Goal: Task Accomplishment & Management: Manage account settings

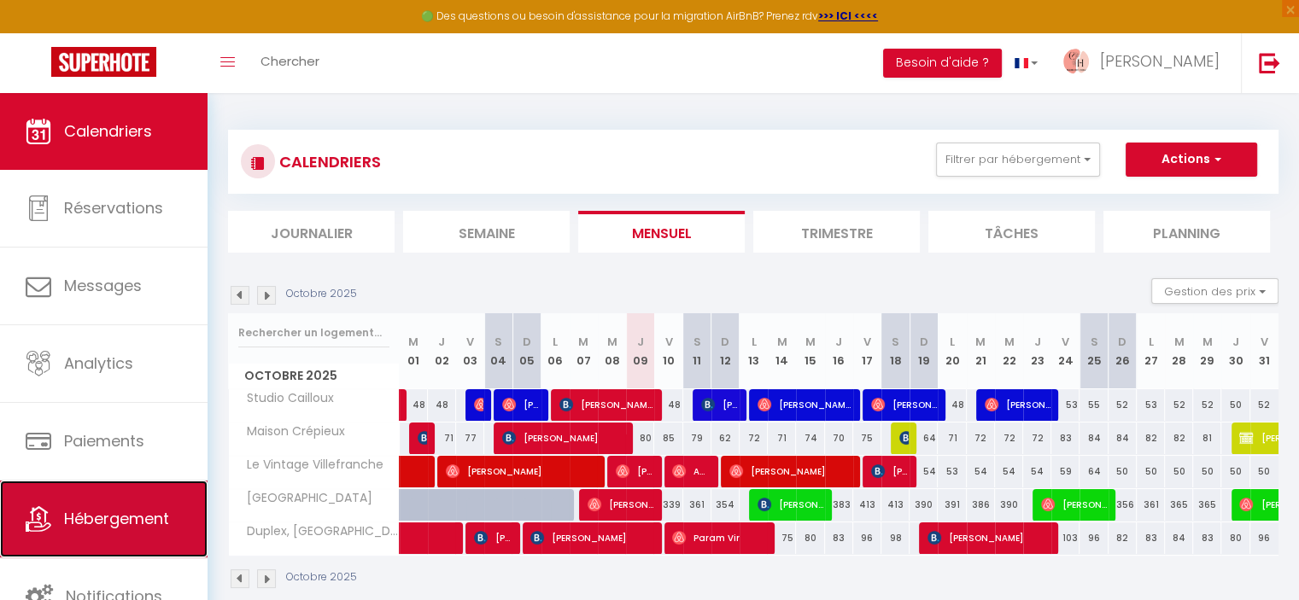
click at [127, 489] on link "Hébergement" at bounding box center [103, 519] width 207 height 77
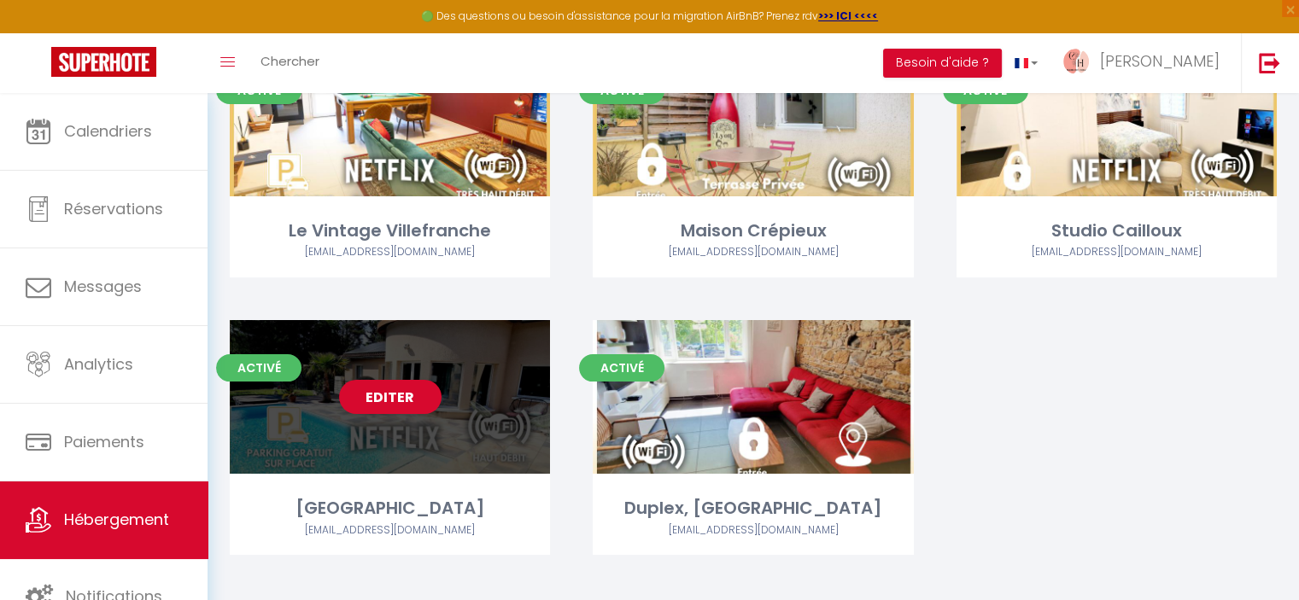
scroll to position [195, 0]
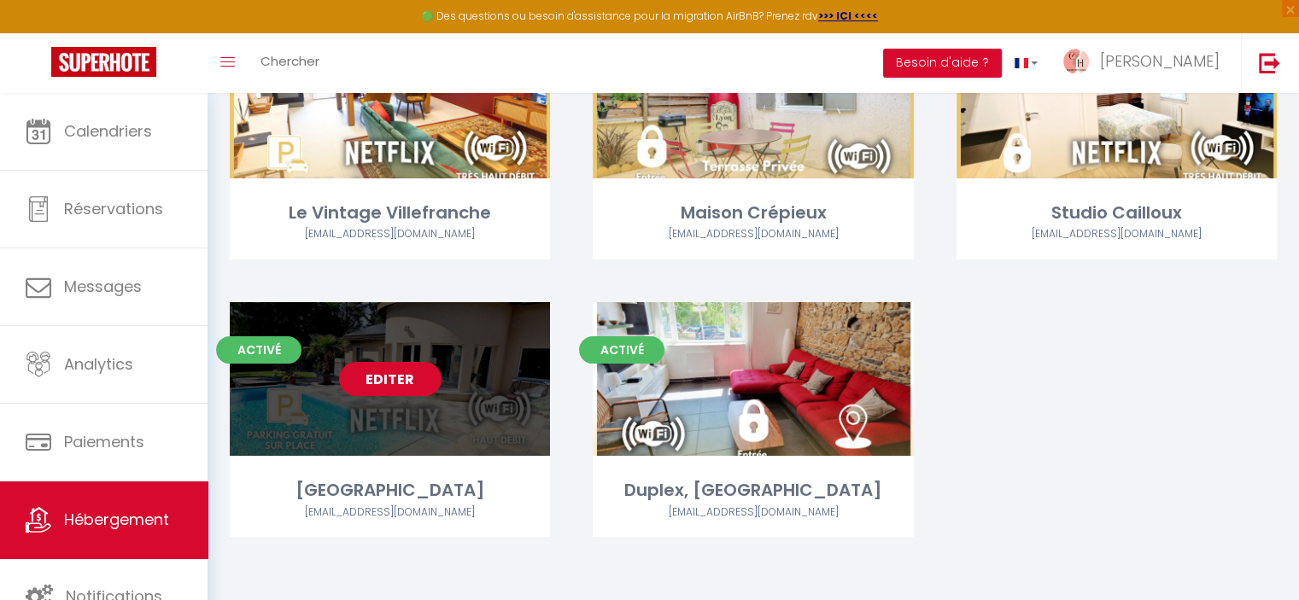
click at [378, 377] on link "Editer" at bounding box center [390, 379] width 102 height 34
click at [375, 372] on link "Editer" at bounding box center [390, 379] width 102 height 34
select select "3"
select select "2"
select select "1"
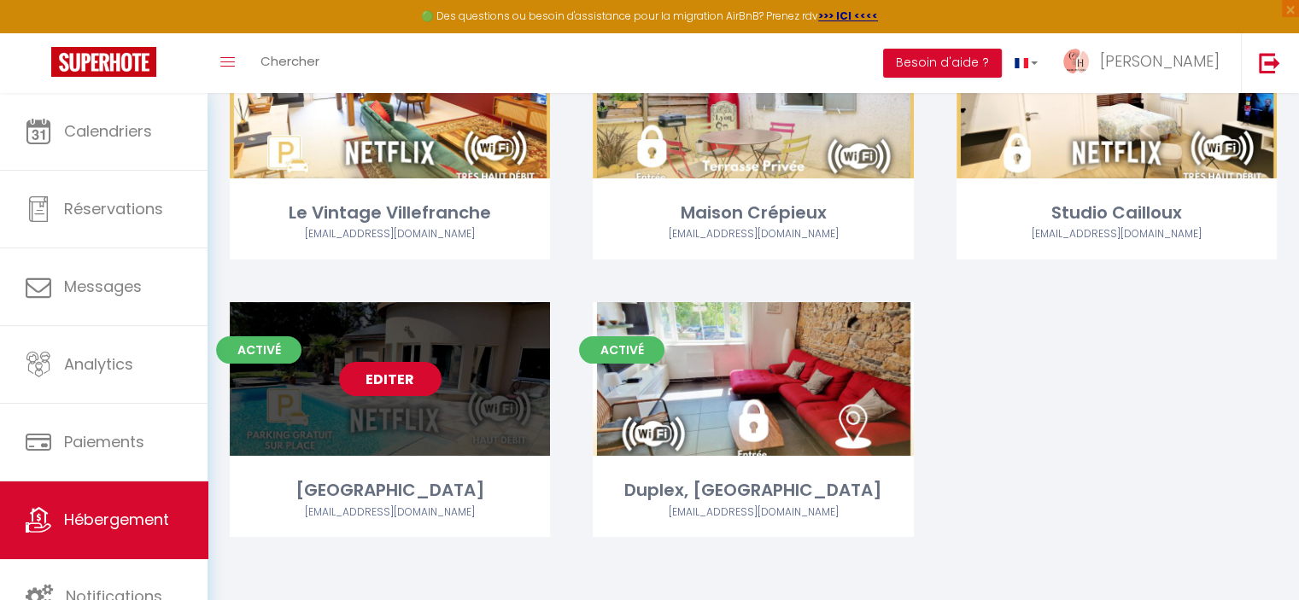
select select "1"
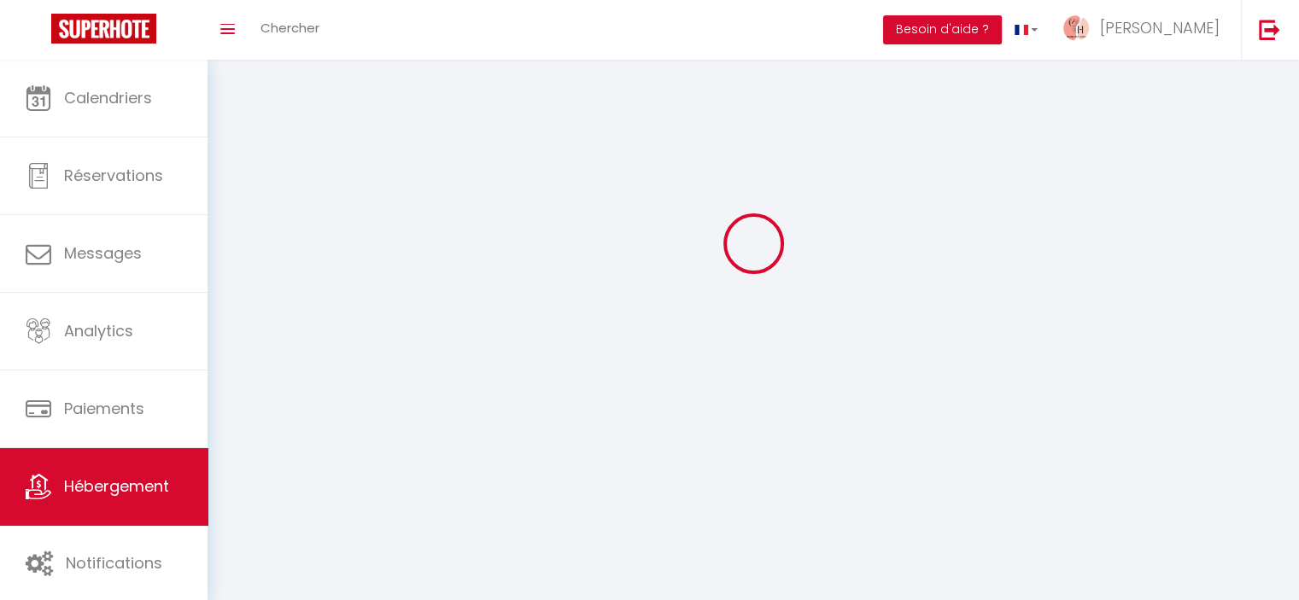
select select
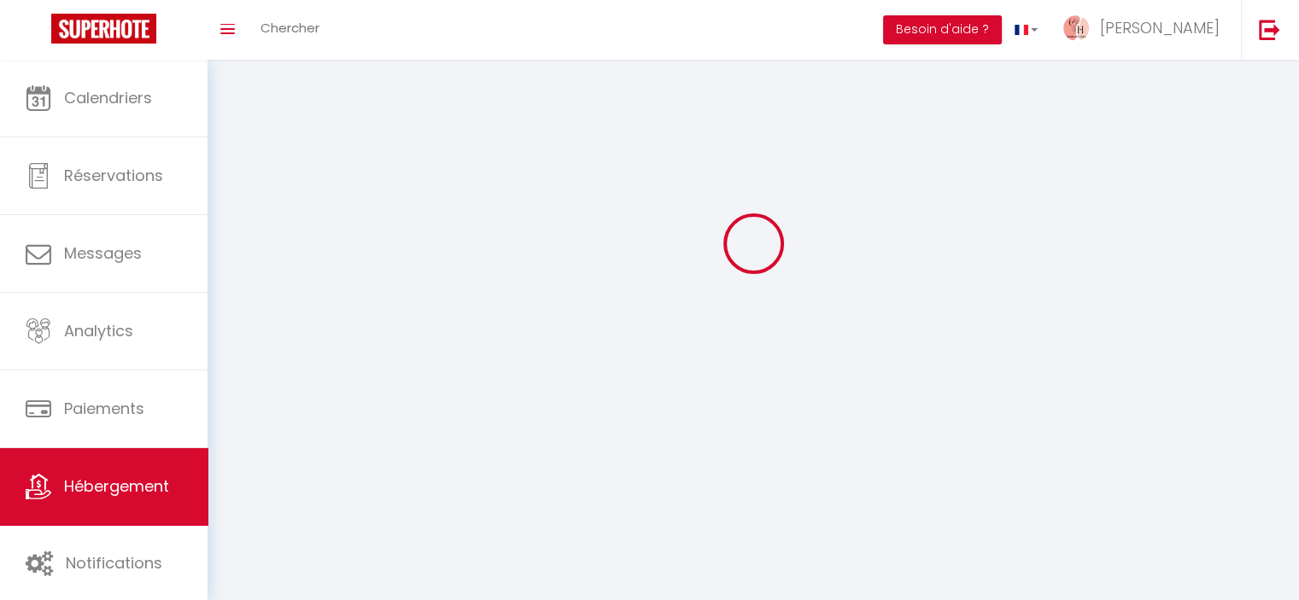
checkbox input "false"
select select
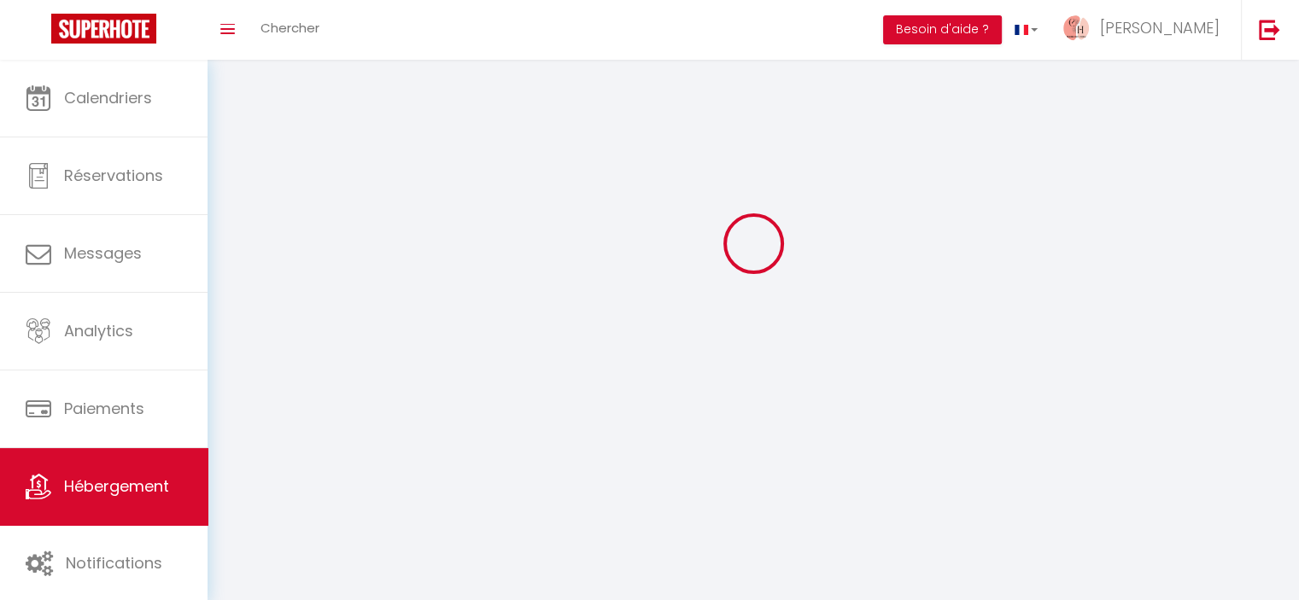
select select
select select "1"
select select
select select "28"
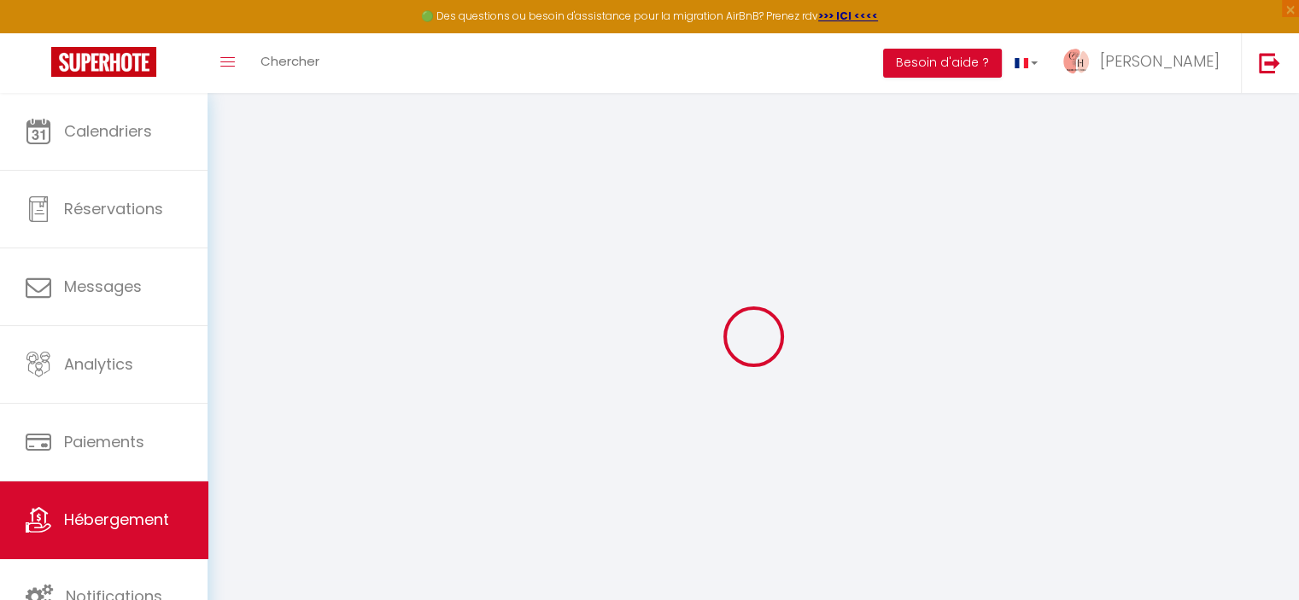
select select
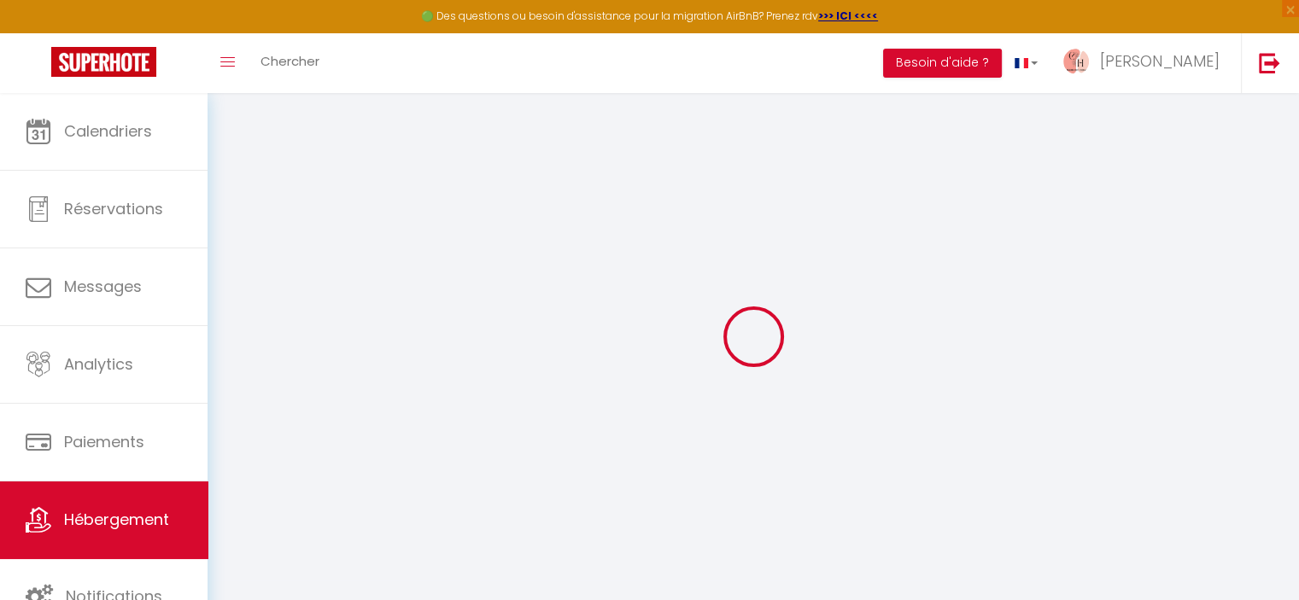
select select
checkbox input "false"
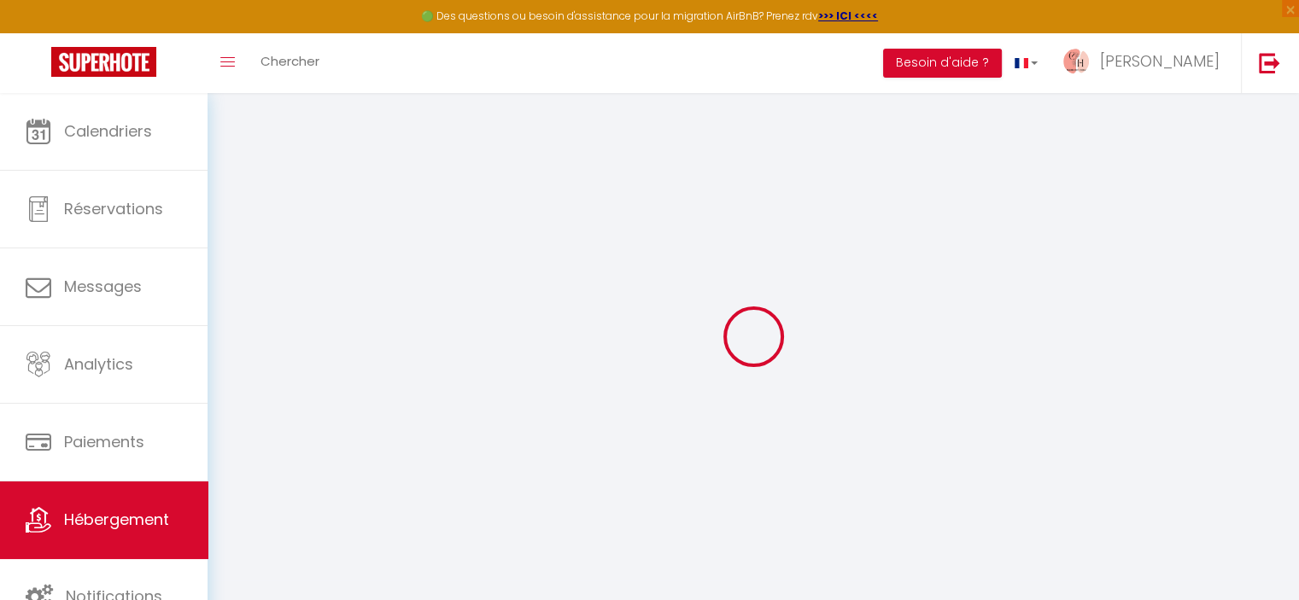
select select
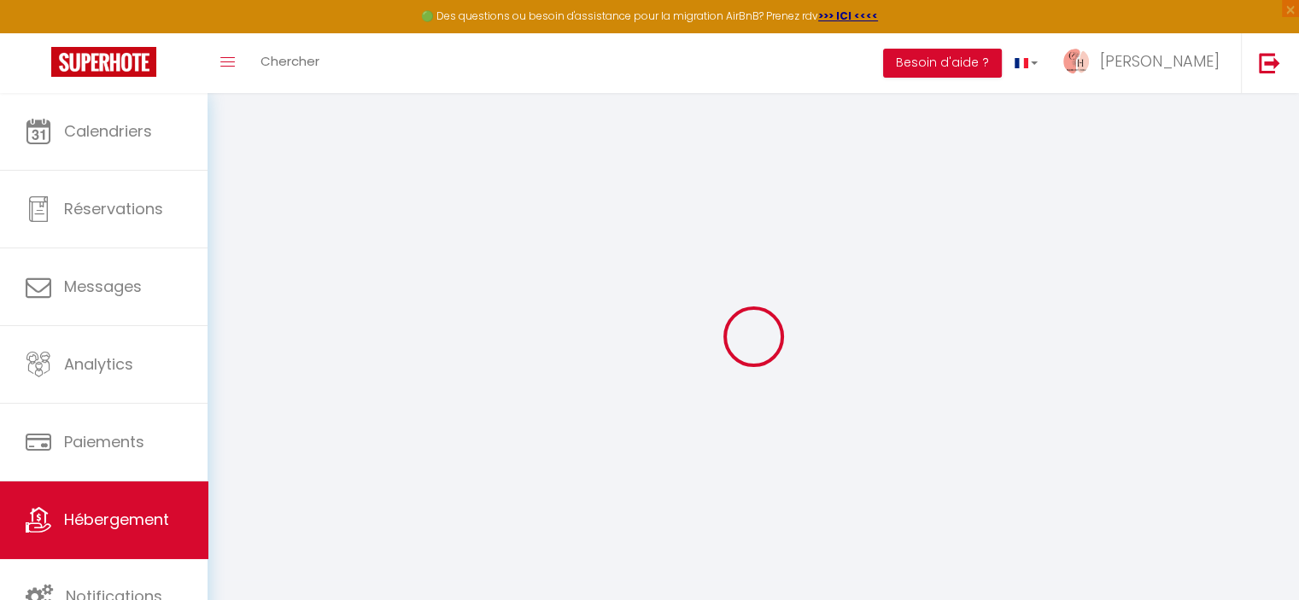
select select
checkbox input "false"
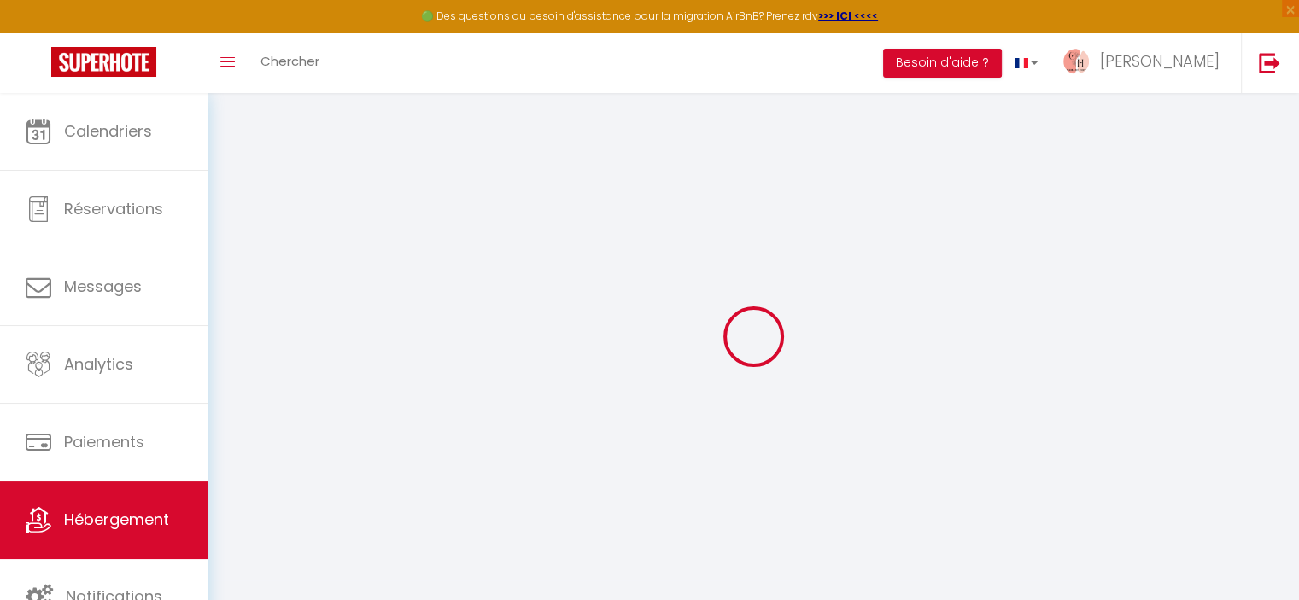
checkbox input "false"
select select
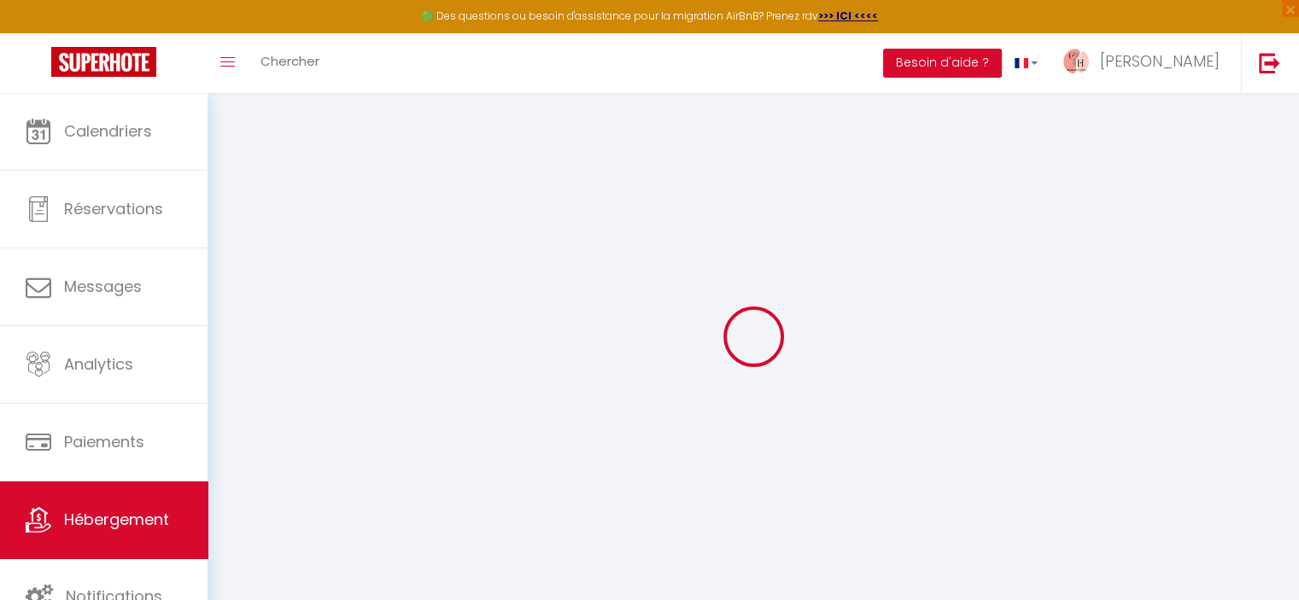
select select
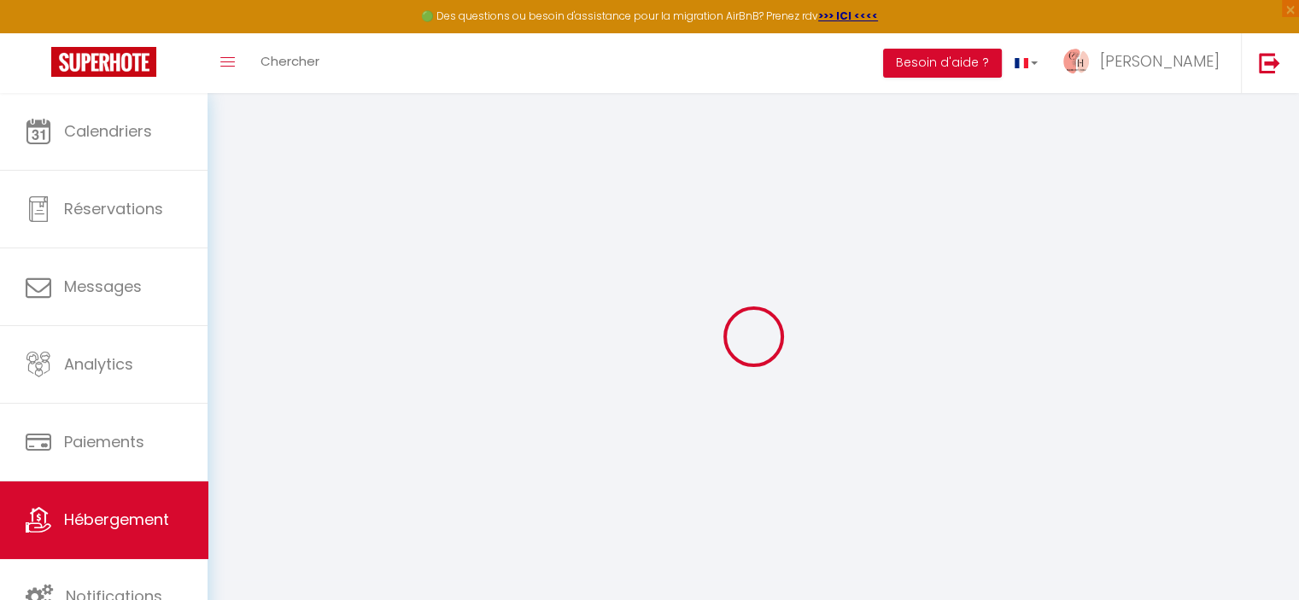
checkbox input "false"
select select
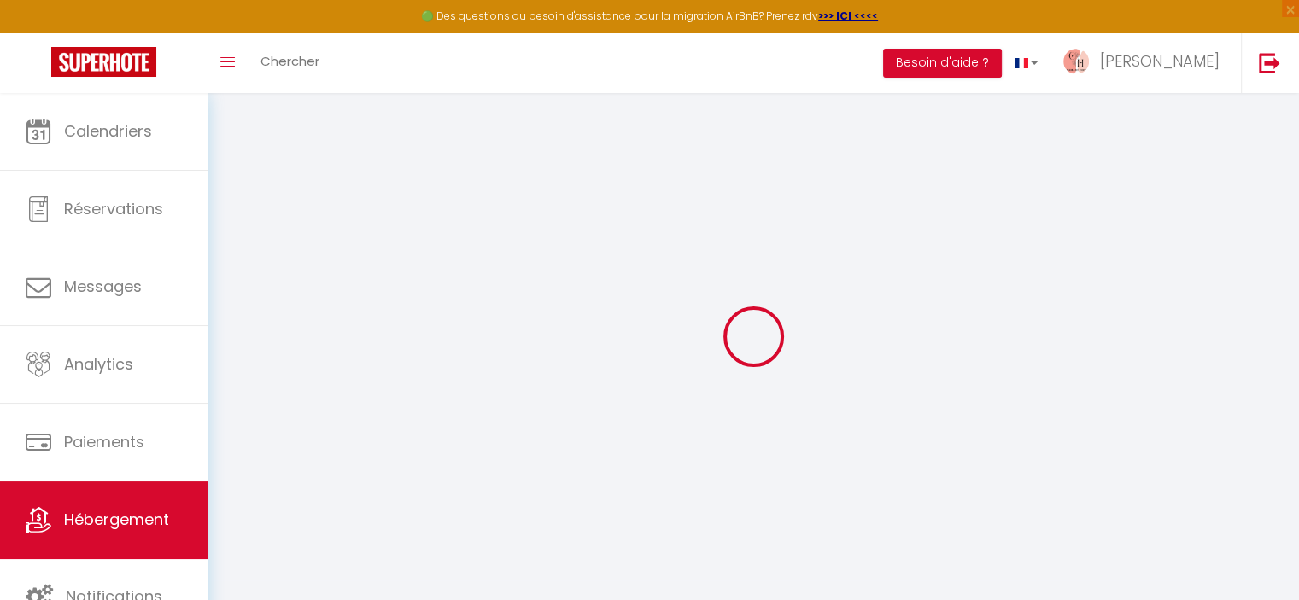
select select
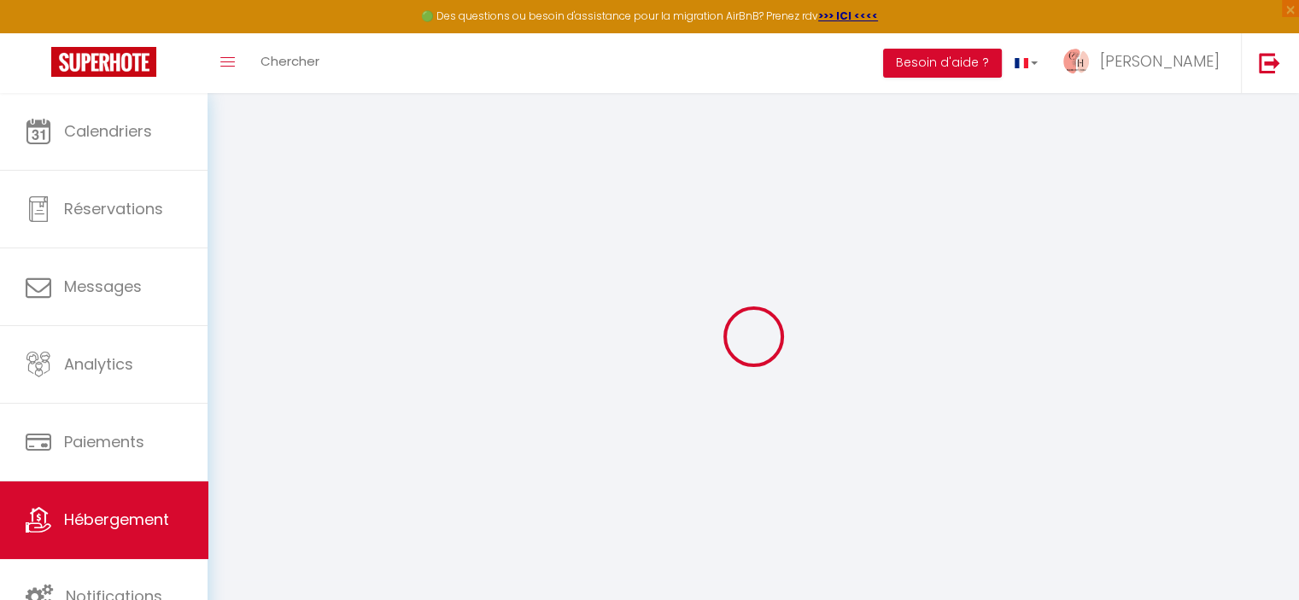
select select
checkbox input "false"
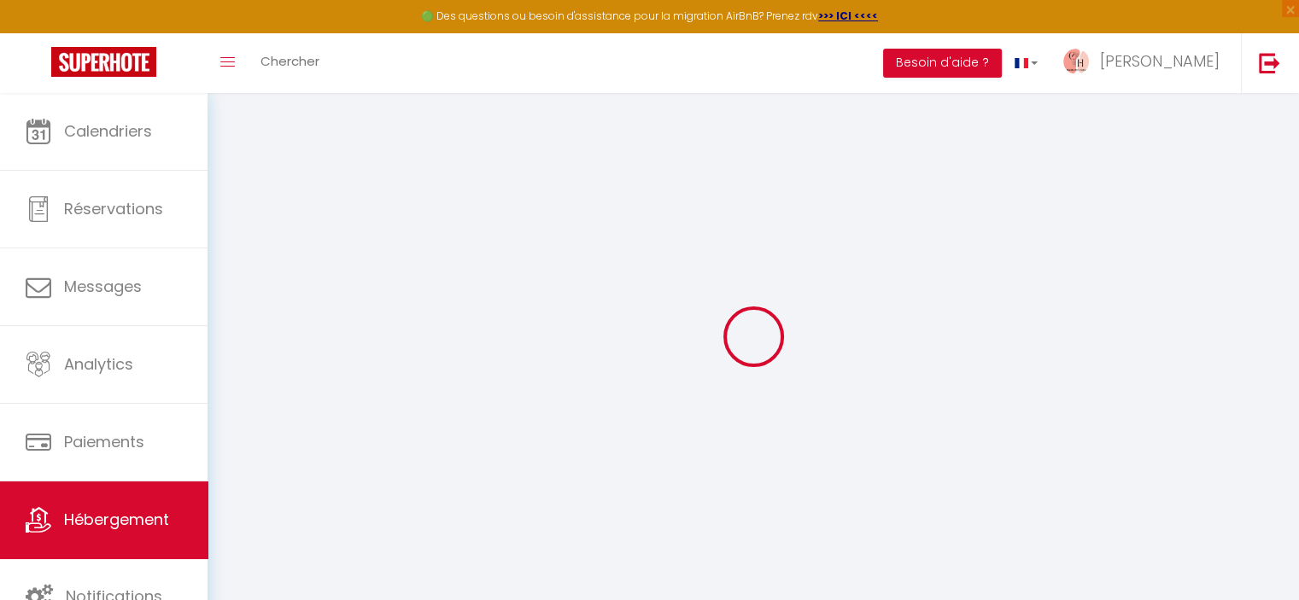
checkbox input "false"
select select
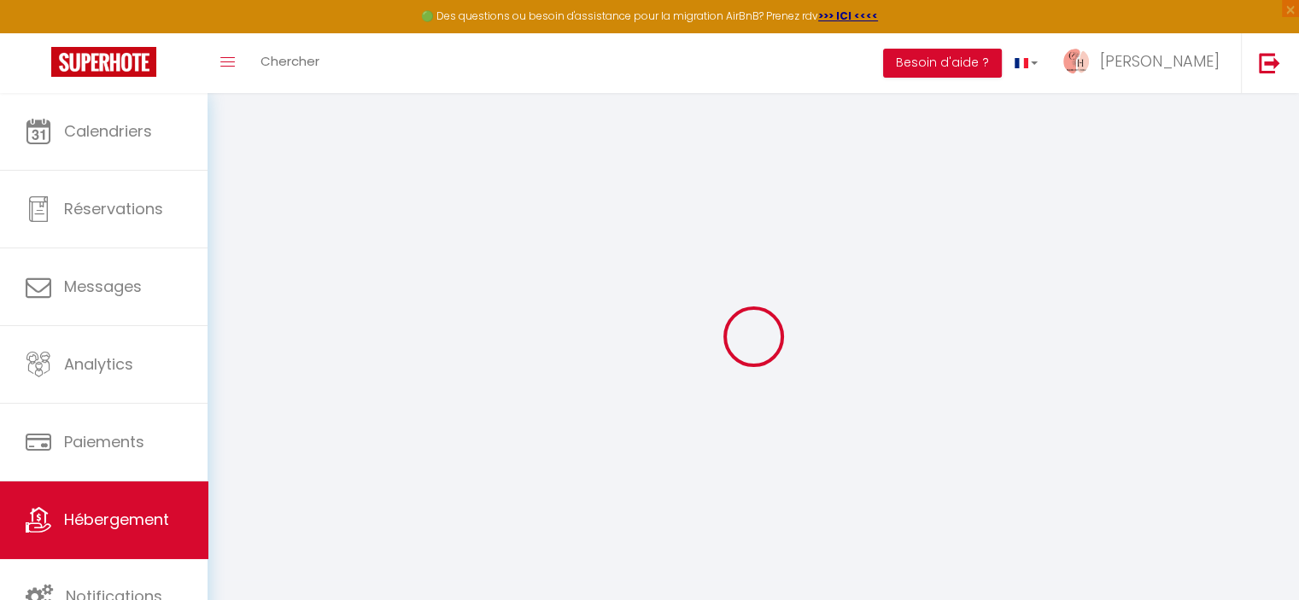
select select
checkbox input "false"
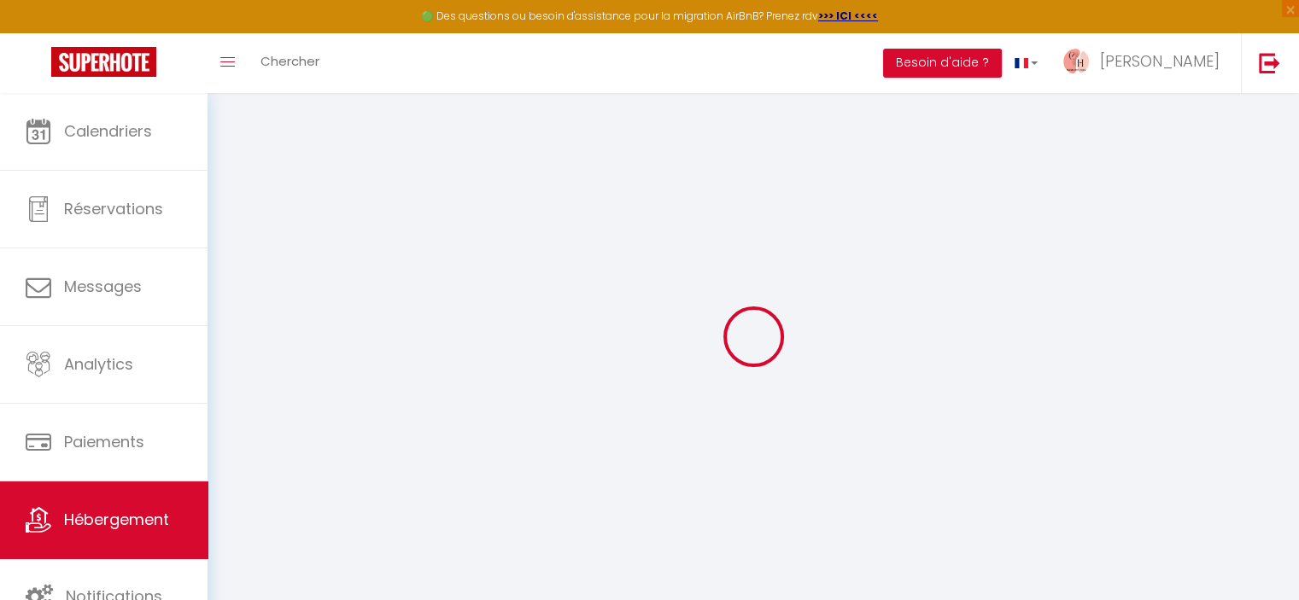
checkbox input "false"
select select
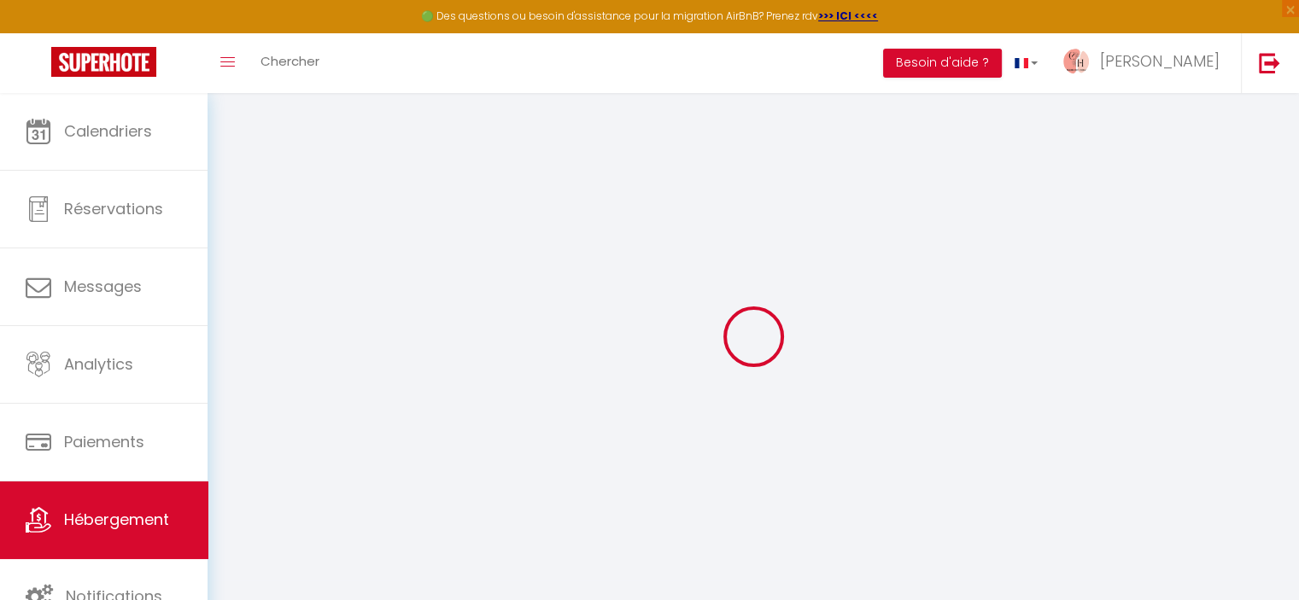
type input "[GEOGRAPHIC_DATA]"
type input "Ourdni"
select select "houses"
select select "13"
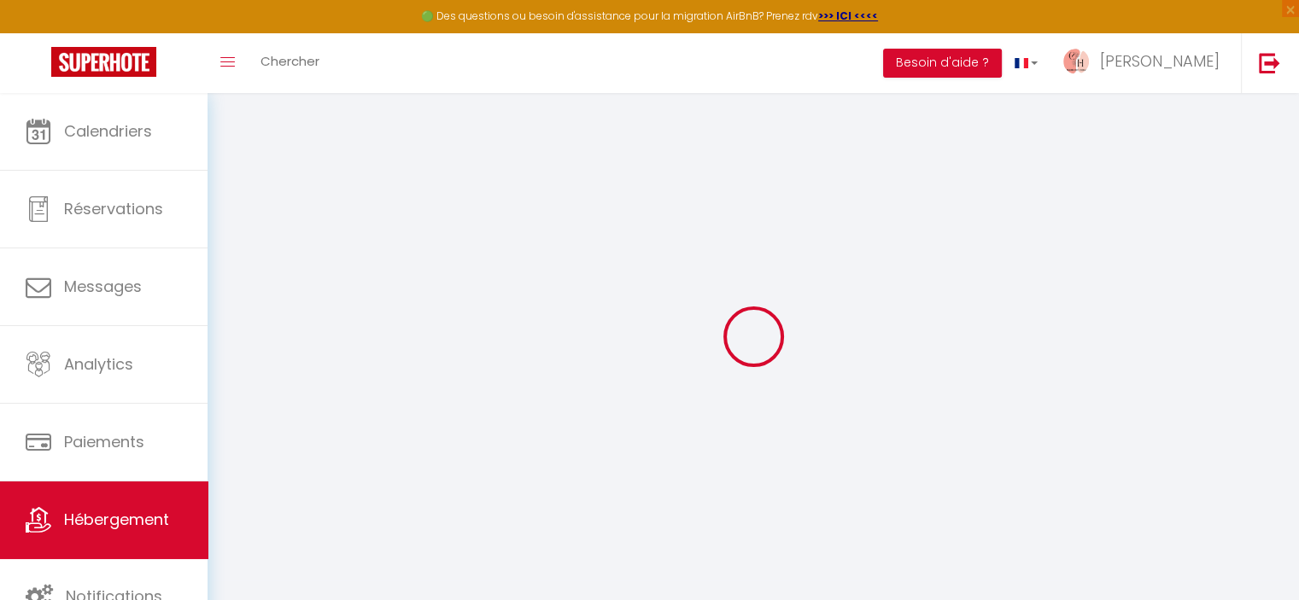
select select "10"
select select "7"
select select "5"
type input "350"
type input "30"
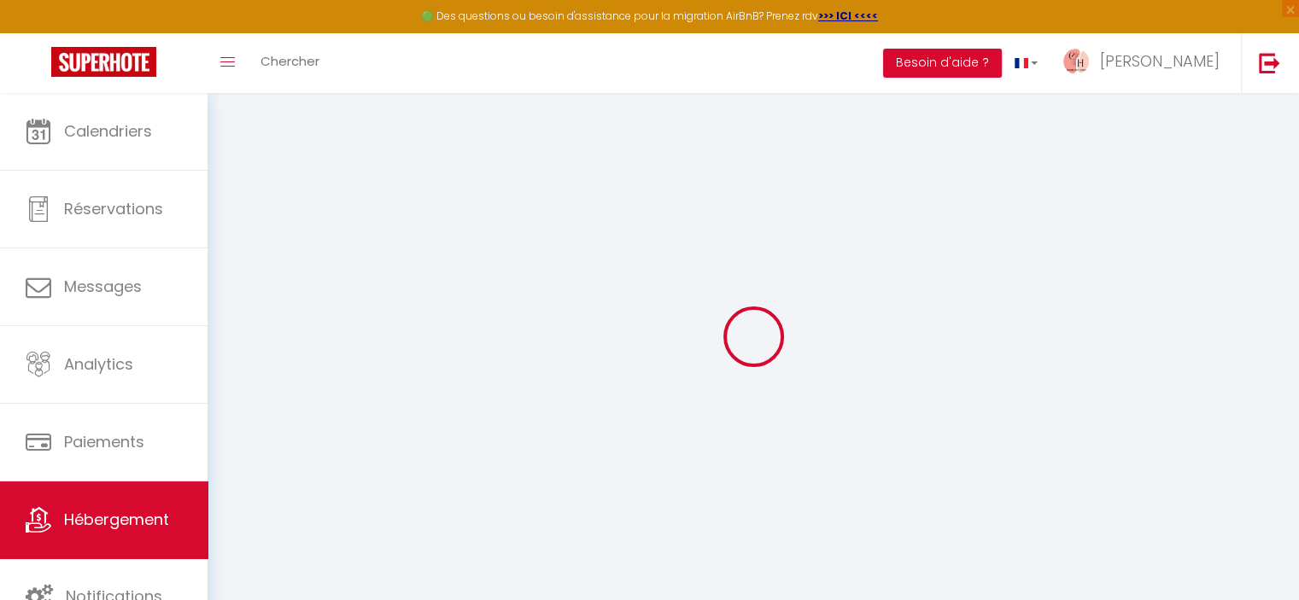
type input "280"
type input "5"
type input "5.01"
type input "1500"
select select
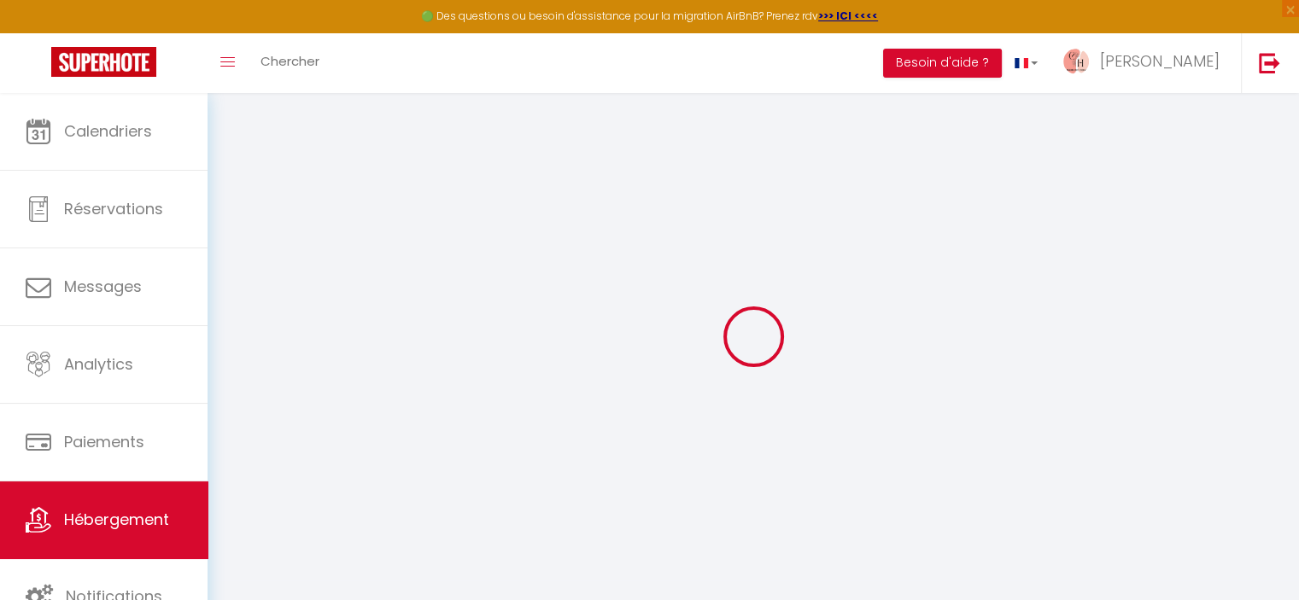
select select
type input "10 Quai d'Illhaeusern"
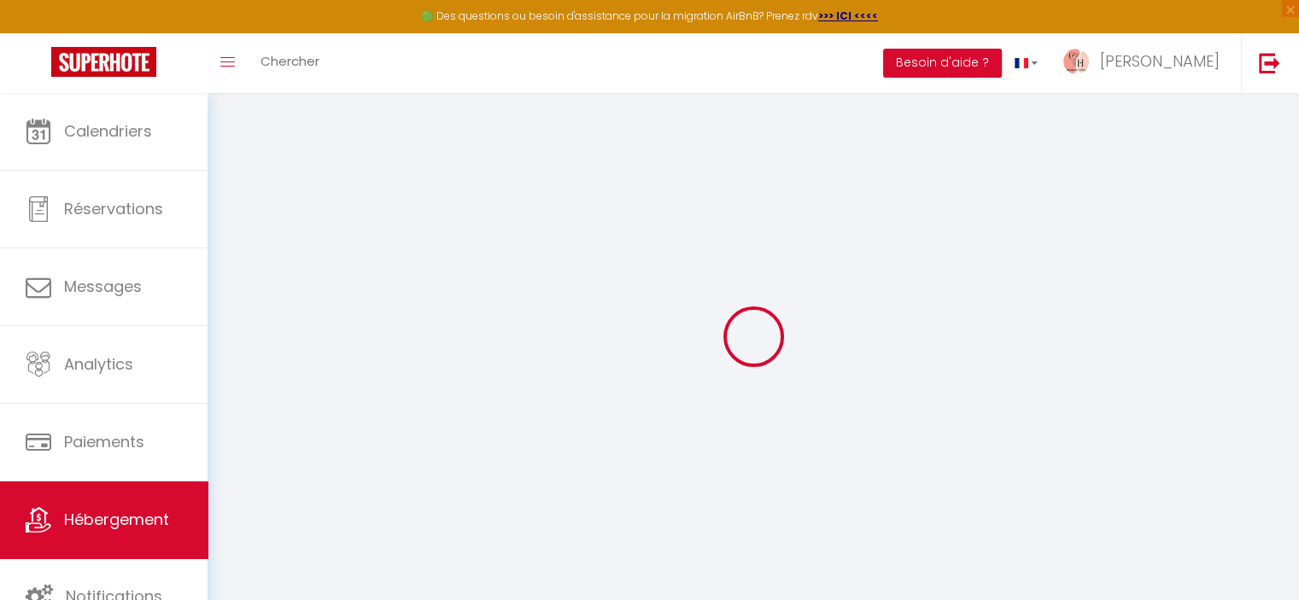
type input "69660"
type input "Collonges-au-Mont-d'Or"
type input "[EMAIL_ADDRESS][DOMAIN_NAME]"
select select "14197"
checkbox input "false"
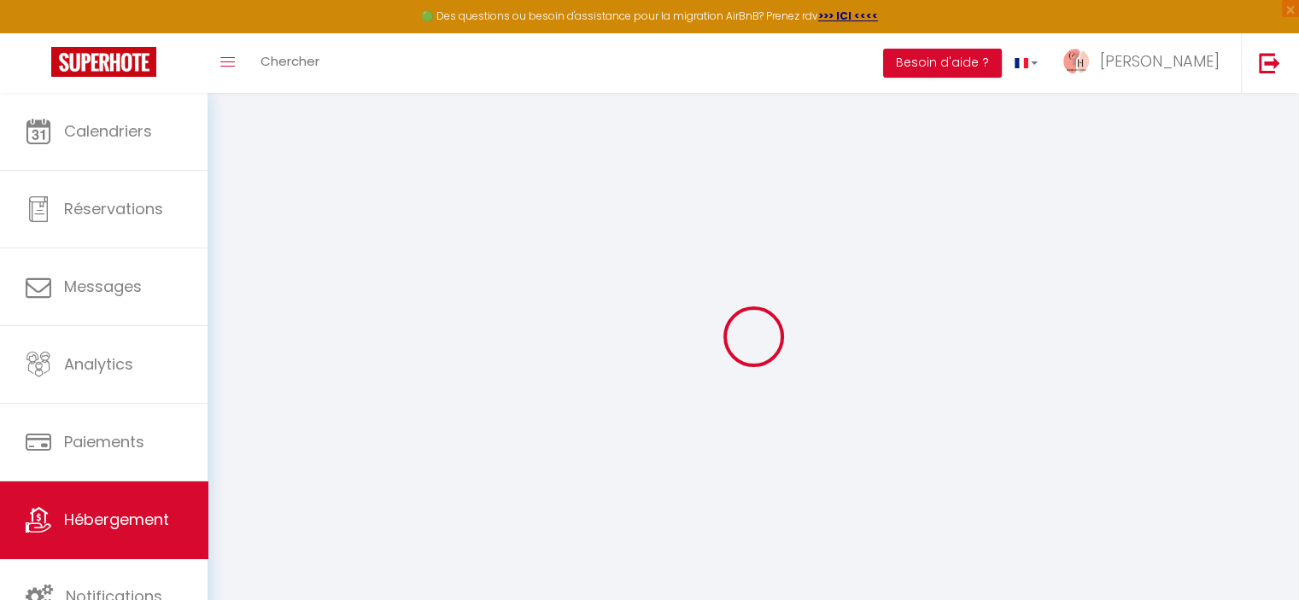
checkbox input "false"
radio input "true"
type input "30"
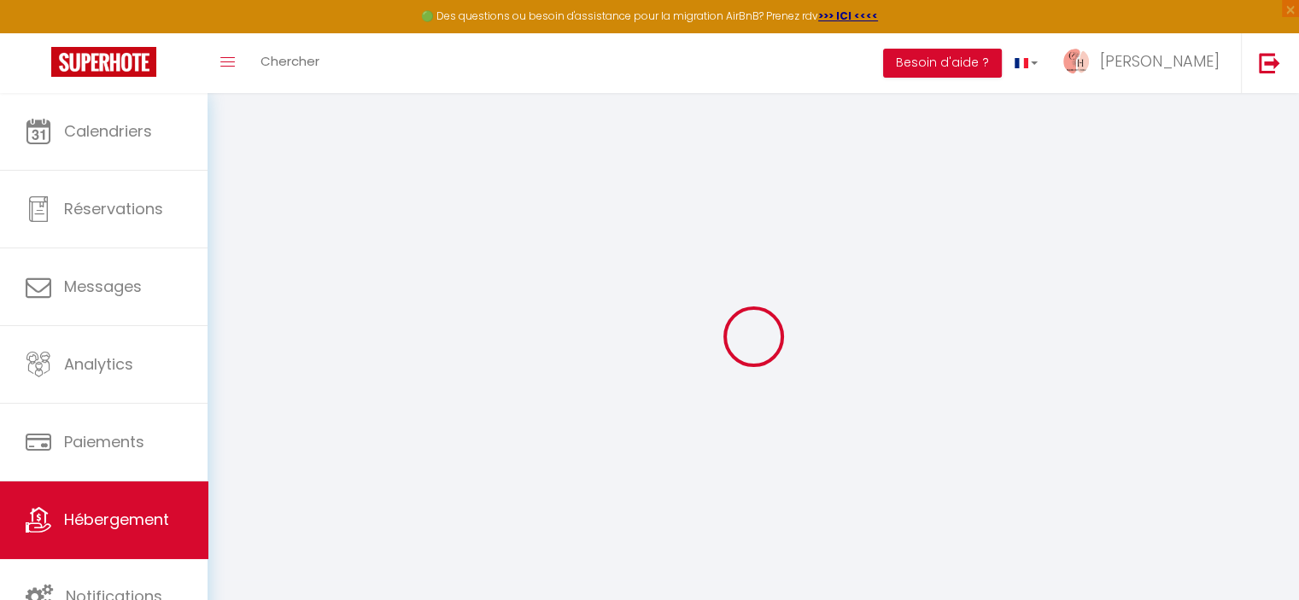
type input "280"
type input "0"
checkbox input "false"
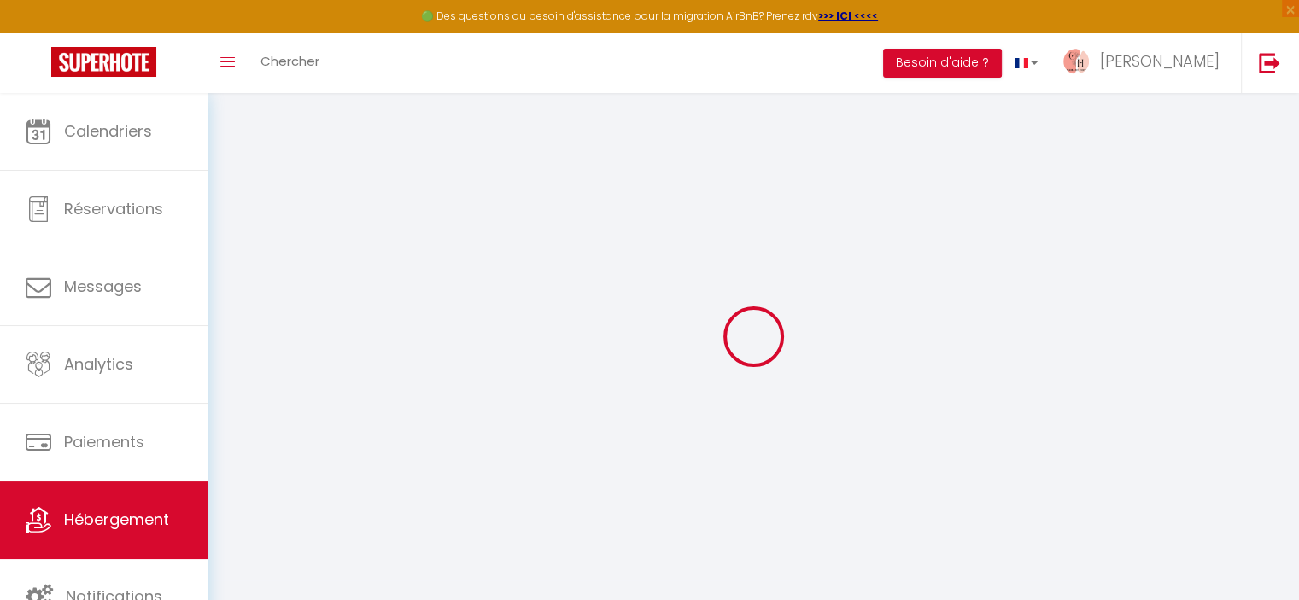
checkbox input "false"
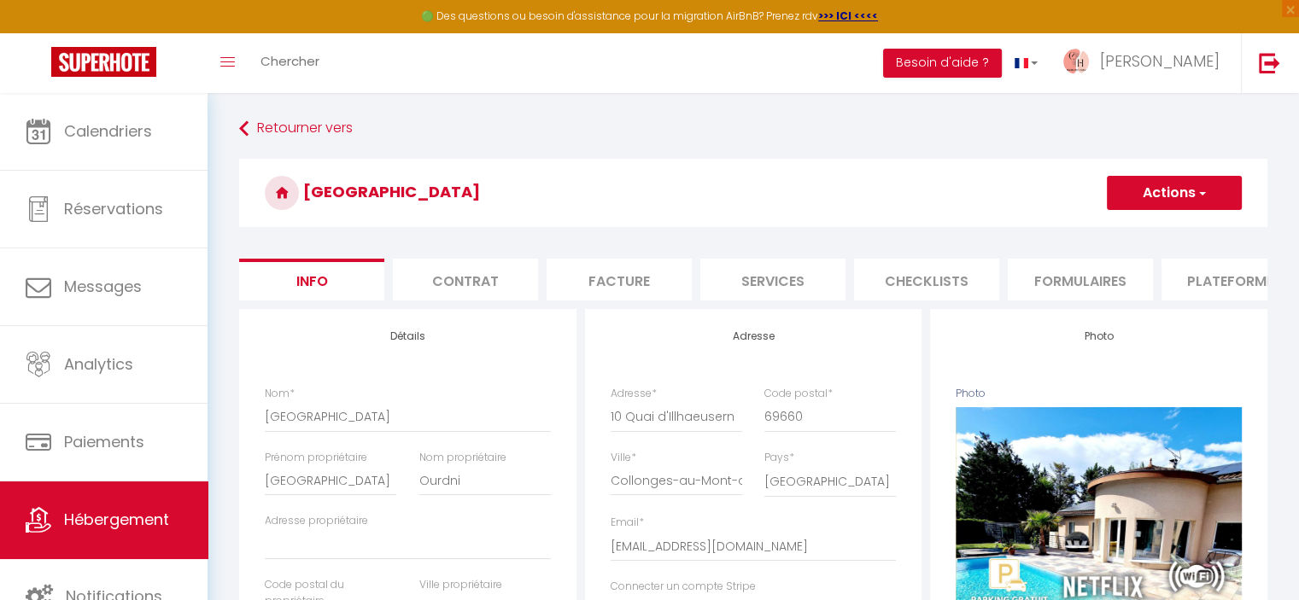
click at [1042, 277] on li "Formulaires" at bounding box center [1080, 280] width 145 height 42
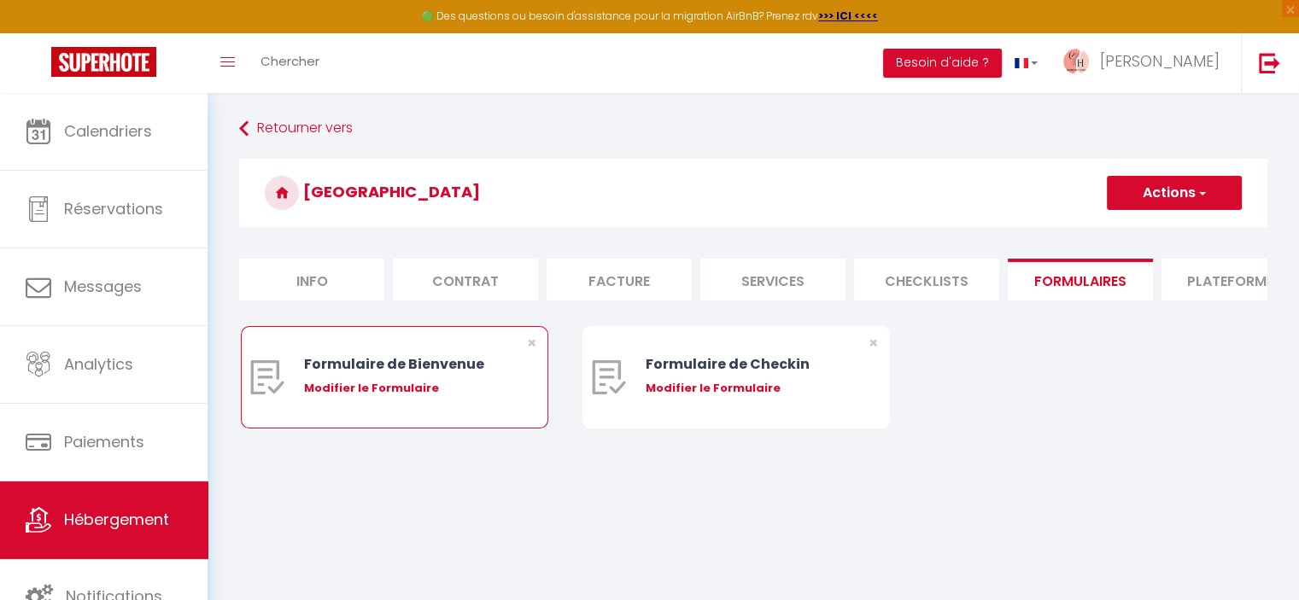
click at [489, 375] on div "Formulaire de Bienvenue" at bounding box center [407, 363] width 207 height 21
click at [372, 397] on div "Modifier le Formulaire" at bounding box center [407, 388] width 207 height 17
type input "Formulaire de Bienvenue"
type input "Afin de préparer au mieux votre arrivée et recevoir votre Guide de Bienvenue, j…"
select select "[object Object]"
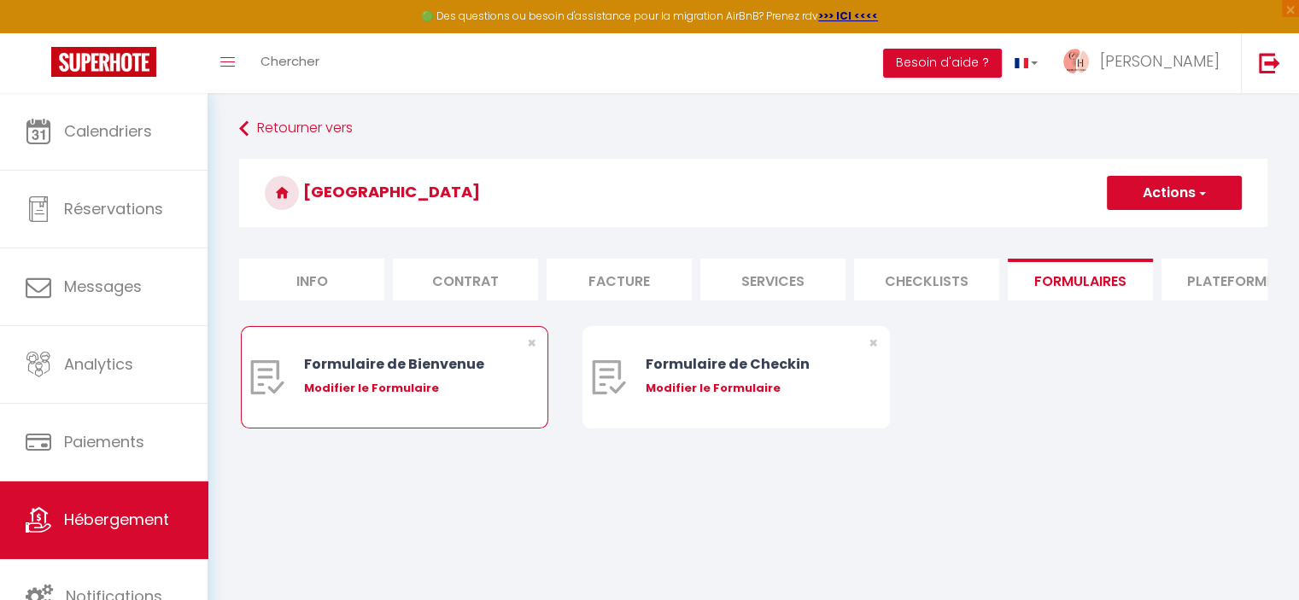
radio input "true"
select select
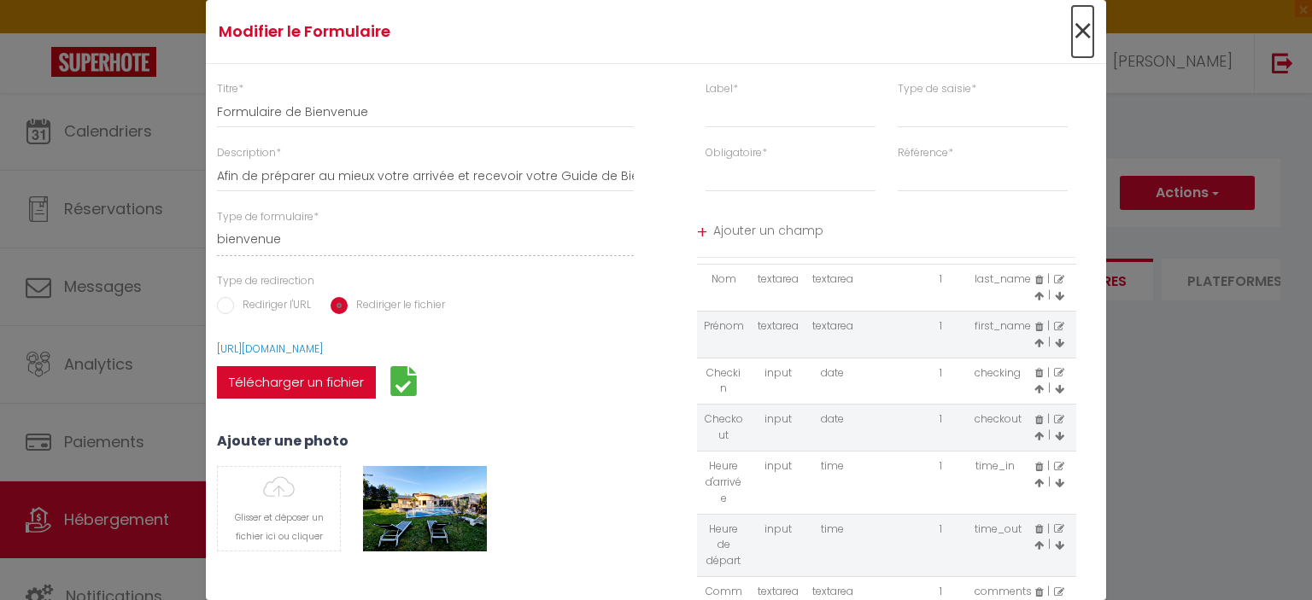
click at [1072, 37] on span "×" at bounding box center [1082, 31] width 21 height 51
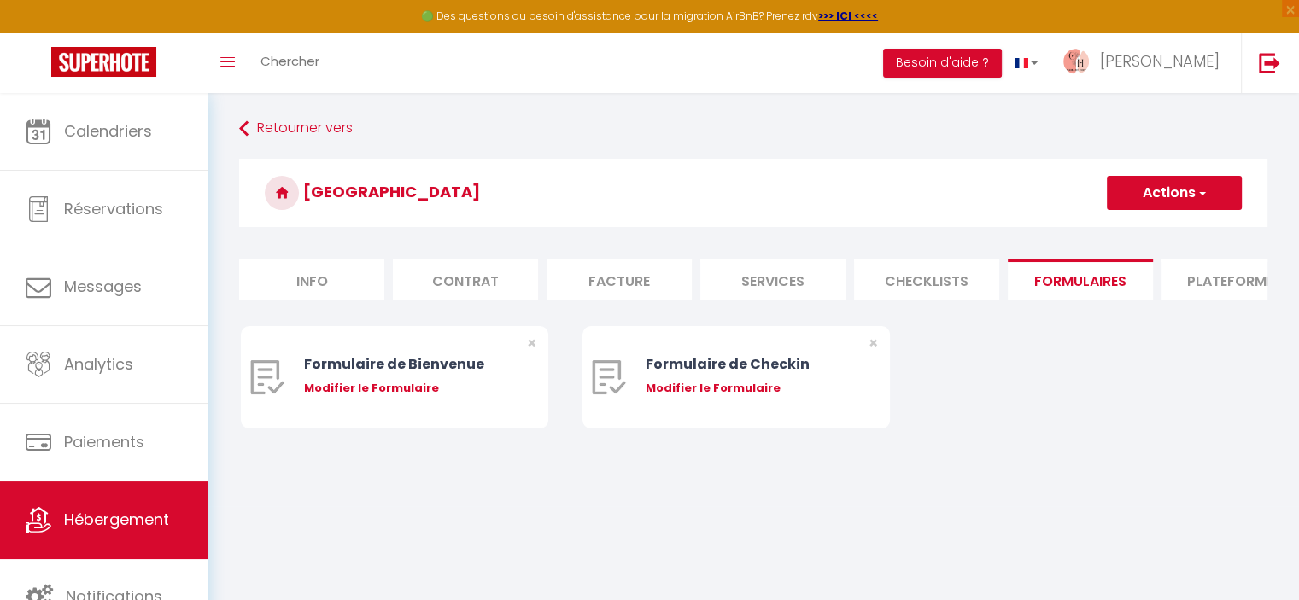
click at [922, 279] on li "Checklists" at bounding box center [926, 280] width 145 height 42
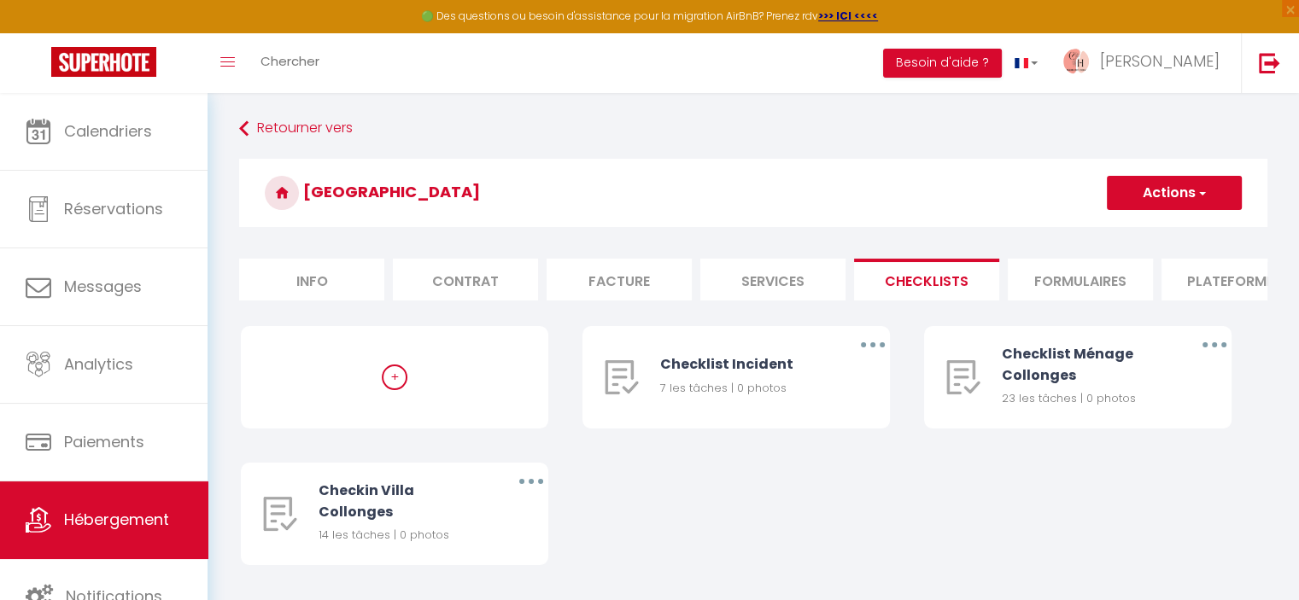
click at [1212, 277] on li "Plateformes" at bounding box center [1233, 280] width 145 height 42
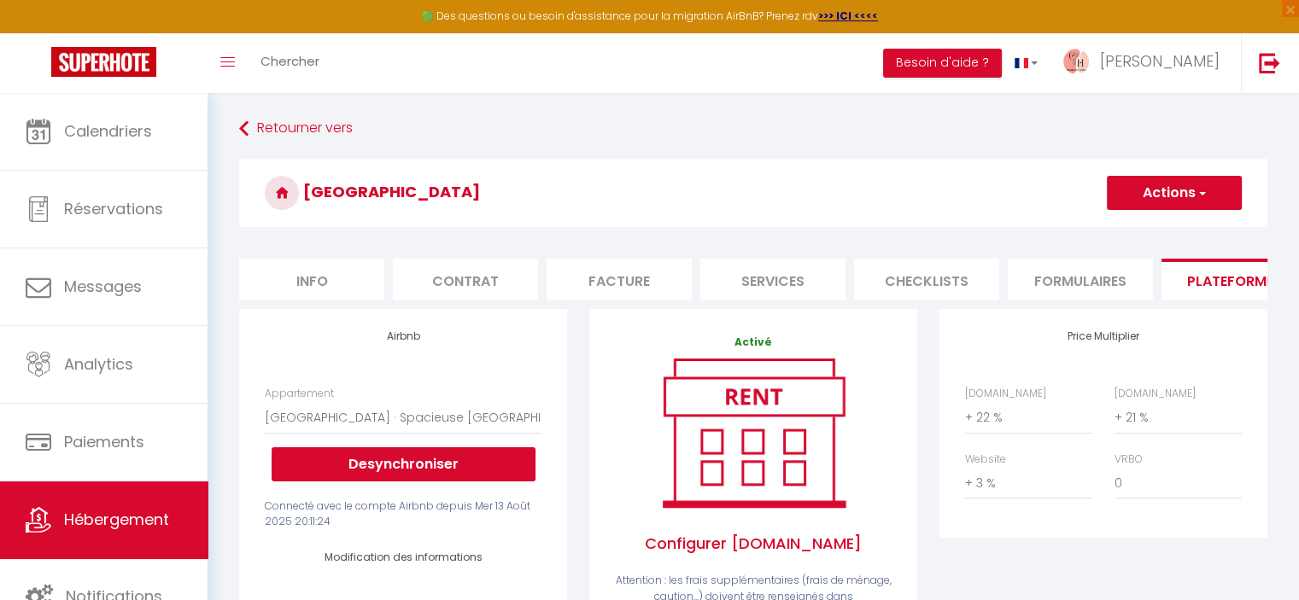
click at [817, 292] on li "Services" at bounding box center [772, 280] width 145 height 42
select select
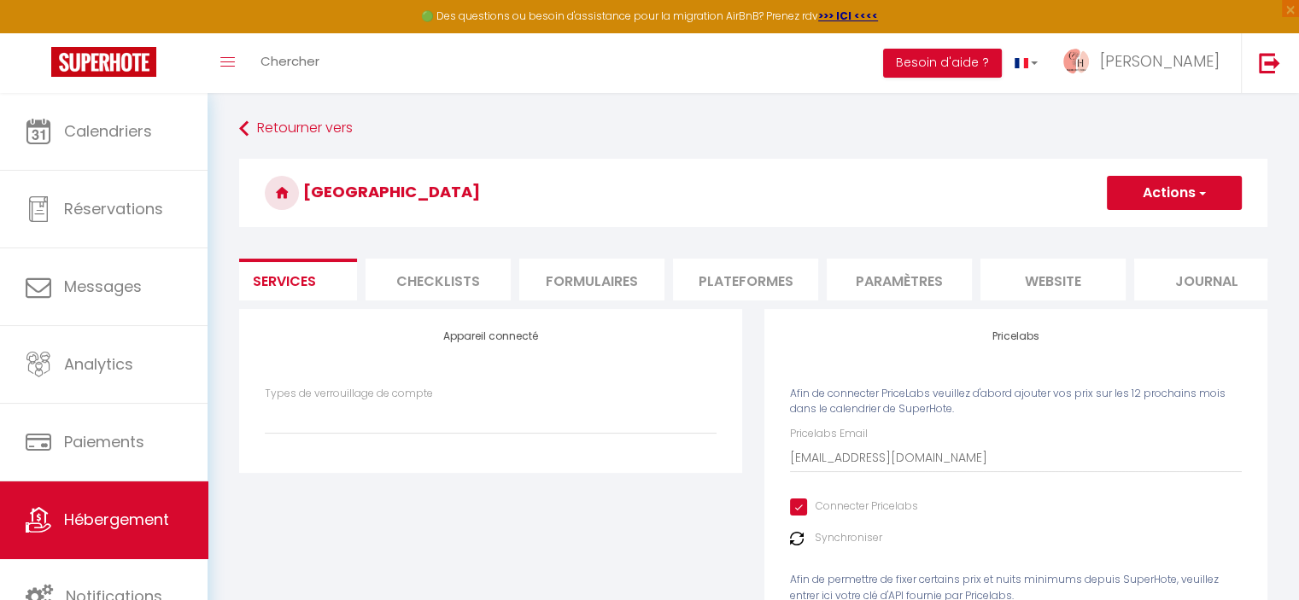
scroll to position [0, 509]
click at [870, 279] on li "Paramètres" at bounding box center [878, 280] width 145 height 42
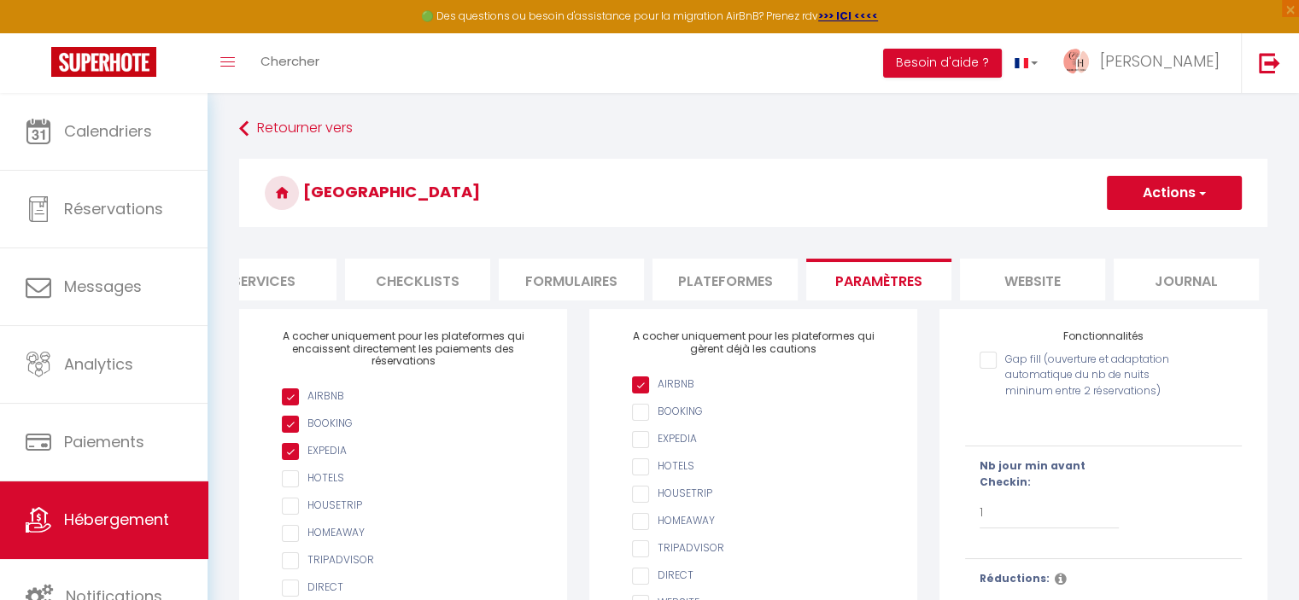
click at [702, 283] on li "Plateformes" at bounding box center [724, 280] width 145 height 42
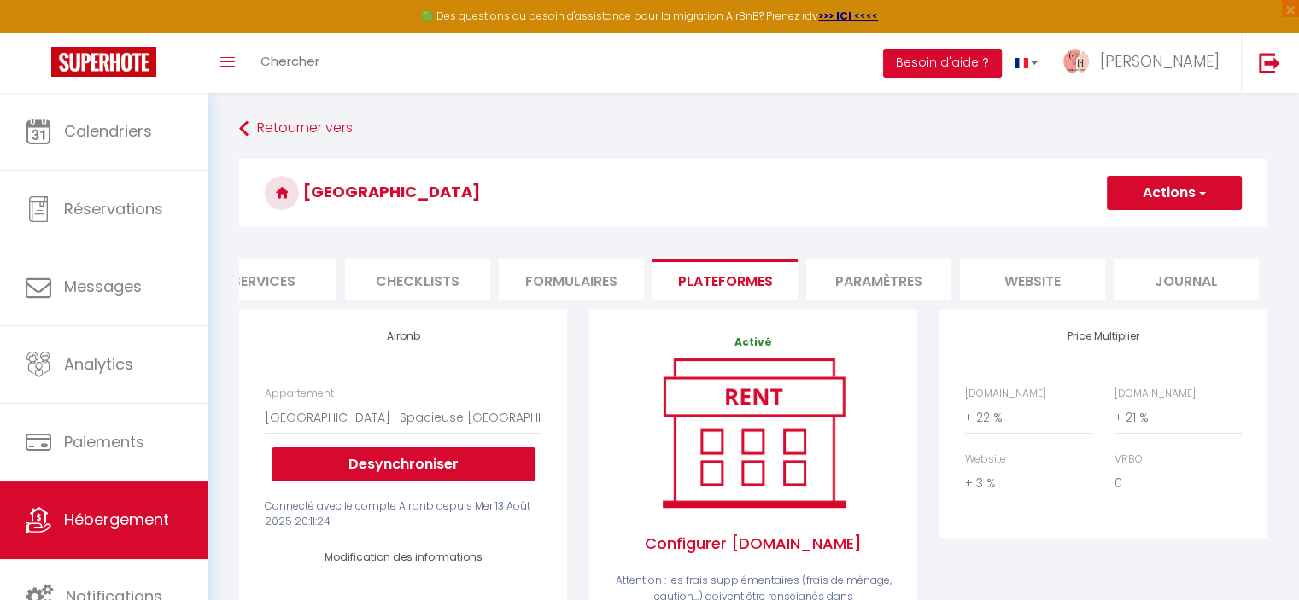
click at [575, 283] on li "Formulaires" at bounding box center [571, 280] width 145 height 42
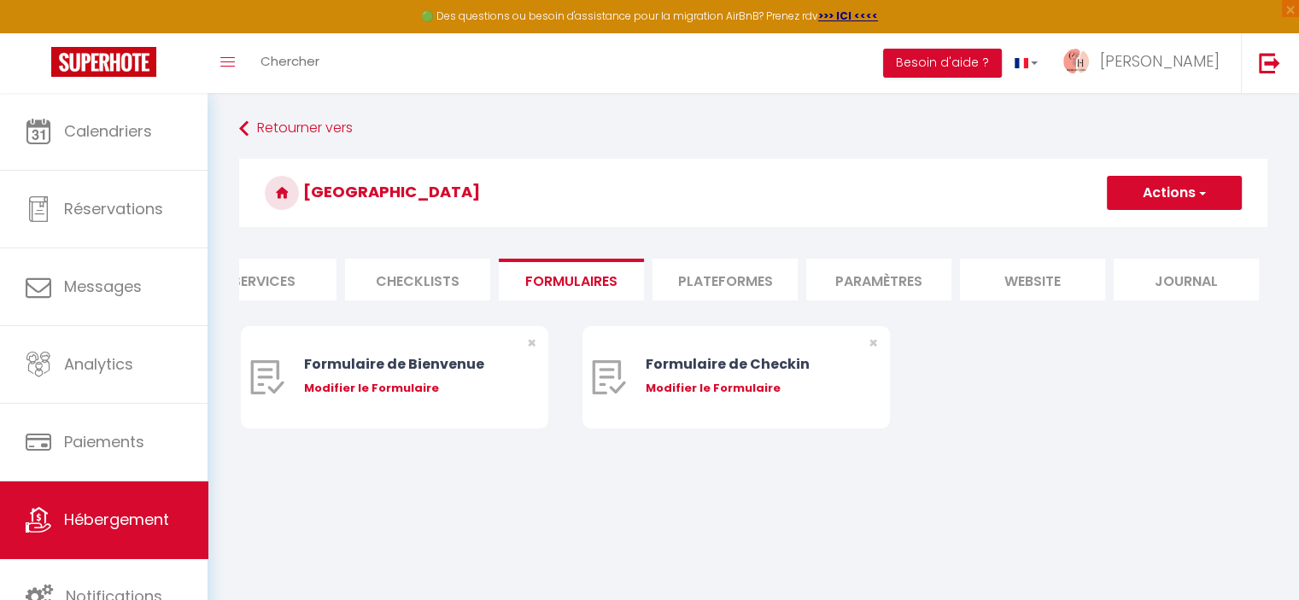
click at [1166, 196] on button "Actions" at bounding box center [1174, 193] width 135 height 34
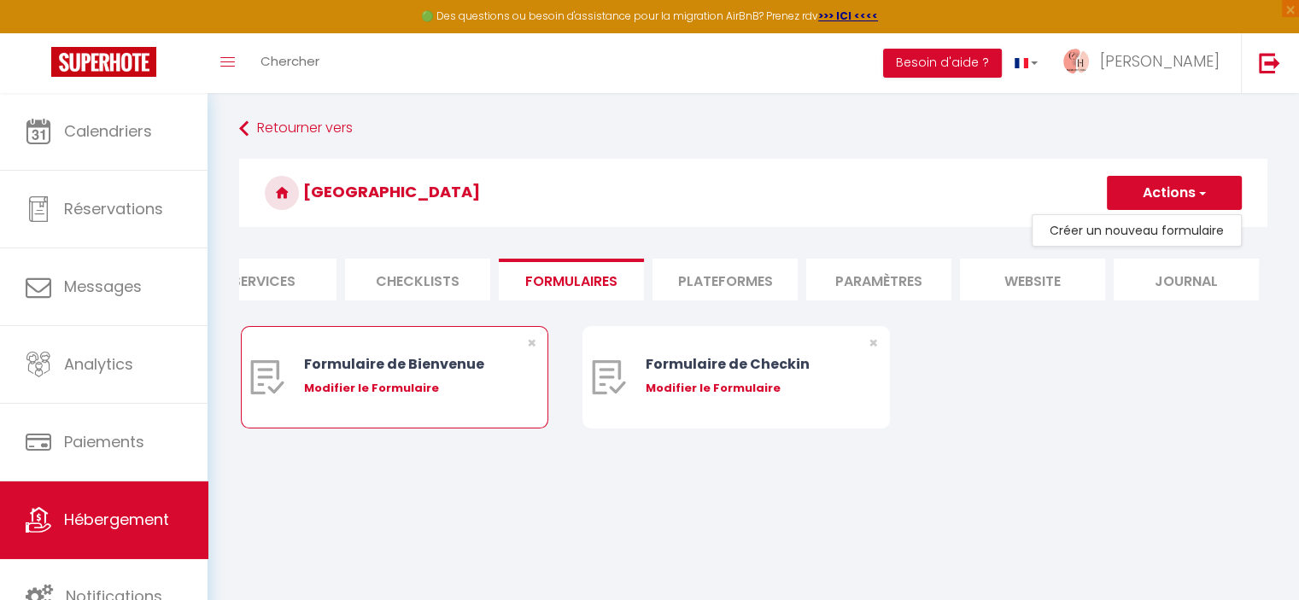
click at [329, 397] on div "Modifier le Formulaire" at bounding box center [407, 388] width 207 height 17
type input "Formulaire de Bienvenue"
type input "Afin de préparer au mieux votre arrivée et recevoir votre Guide de Bienvenue, j…"
select select "[object Object]"
radio input "true"
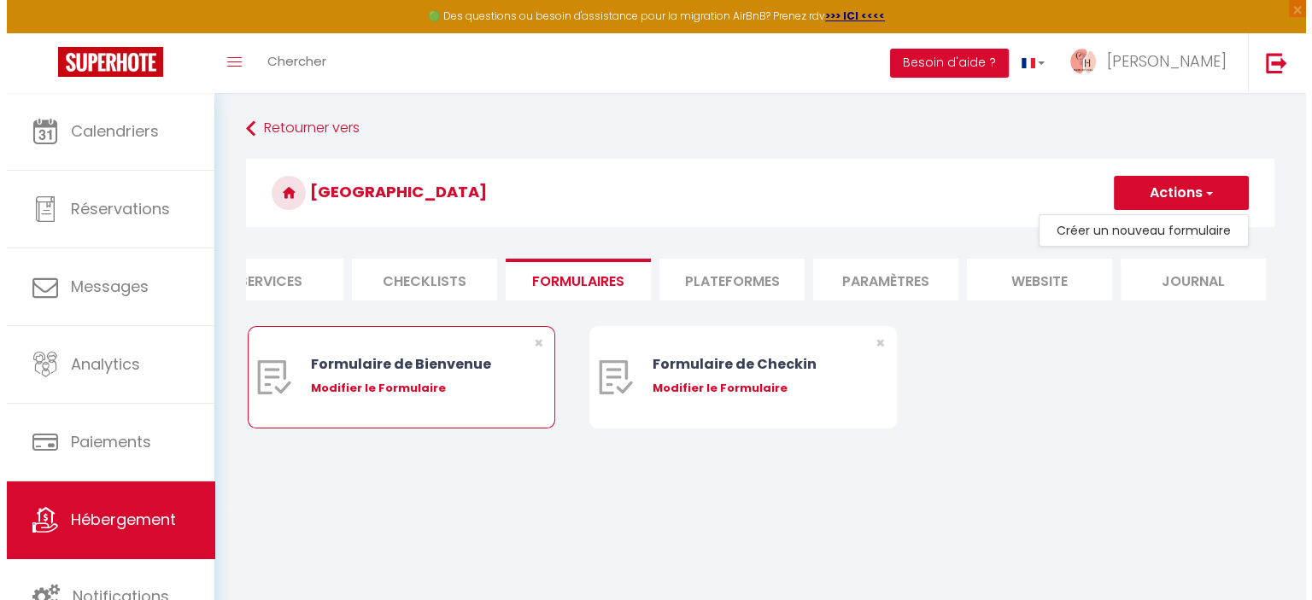
scroll to position [0, 496]
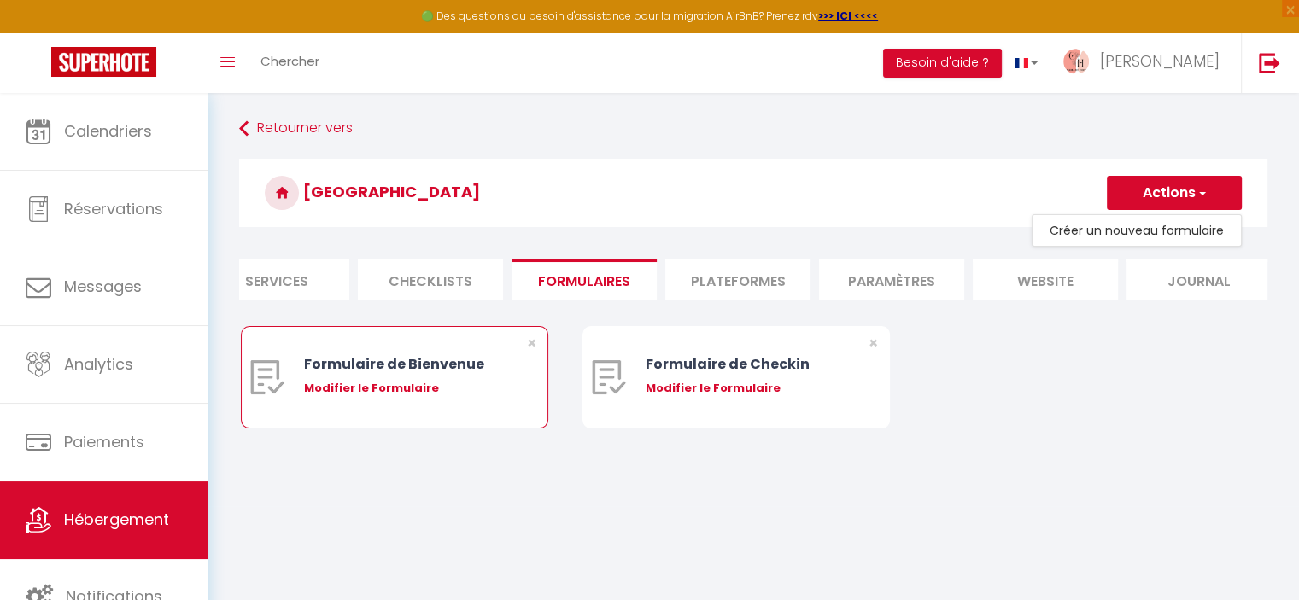
select select
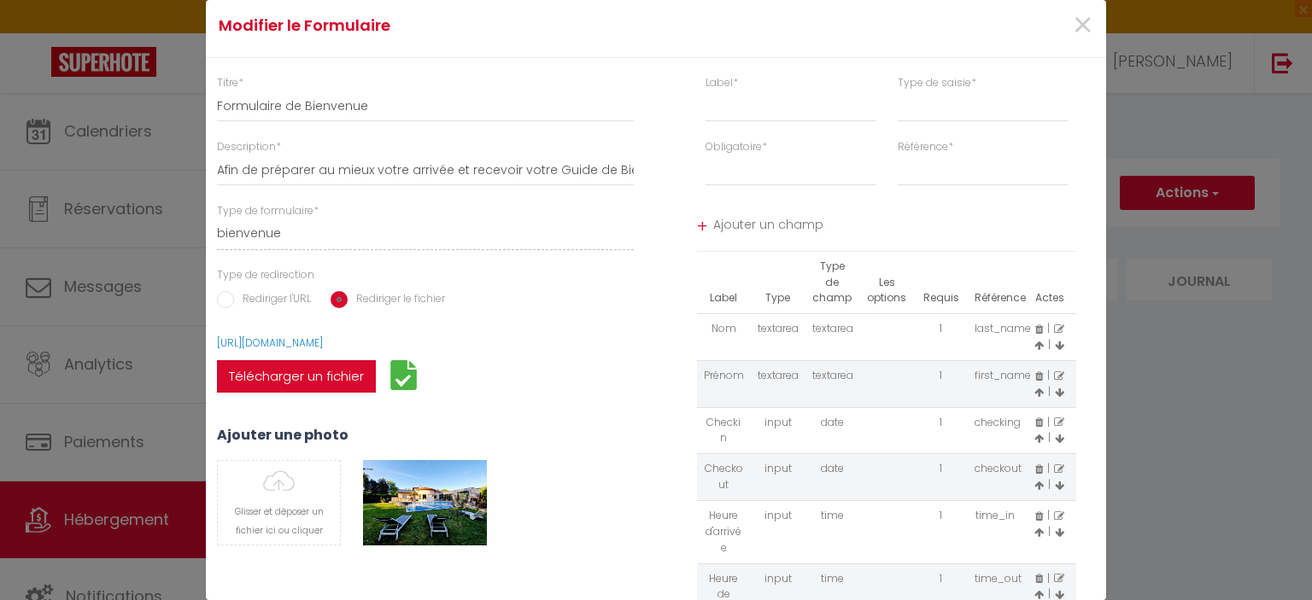
scroll to position [0, 0]
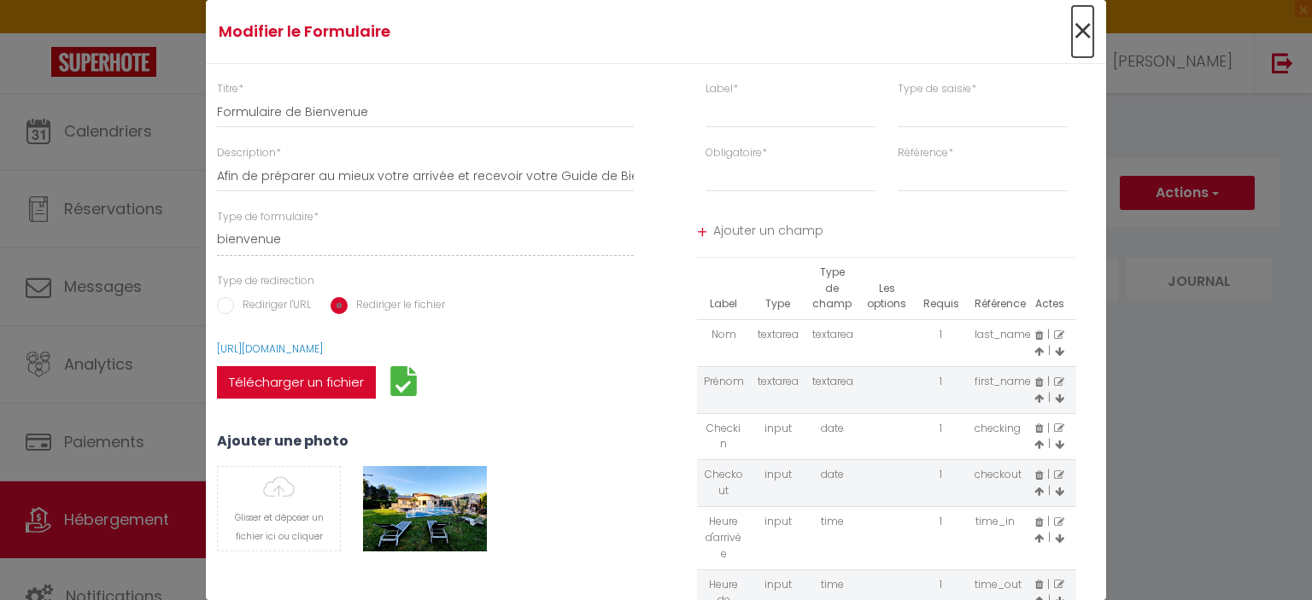
click at [1073, 29] on span "×" at bounding box center [1082, 31] width 21 height 51
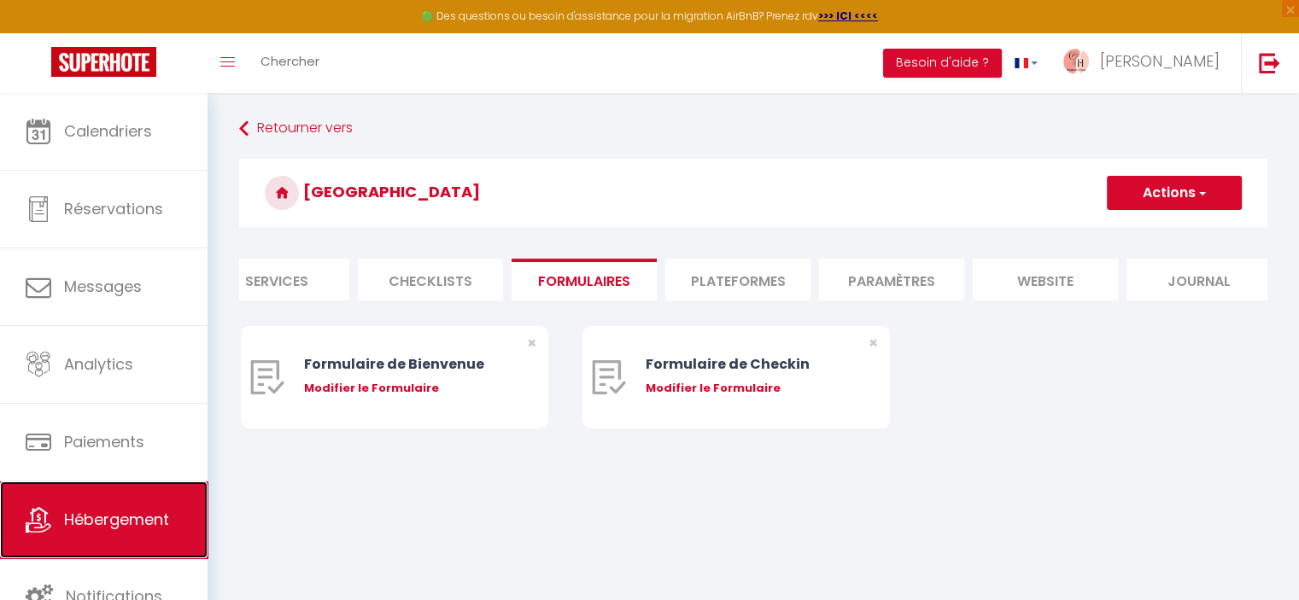
click at [139, 505] on link "Hébergement" at bounding box center [103, 520] width 207 height 77
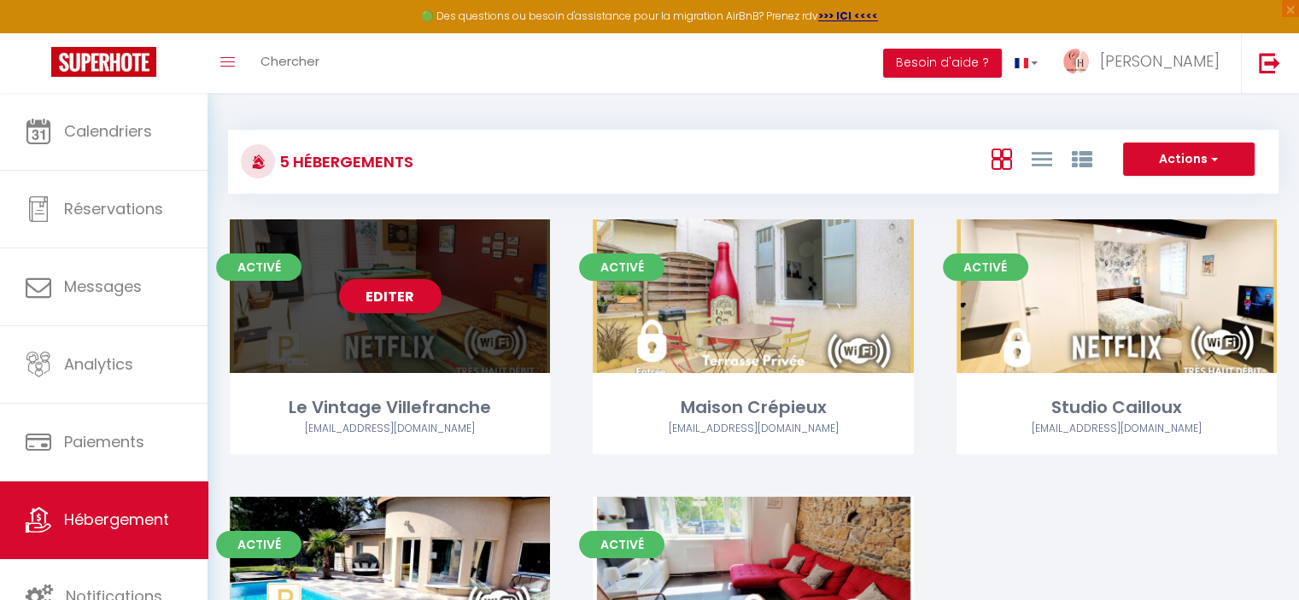
click at [409, 296] on link "Editer" at bounding box center [390, 296] width 102 height 34
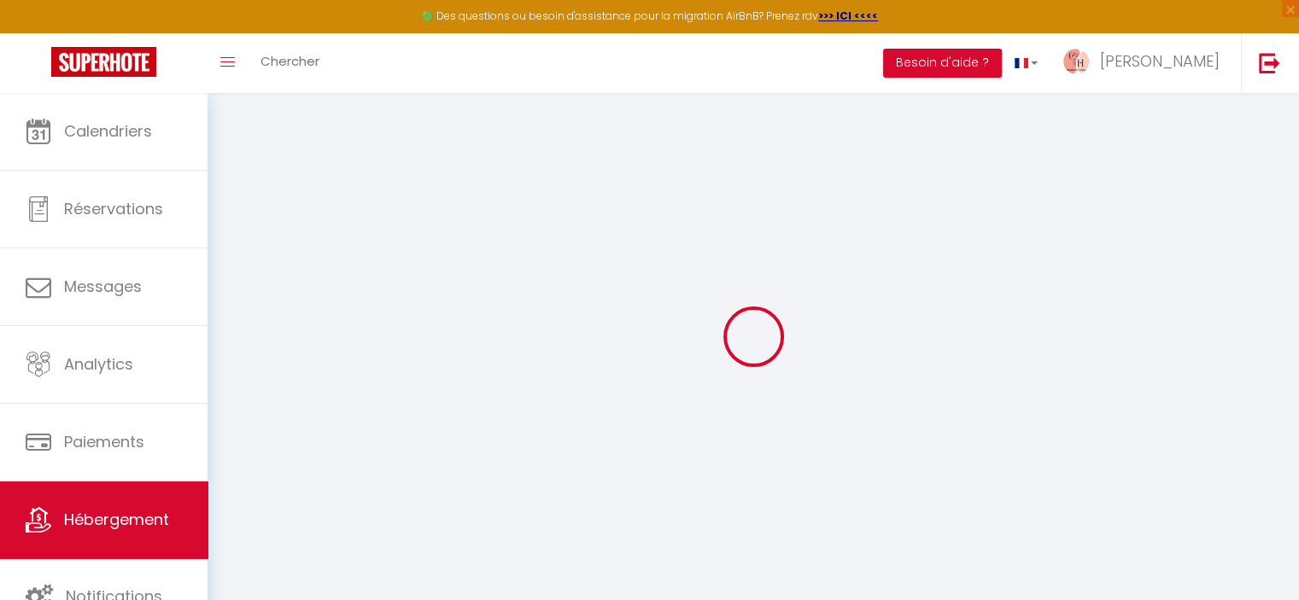
select select
select select "17:00"
select select
select select "11:00"
select select "30"
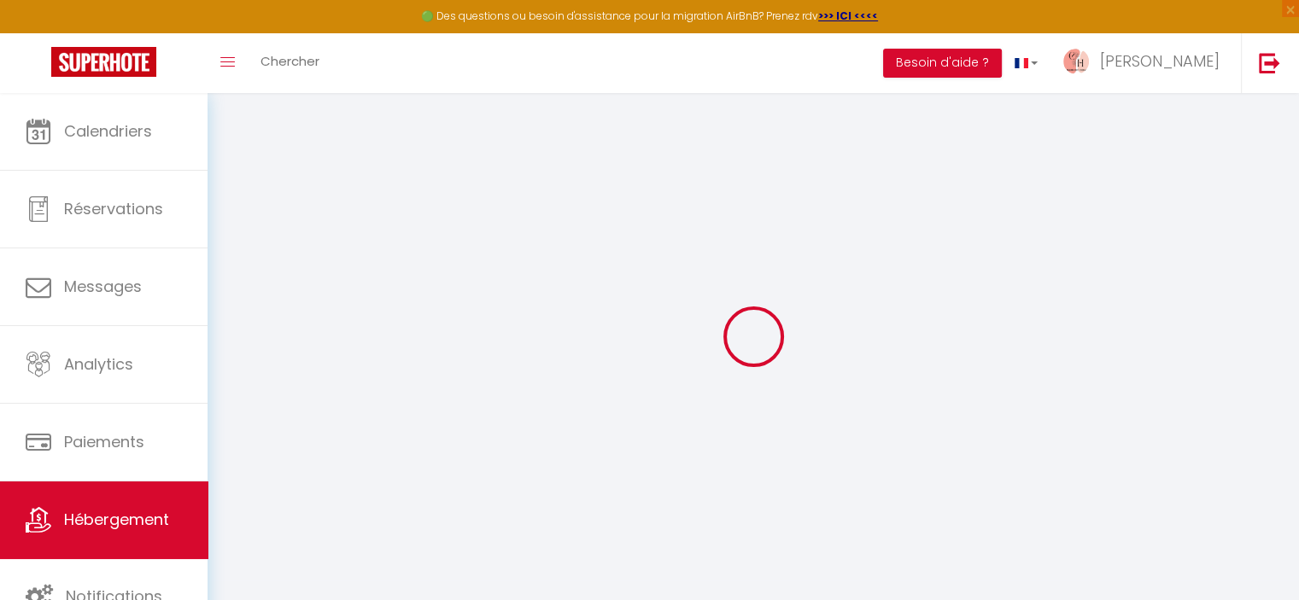
select select "120"
select select
checkbox input "false"
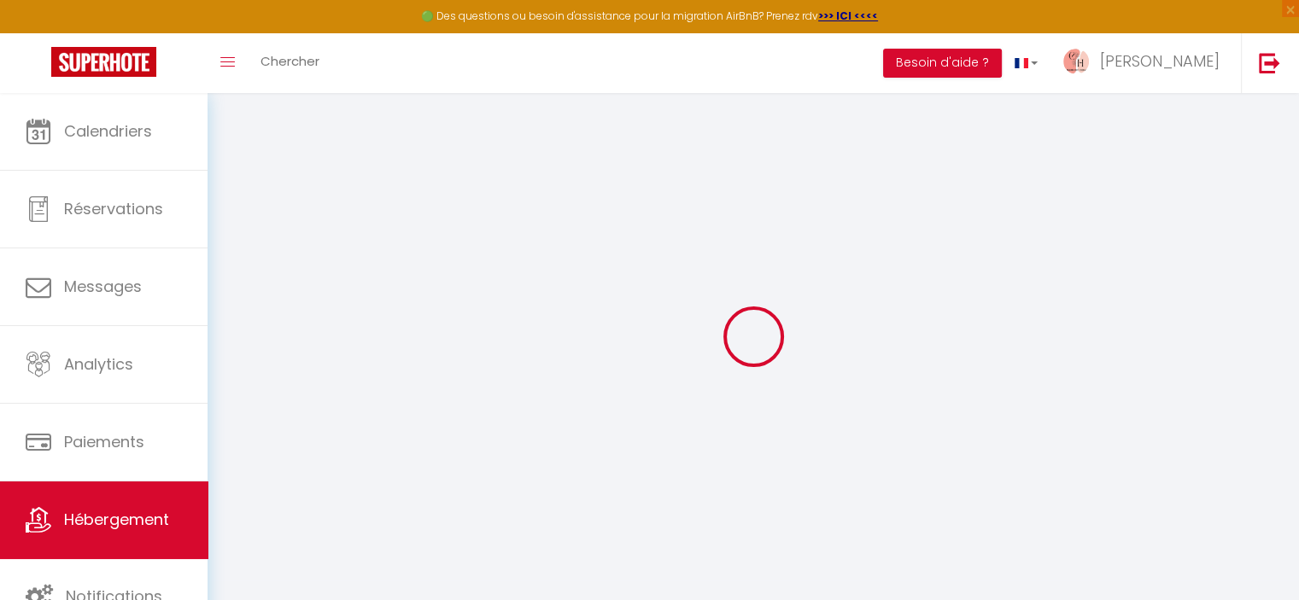
checkbox input "false"
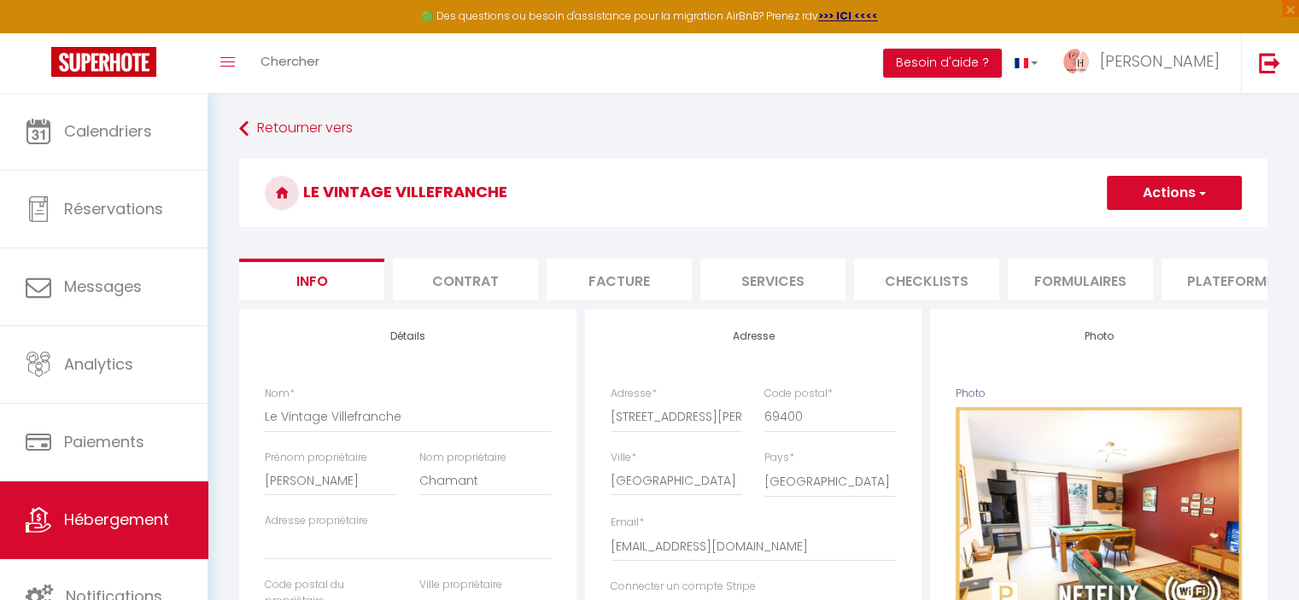
click at [1069, 283] on li "Formulaires" at bounding box center [1080, 280] width 145 height 42
select select
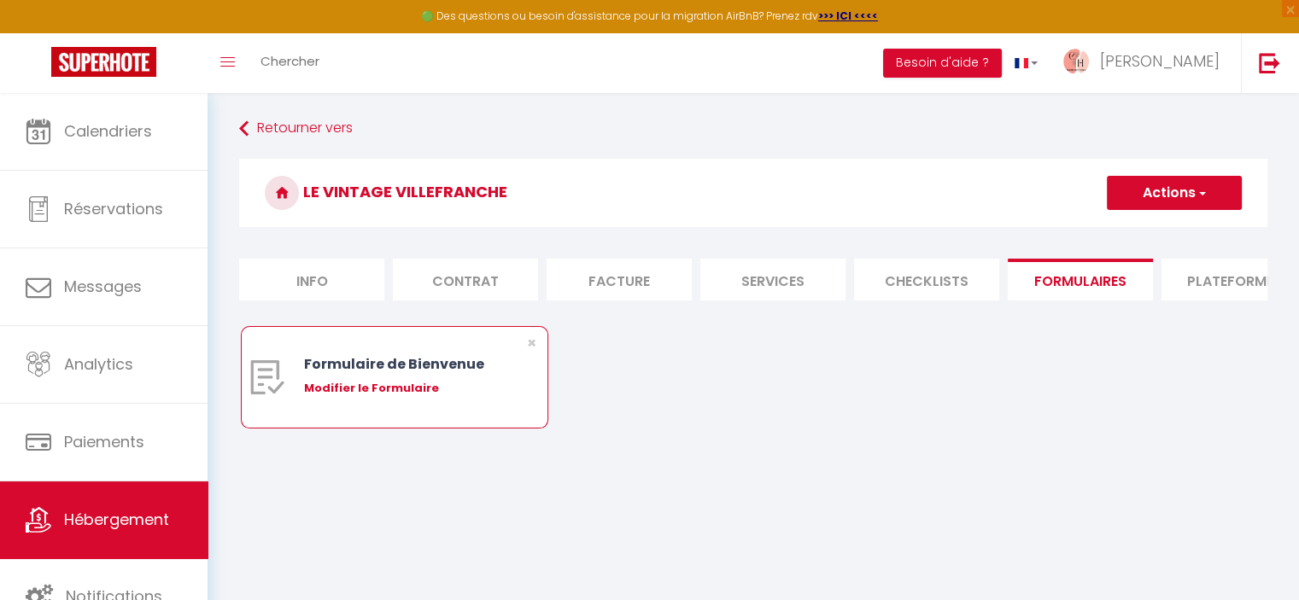
click at [392, 397] on div "Modifier le Formulaire" at bounding box center [407, 388] width 207 height 17
type input "Formulaire de Bienvenue"
type input "Afin de préparer au mieux votre arrivée et recevoir votre Guide de Bienvenue, j…"
select select "[object Object]"
radio input "true"
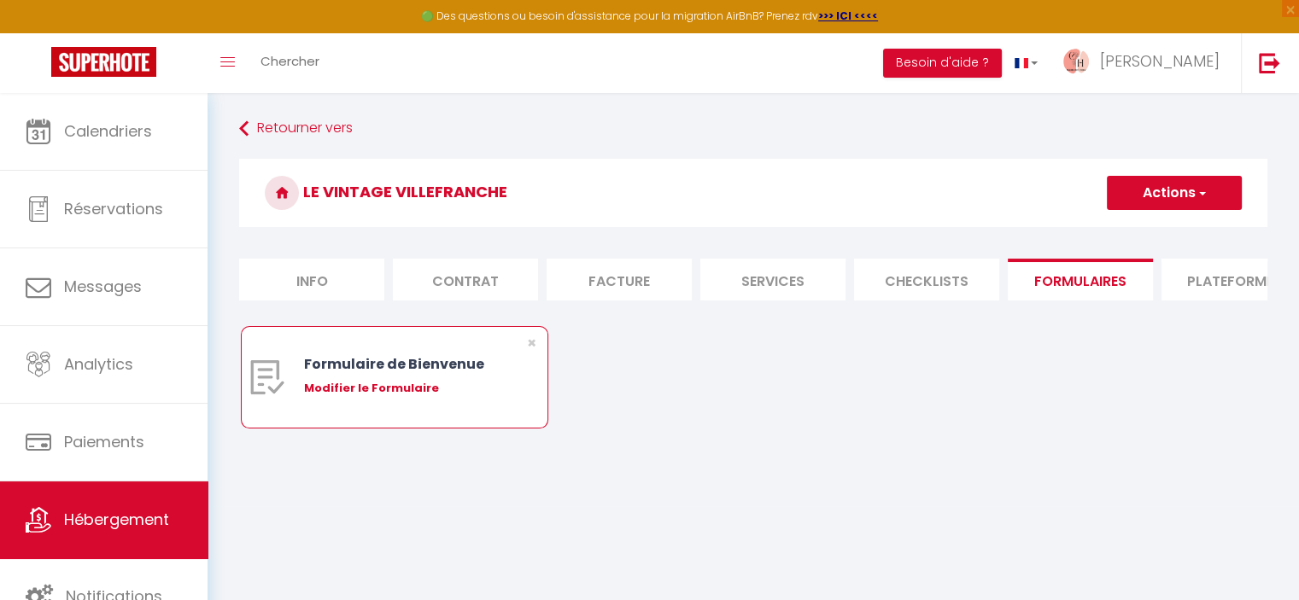
select select
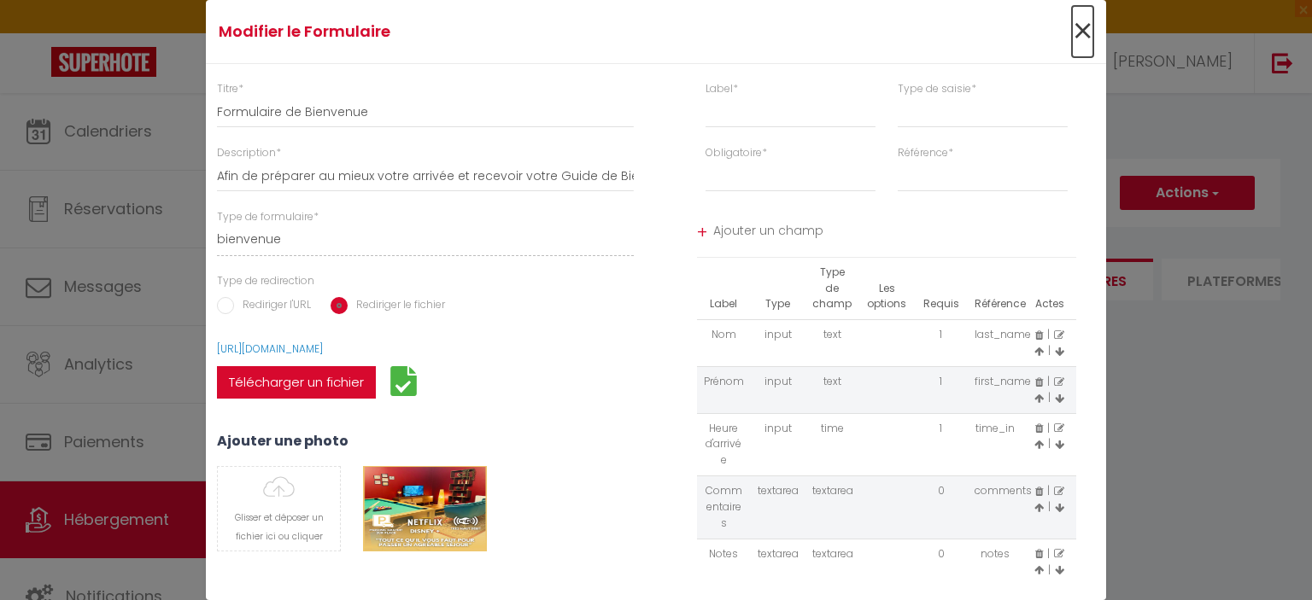
click at [1072, 27] on span "×" at bounding box center [1082, 31] width 21 height 51
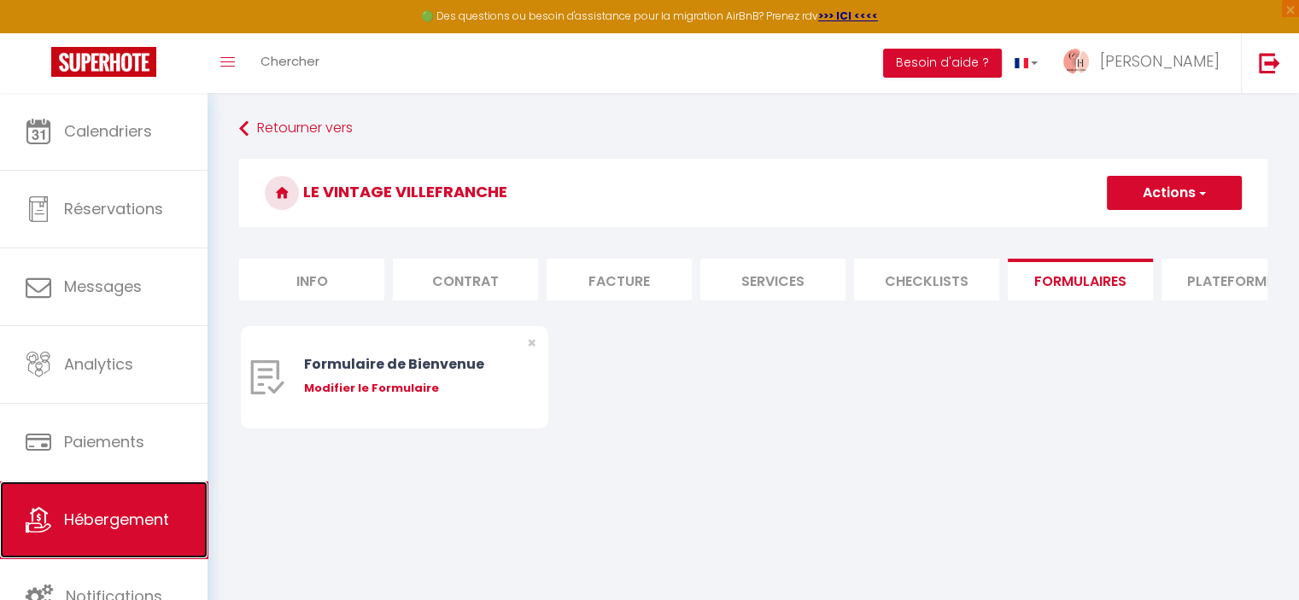
click at [144, 507] on link "Hébergement" at bounding box center [103, 520] width 207 height 77
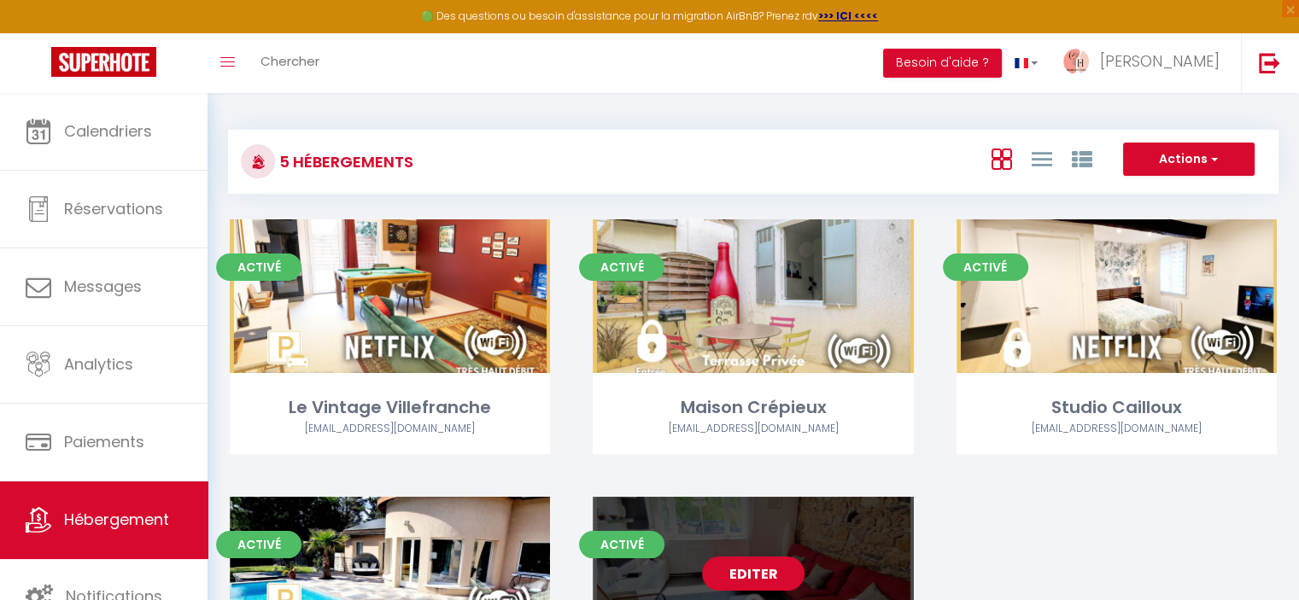
click at [764, 578] on link "Editer" at bounding box center [753, 574] width 102 height 34
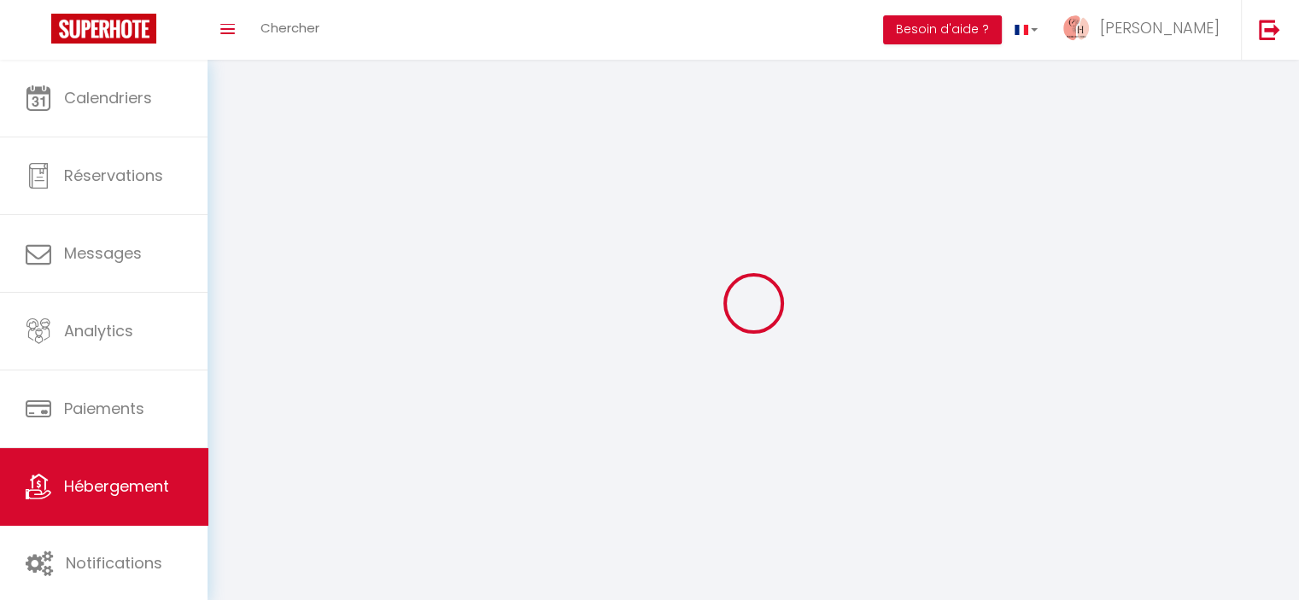
select select "1"
select select
select select "28"
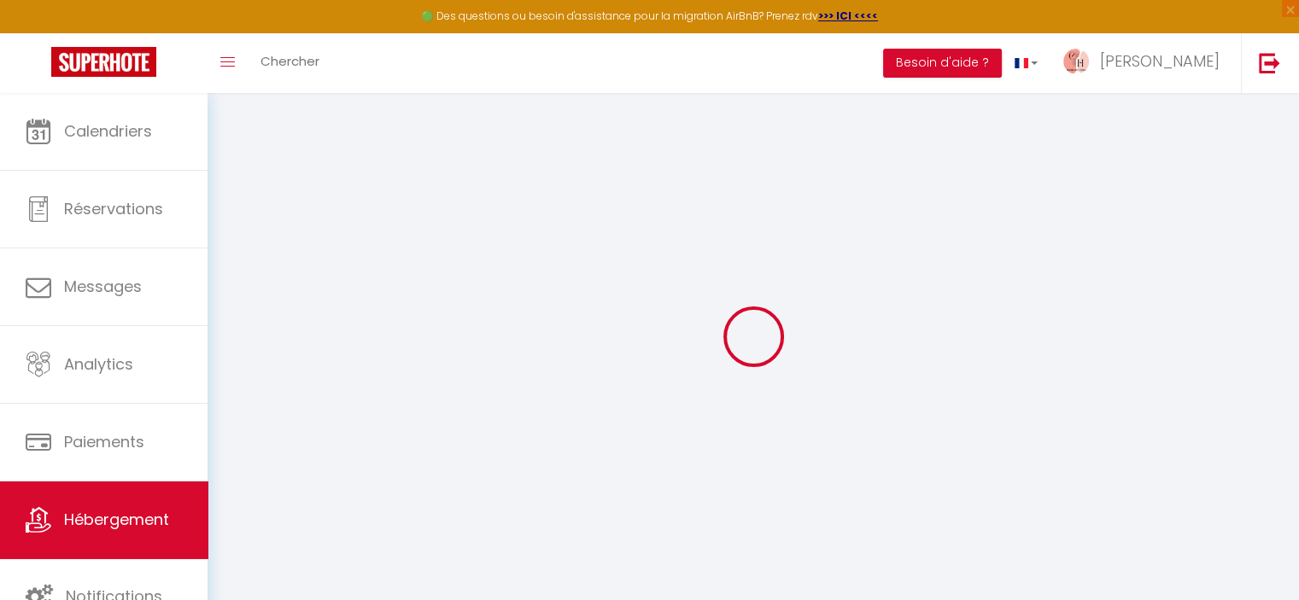
select select
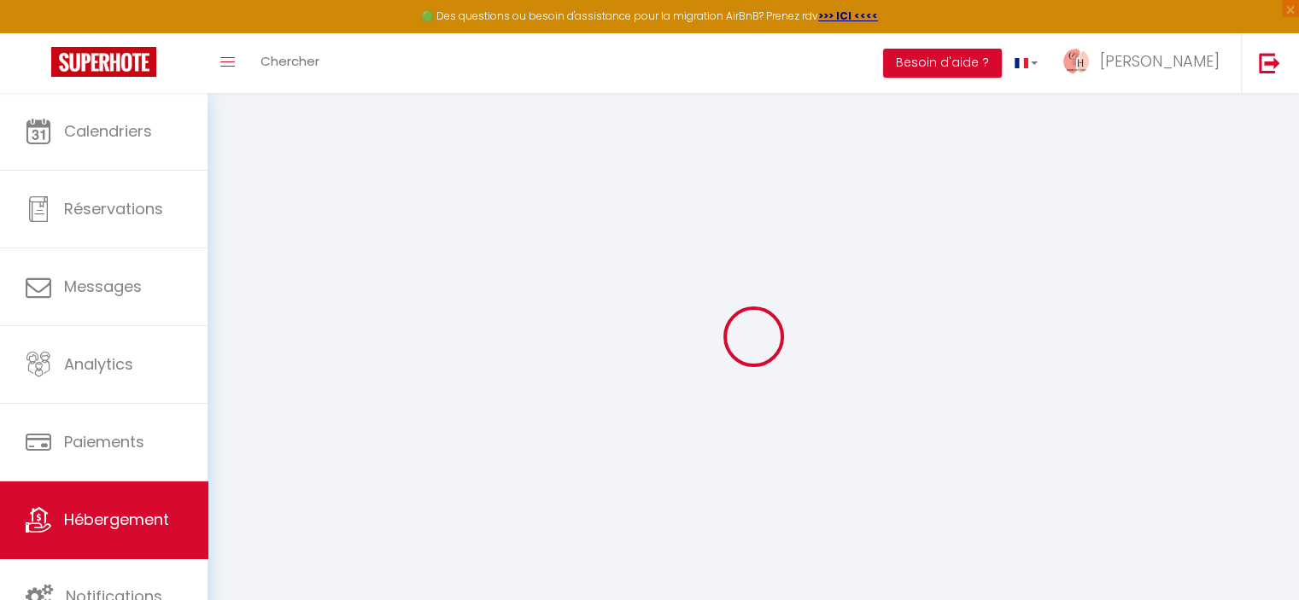
select select
checkbox input "false"
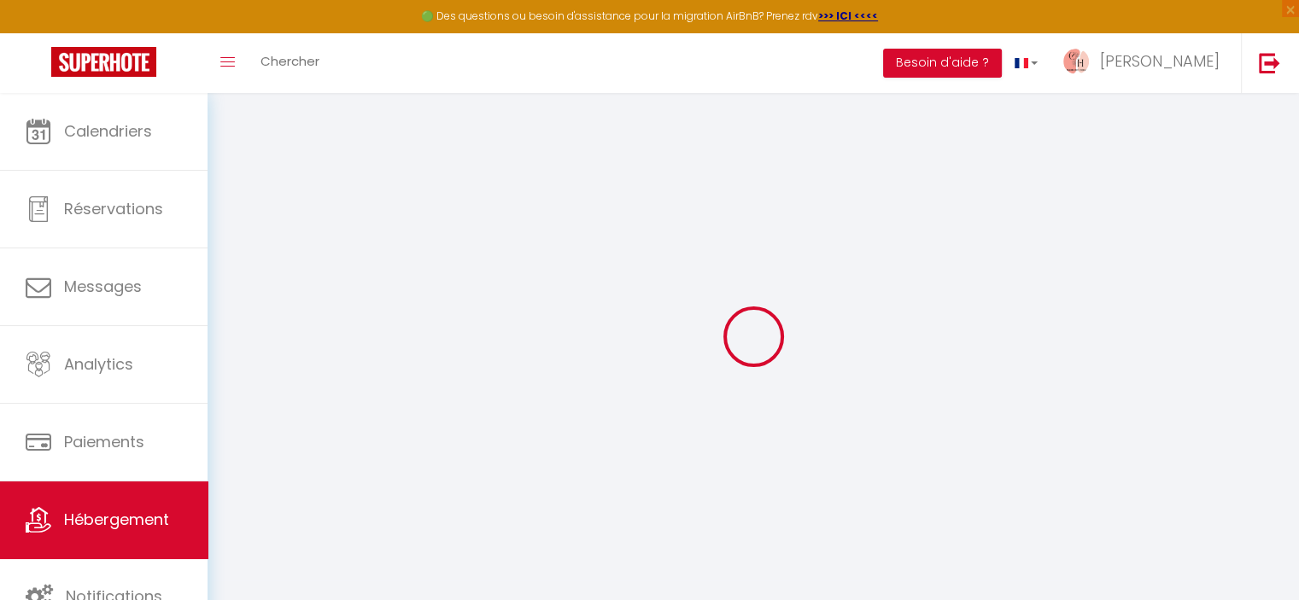
select select
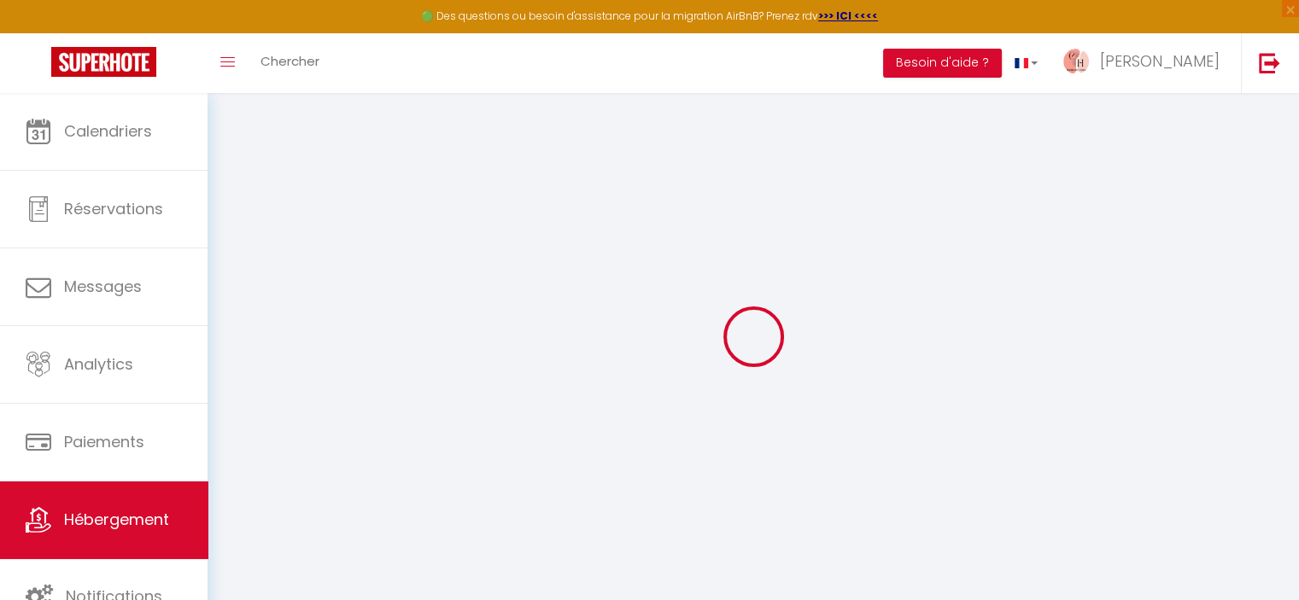
select select
checkbox input "false"
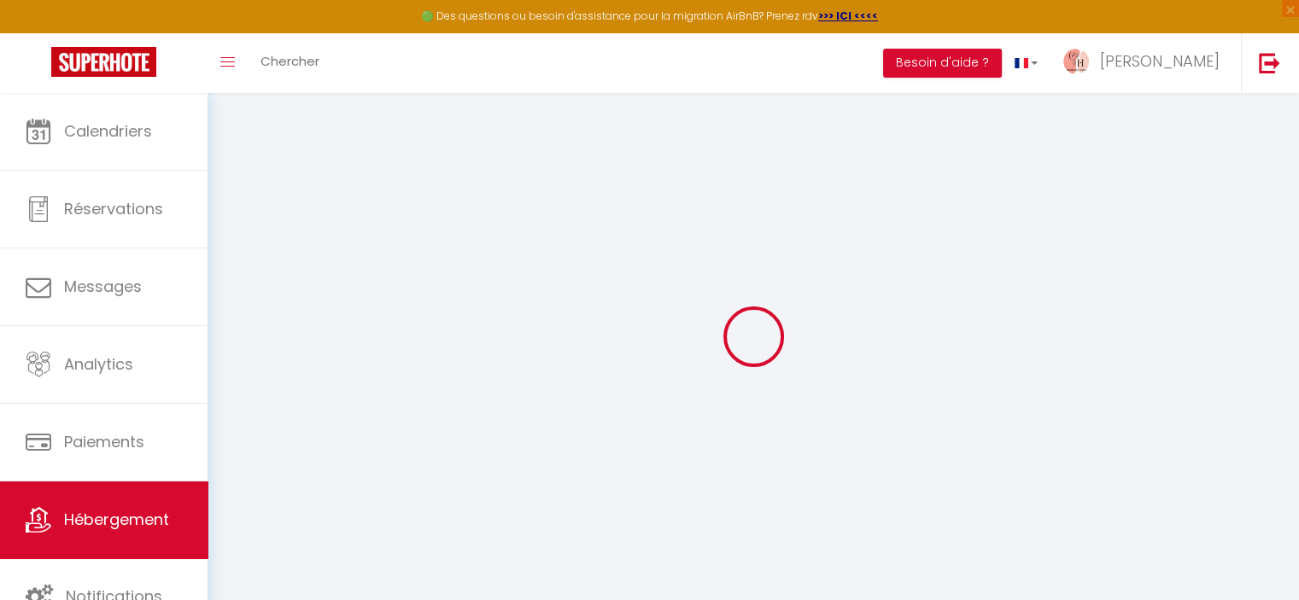
checkbox input "false"
select select
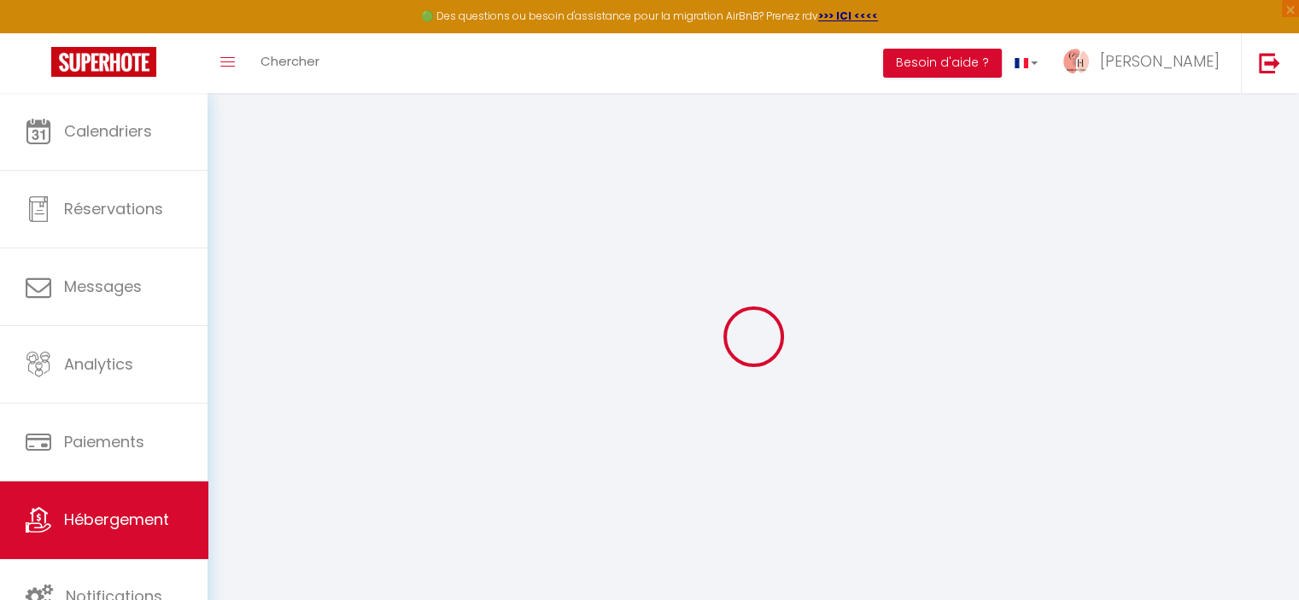
select select
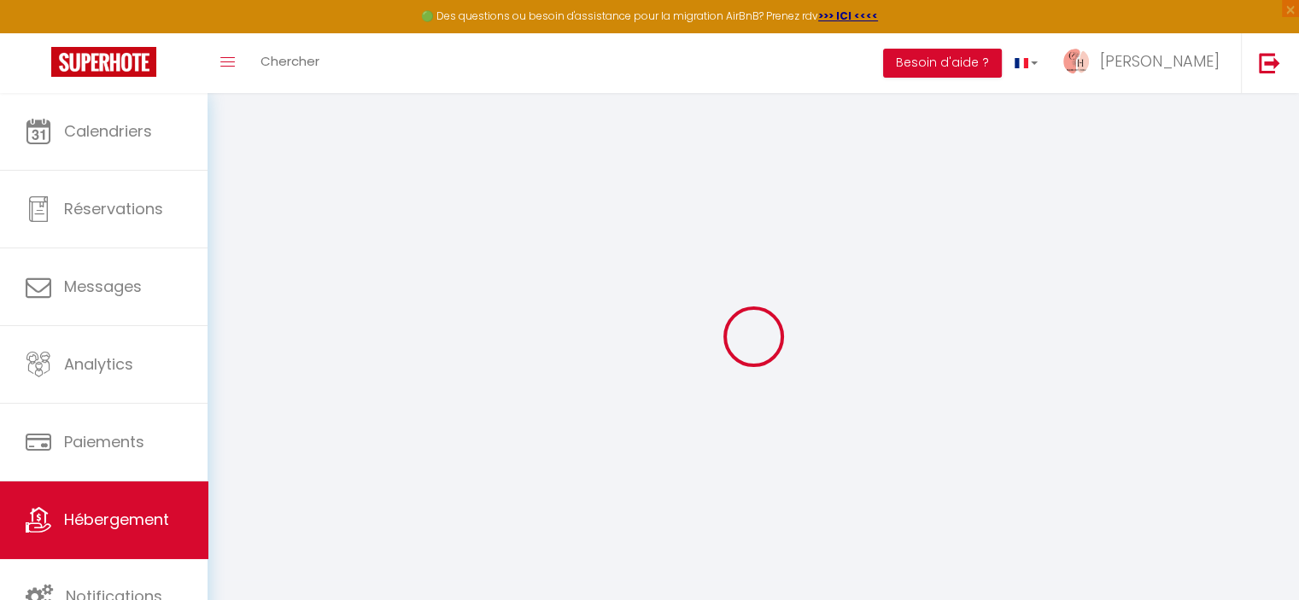
checkbox input "false"
select select
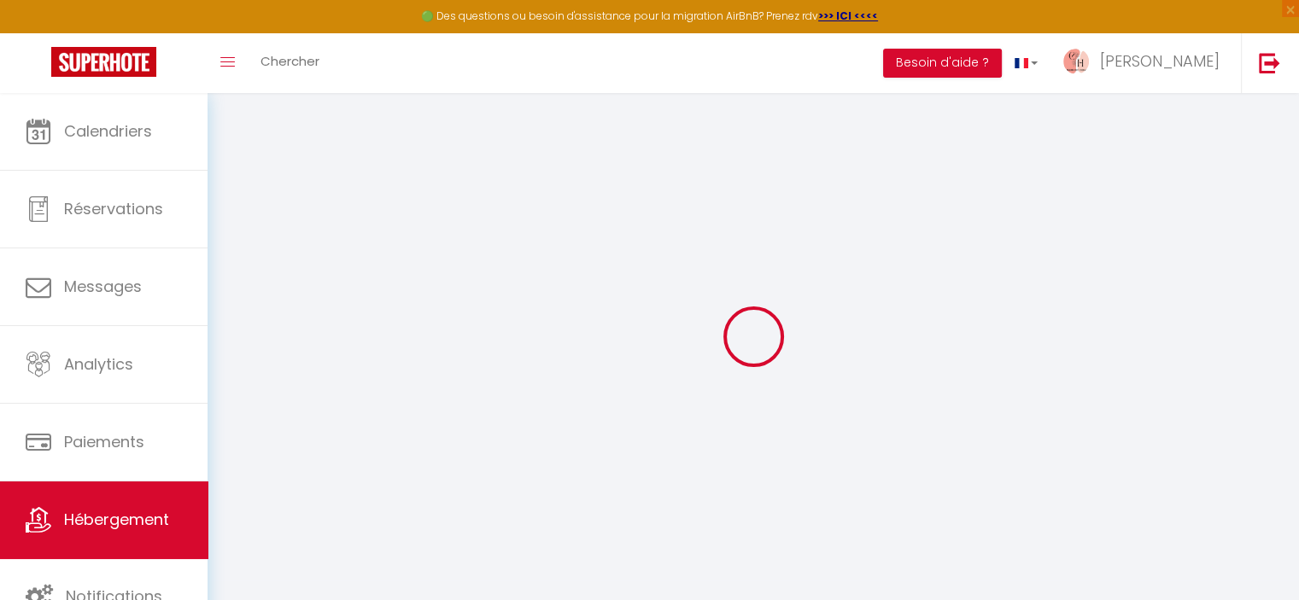
select select
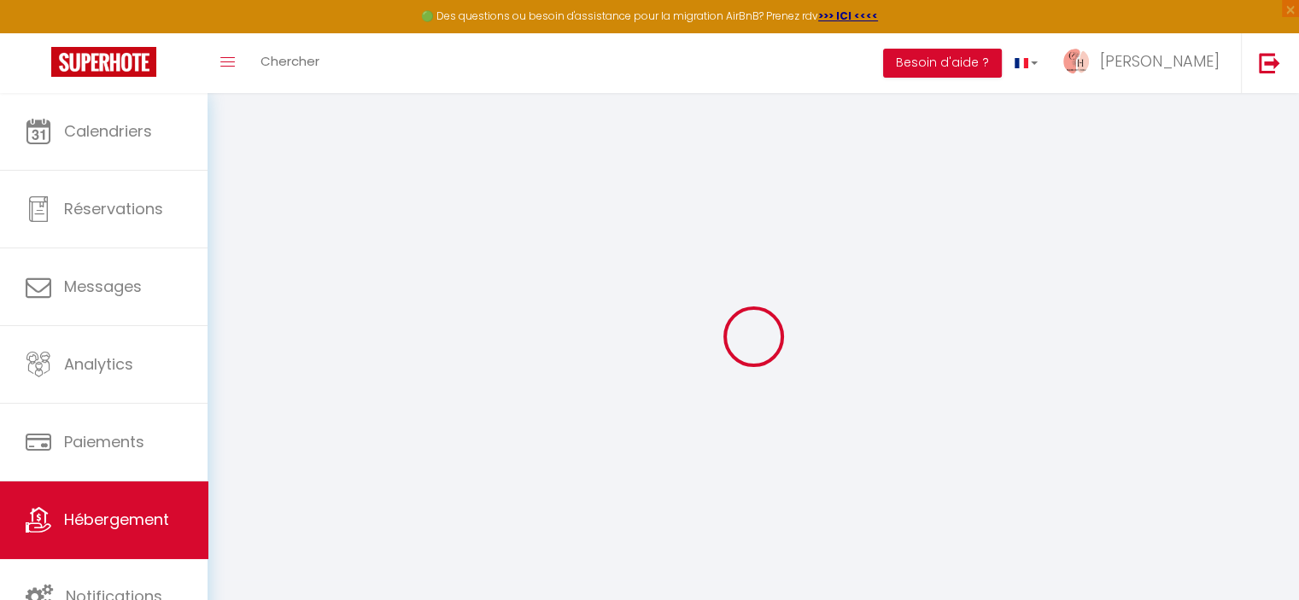
select select
checkbox input "false"
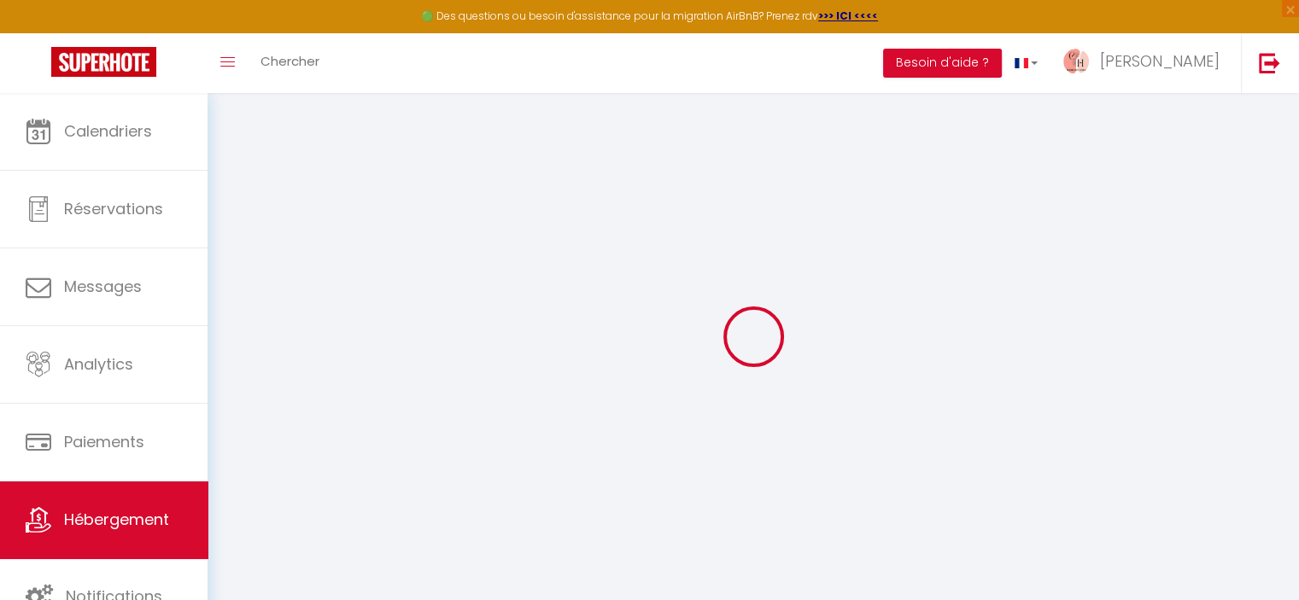
checkbox input "false"
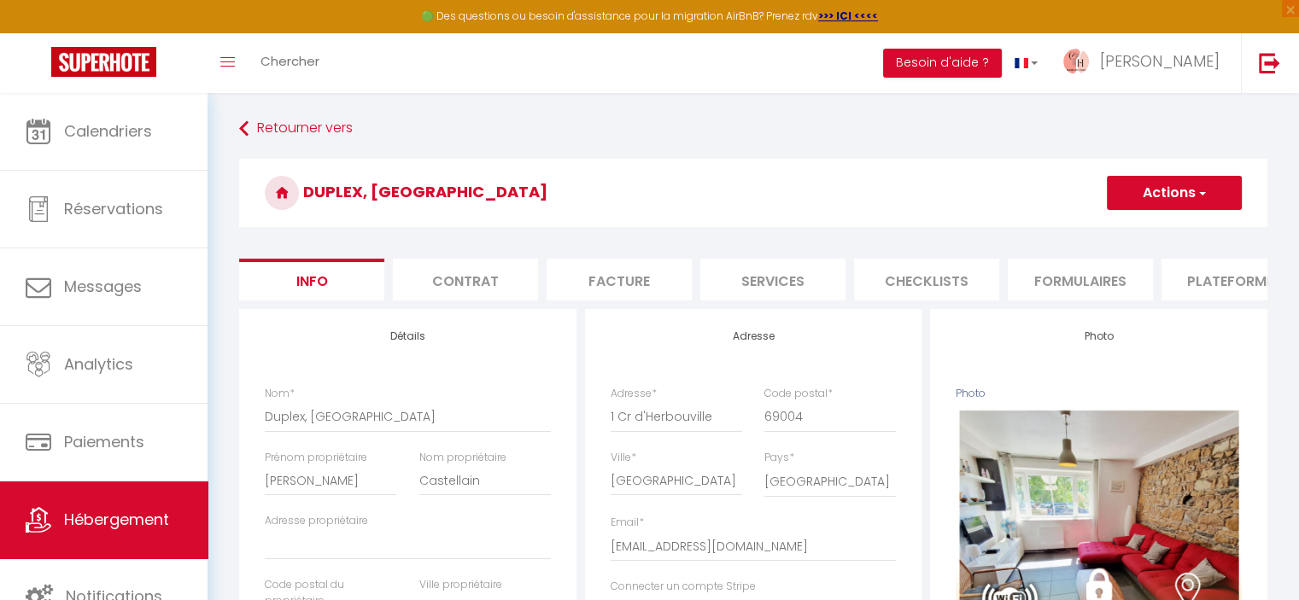
click at [1038, 279] on li "Formulaires" at bounding box center [1080, 280] width 145 height 42
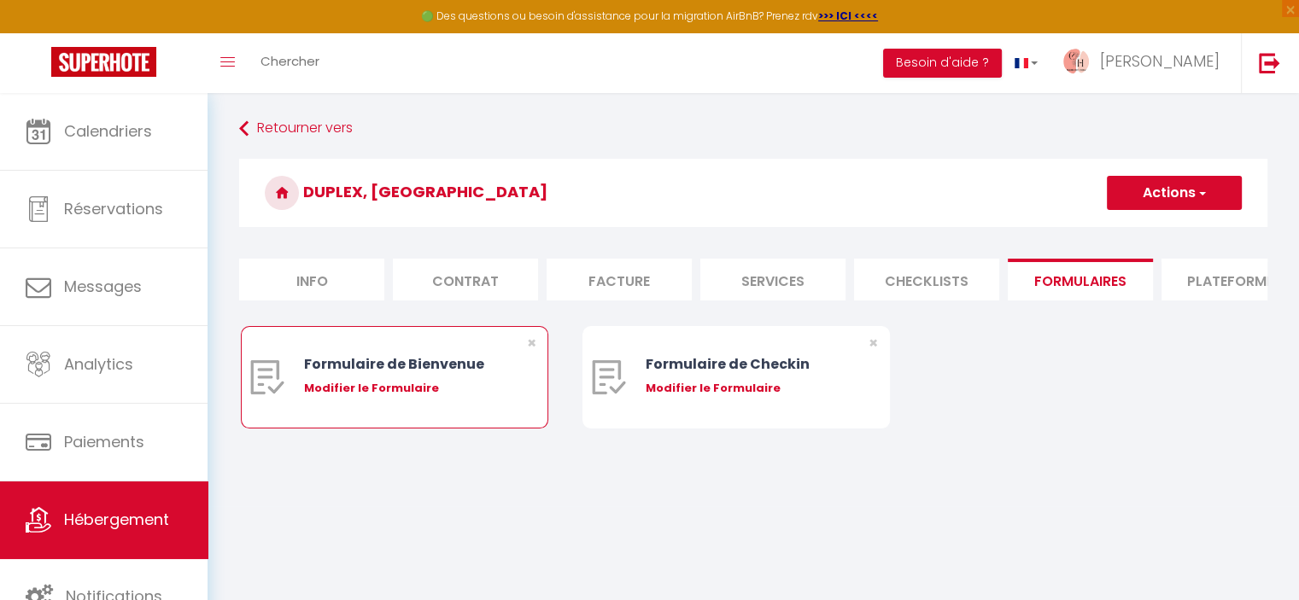
click at [389, 396] on div "Modifier le Formulaire" at bounding box center [407, 388] width 207 height 17
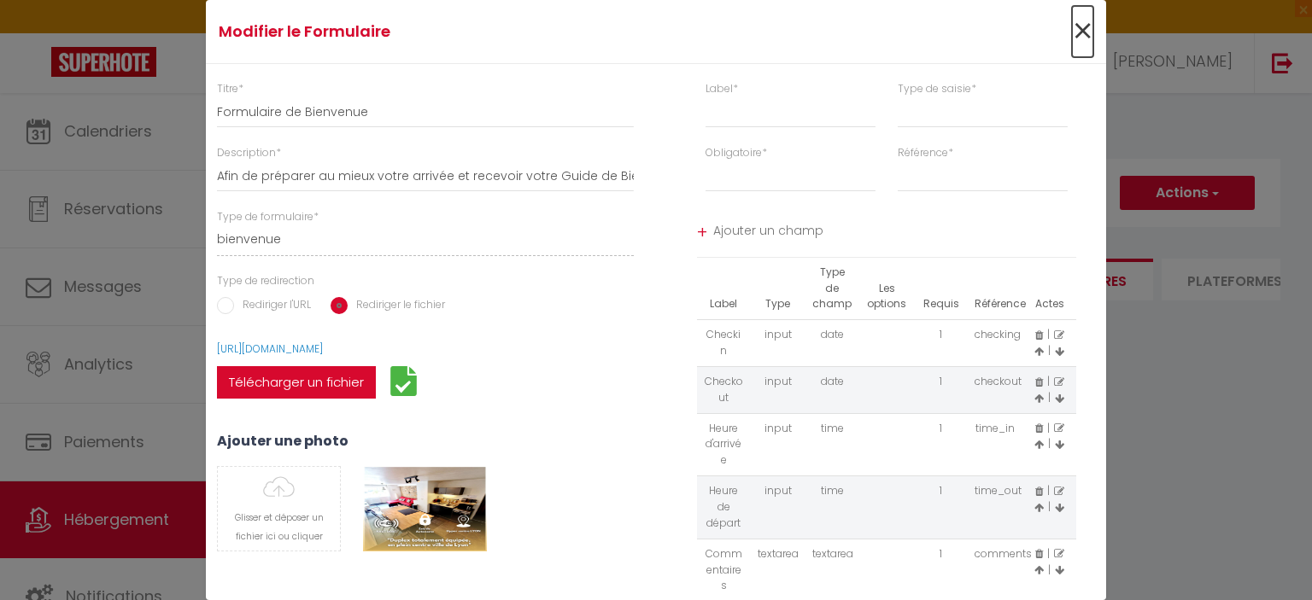
click at [1074, 27] on span "×" at bounding box center [1082, 31] width 21 height 51
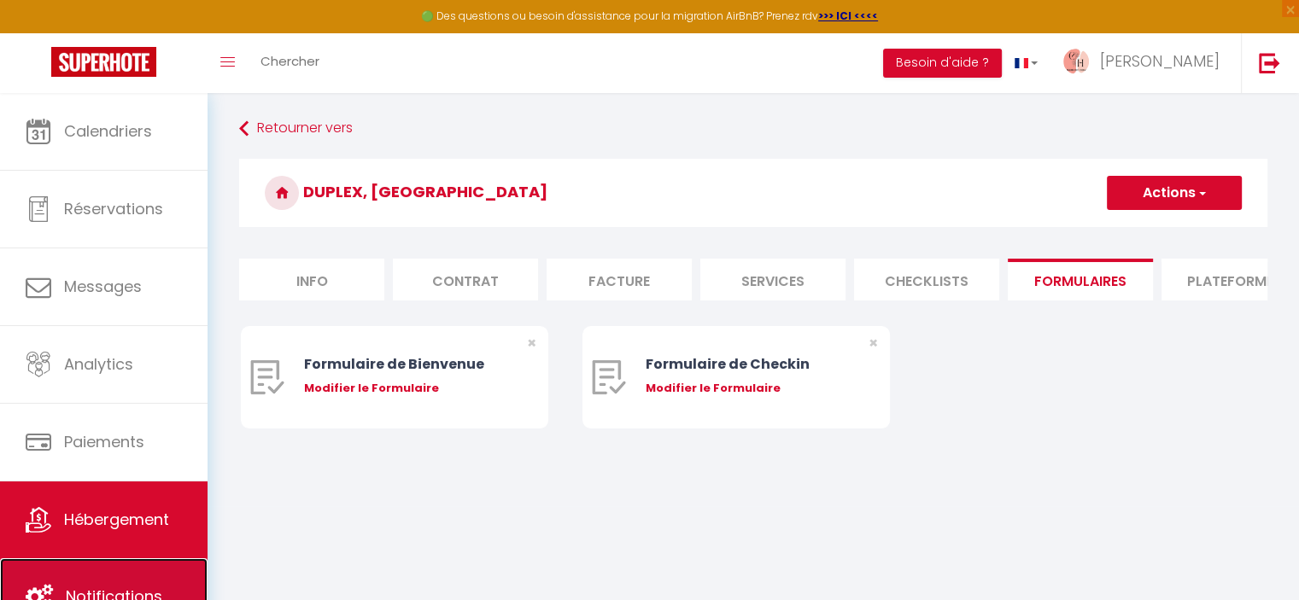
click at [140, 579] on link "Notifications" at bounding box center [103, 596] width 207 height 77
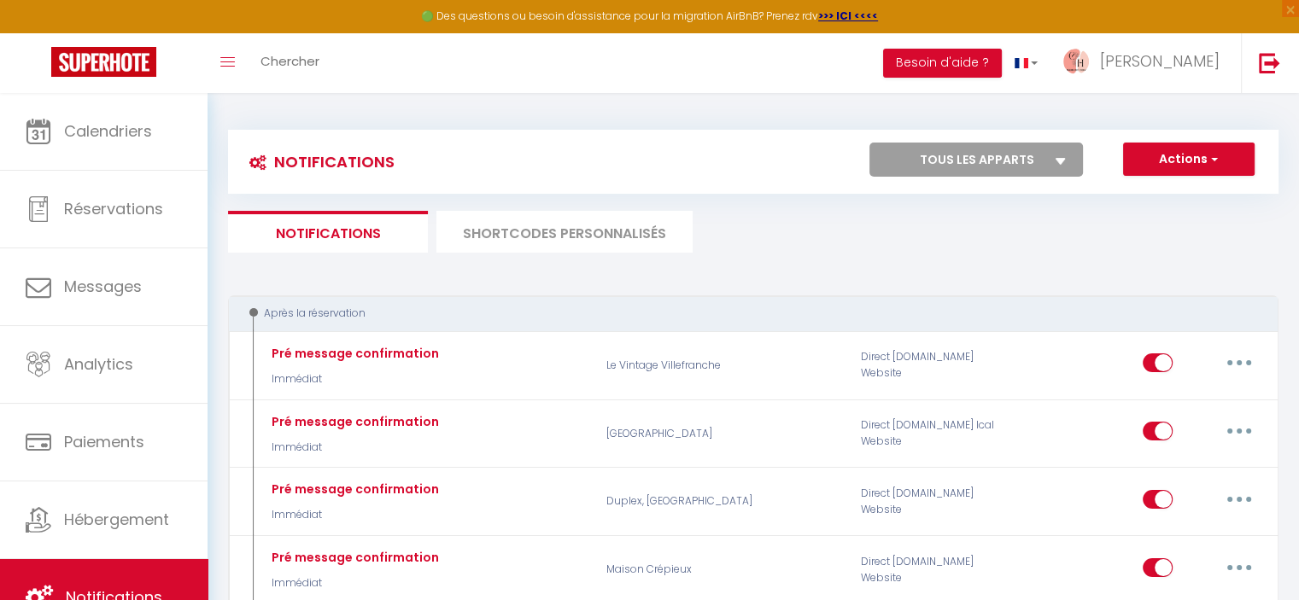
click at [503, 226] on li "SHORTCODES PERSONNALISÉS" at bounding box center [564, 232] width 256 height 42
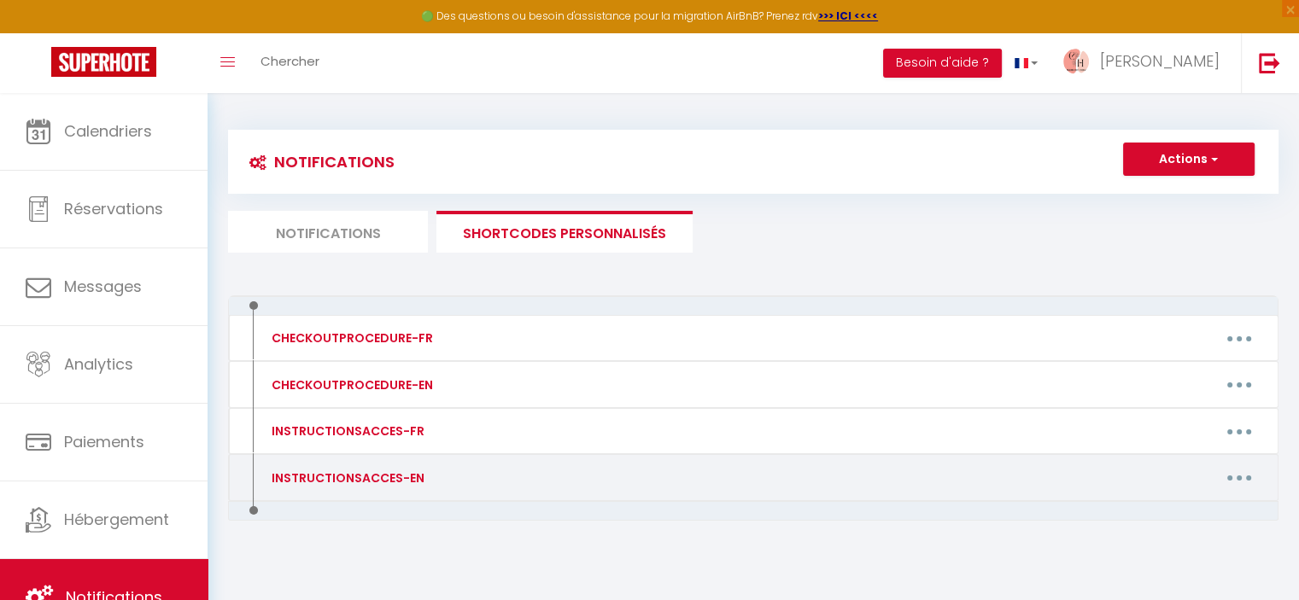
click at [1222, 479] on button "button" at bounding box center [1239, 477] width 48 height 27
click at [1165, 514] on link "Editer" at bounding box center [1194, 516] width 126 height 29
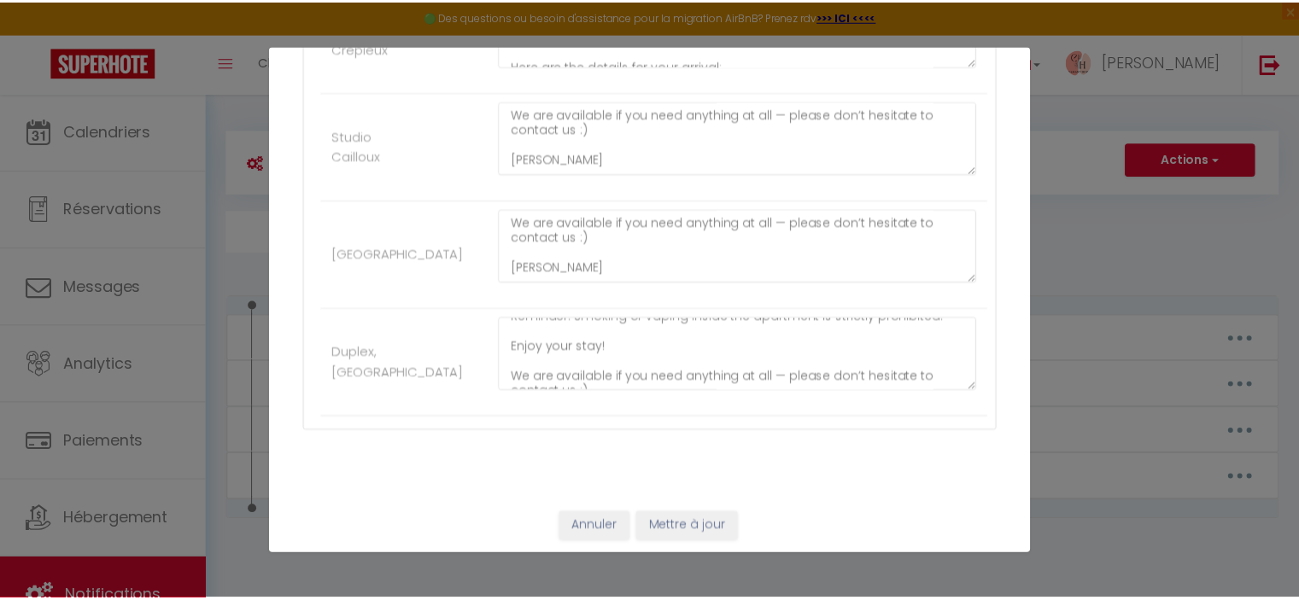
scroll to position [388, 0]
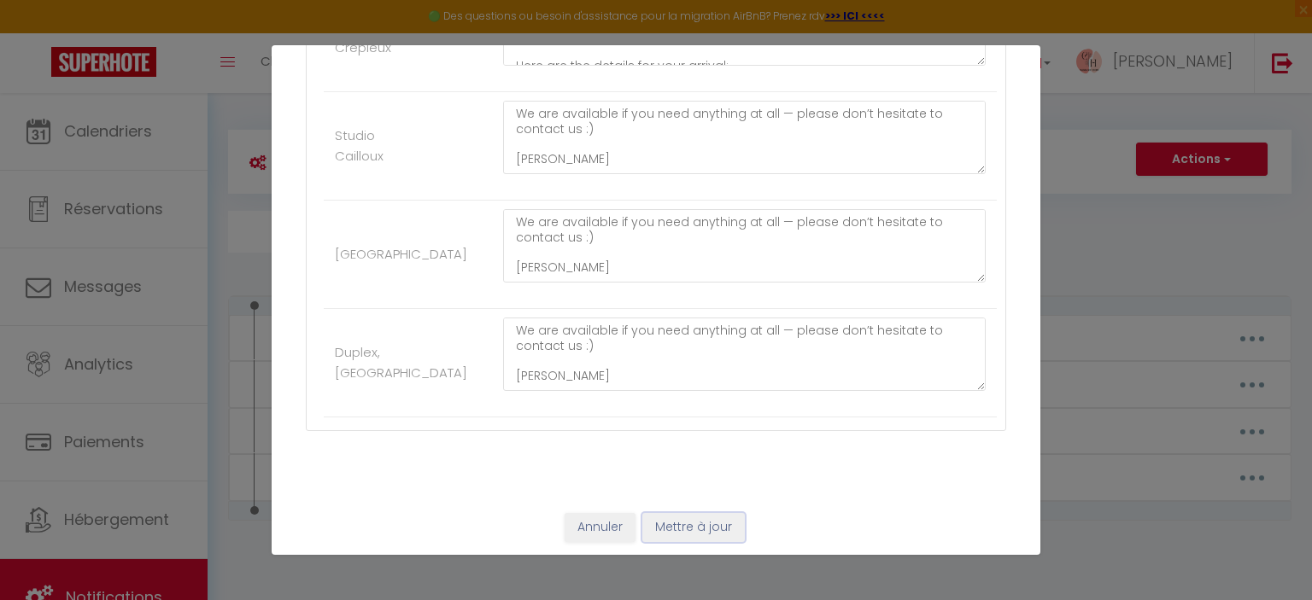
click at [691, 524] on button "Mettre à jour" at bounding box center [693, 527] width 102 height 29
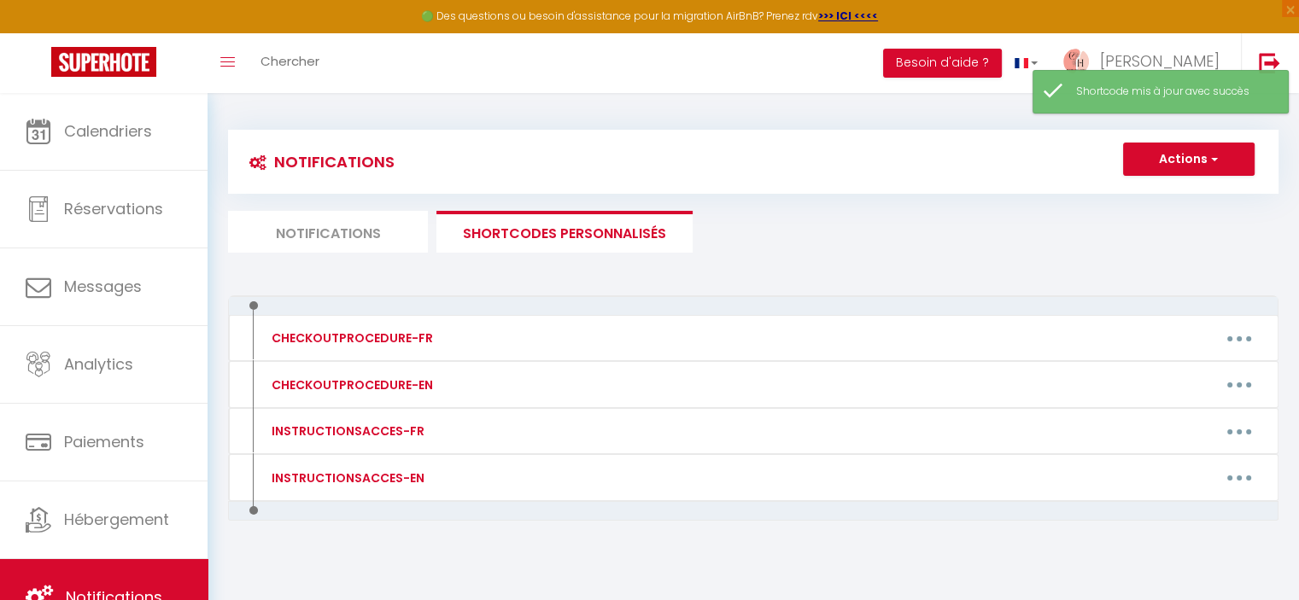
click at [405, 228] on li "Notifications" at bounding box center [328, 232] width 200 height 42
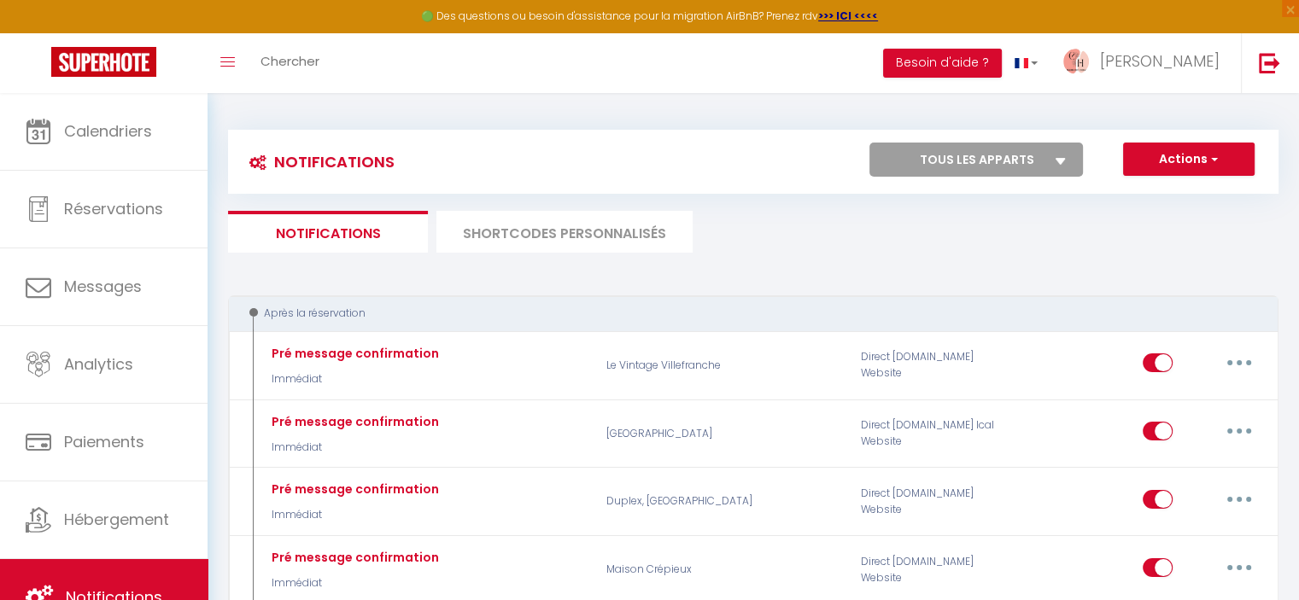
click at [499, 226] on li "SHORTCODES PERSONNALISÉS" at bounding box center [564, 232] width 256 height 42
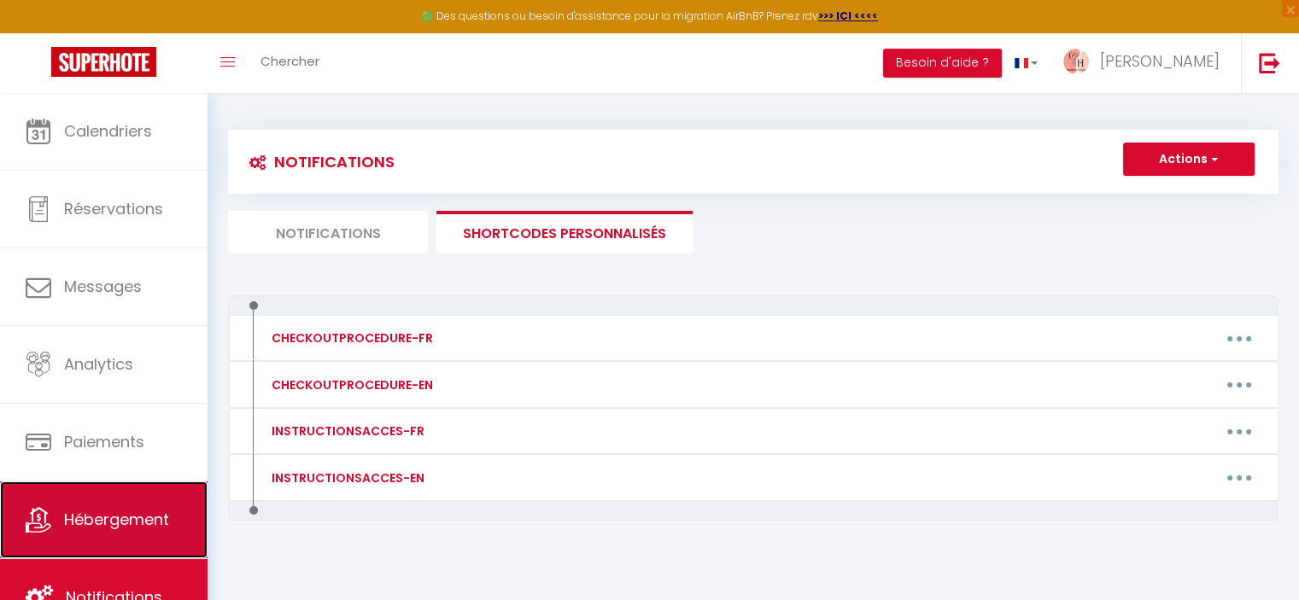
click at [134, 505] on link "Hébergement" at bounding box center [103, 520] width 207 height 77
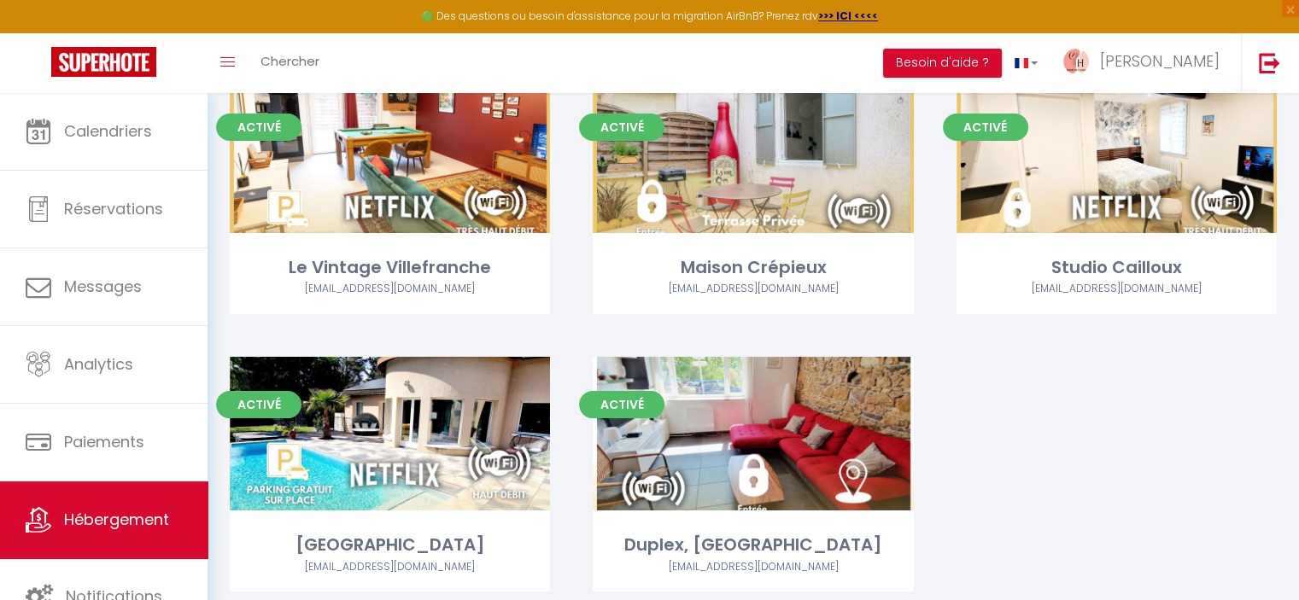
scroll to position [171, 0]
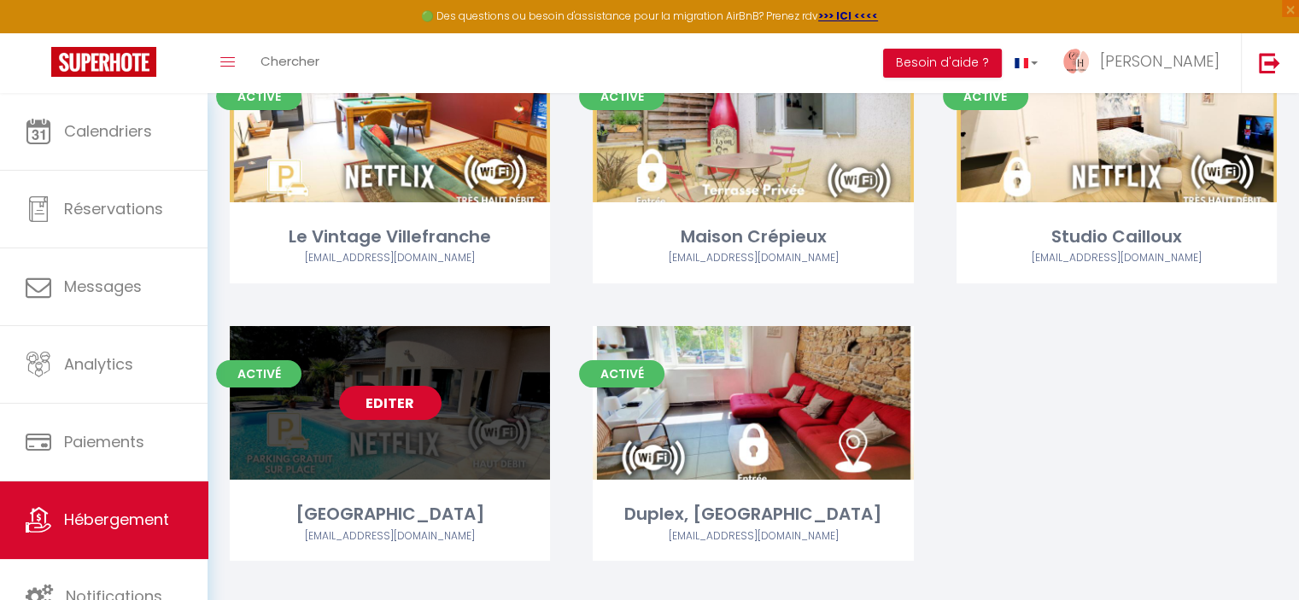
click at [395, 399] on link "Editer" at bounding box center [390, 403] width 102 height 34
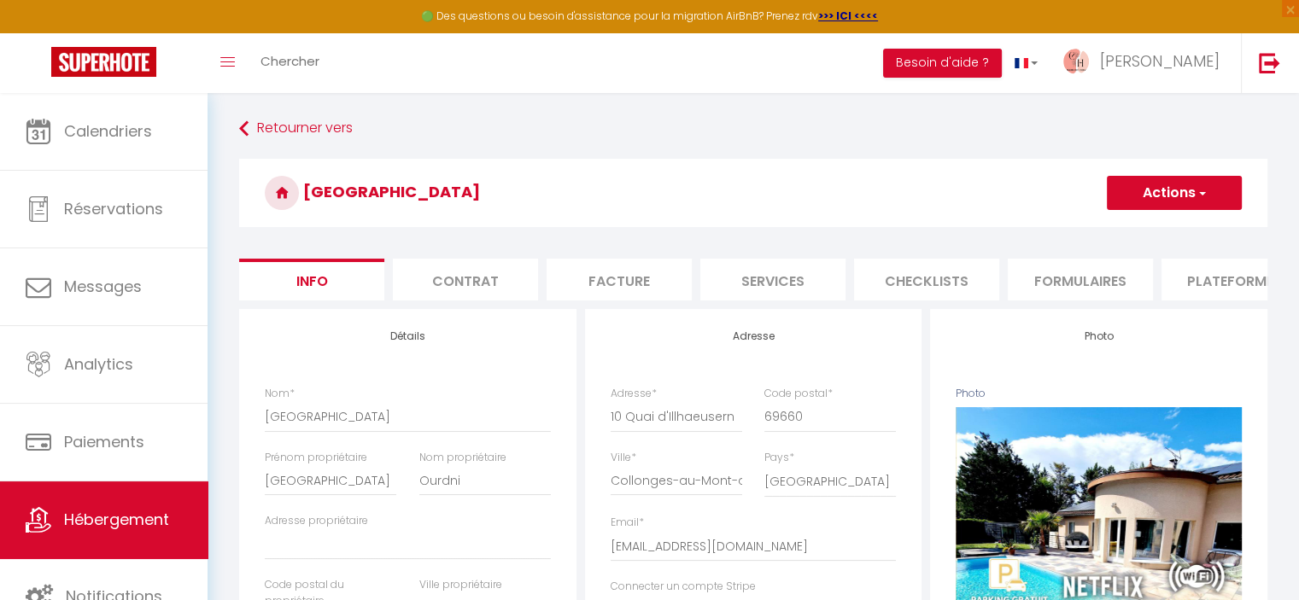
click at [1145, 287] on li "Formulaires" at bounding box center [1080, 280] width 145 height 42
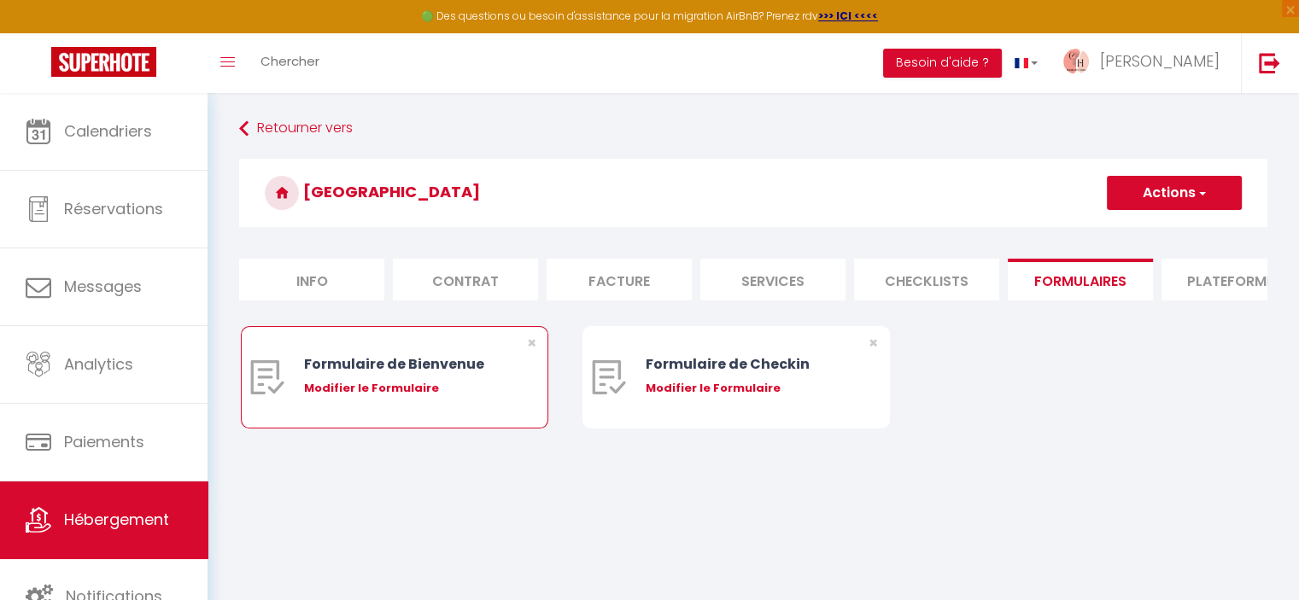
click at [365, 397] on div "Modifier le Formulaire" at bounding box center [407, 388] width 207 height 17
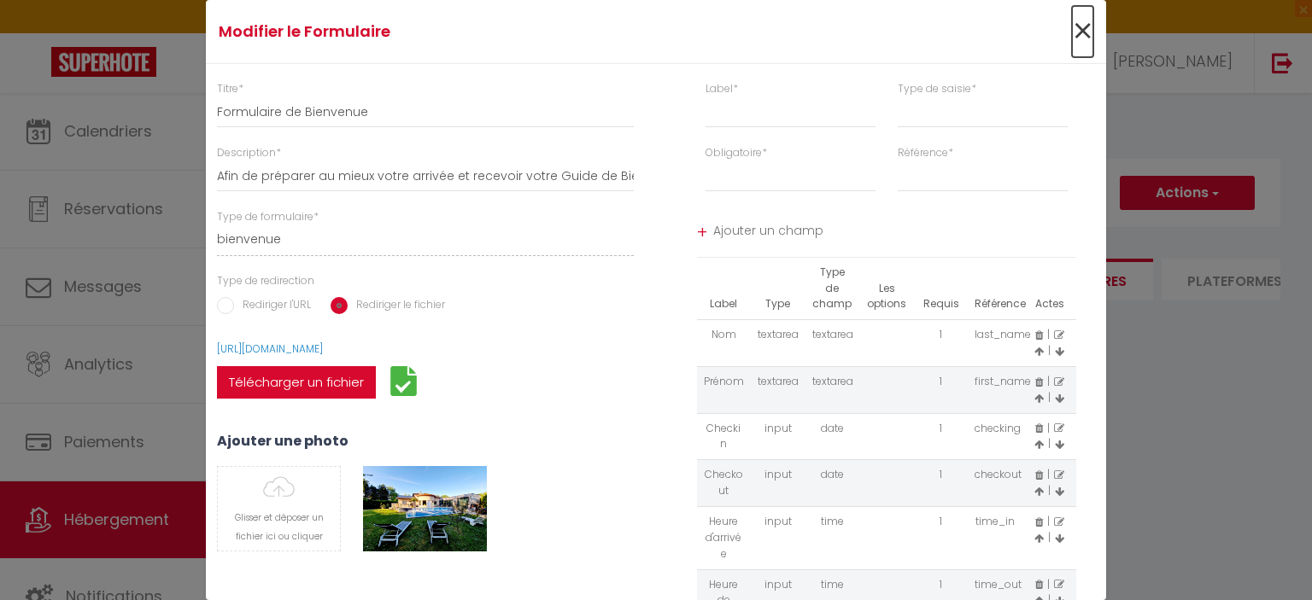
click at [1072, 27] on span "×" at bounding box center [1082, 31] width 21 height 51
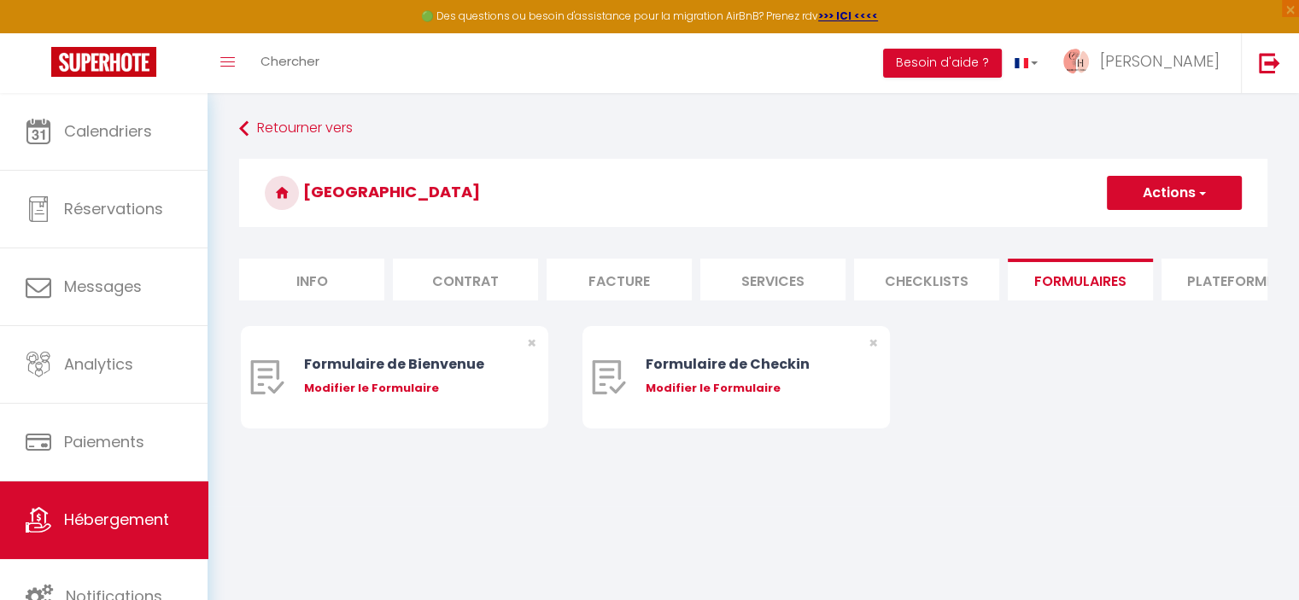
click at [1157, 193] on button "Actions" at bounding box center [1174, 193] width 135 height 34
click at [1119, 233] on link "Créer un nouveau formulaire" at bounding box center [1136, 230] width 208 height 22
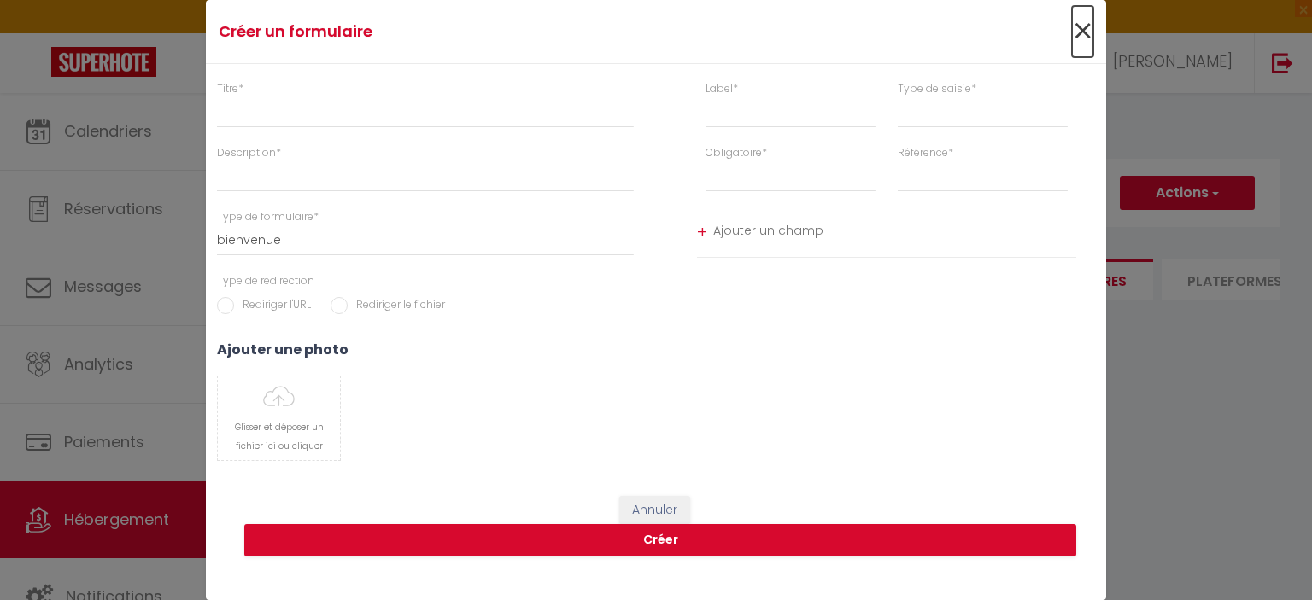
click at [1076, 26] on span "×" at bounding box center [1082, 31] width 21 height 51
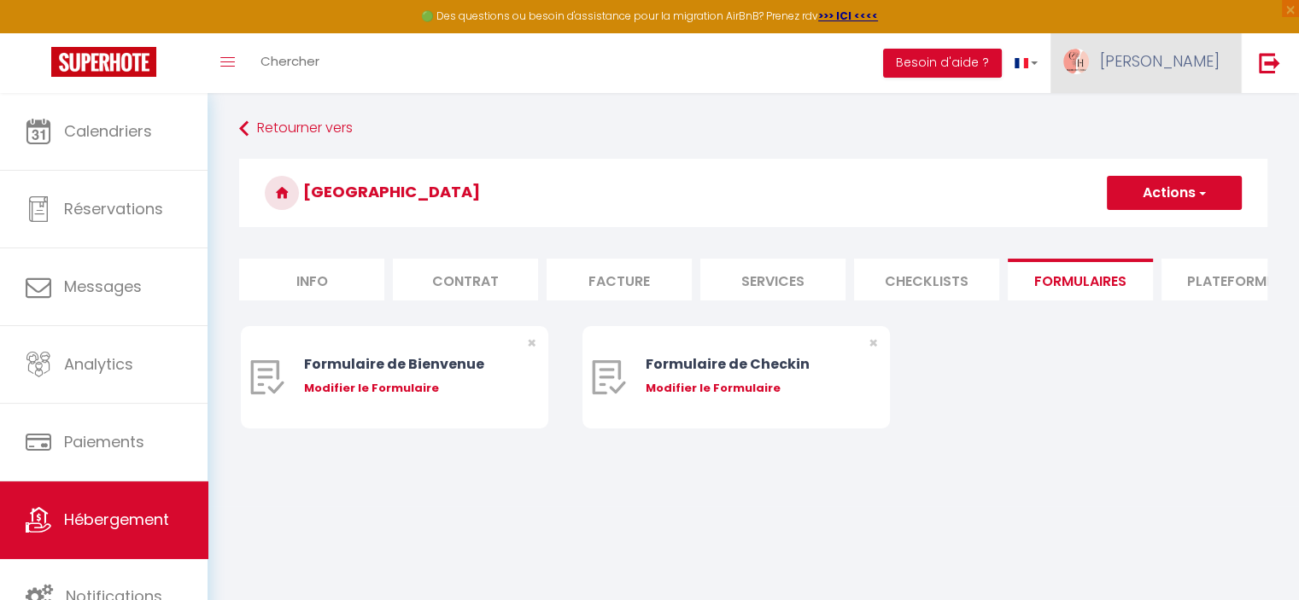
click at [1177, 71] on link "[PERSON_NAME]" at bounding box center [1145, 63] width 190 height 60
click at [1161, 109] on link "Paramètres" at bounding box center [1172, 118] width 126 height 29
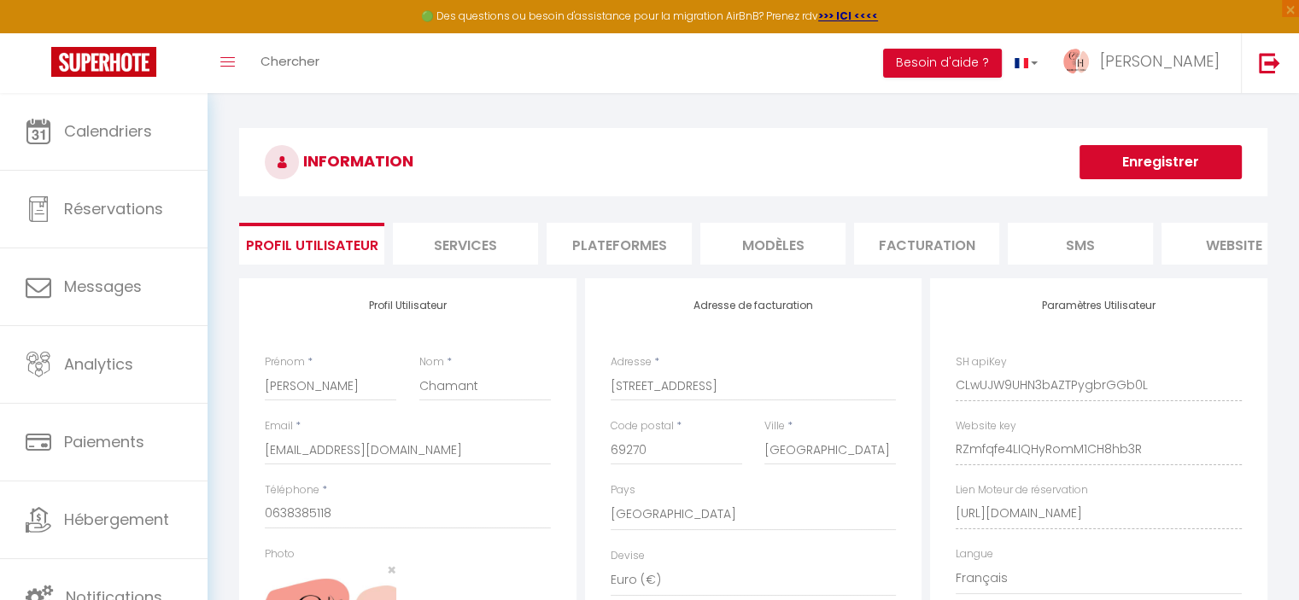
click at [792, 240] on li "MODÈLES" at bounding box center [772, 244] width 145 height 42
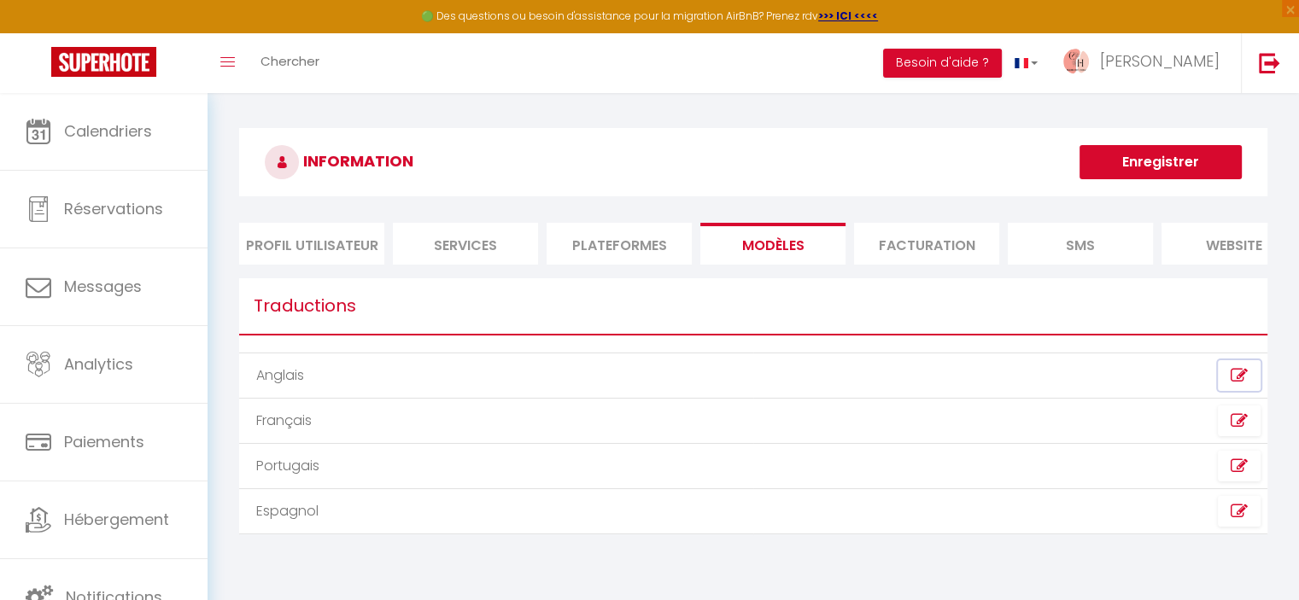
click at [1242, 384] on icon at bounding box center [1238, 375] width 17 height 17
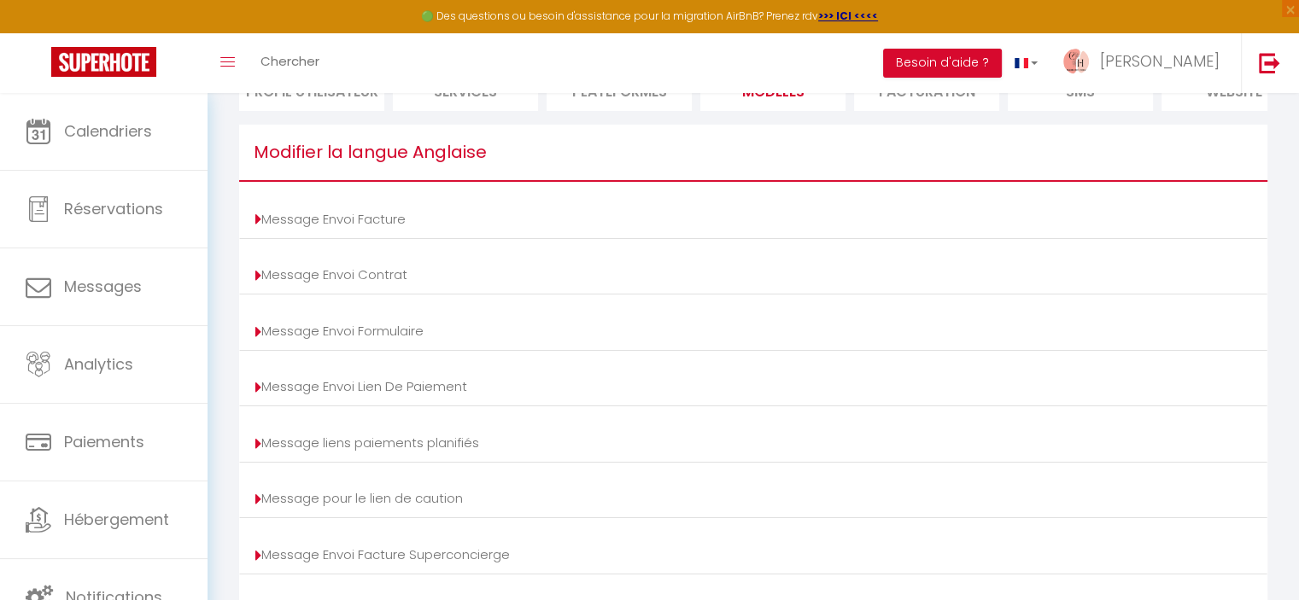
scroll to position [171, 0]
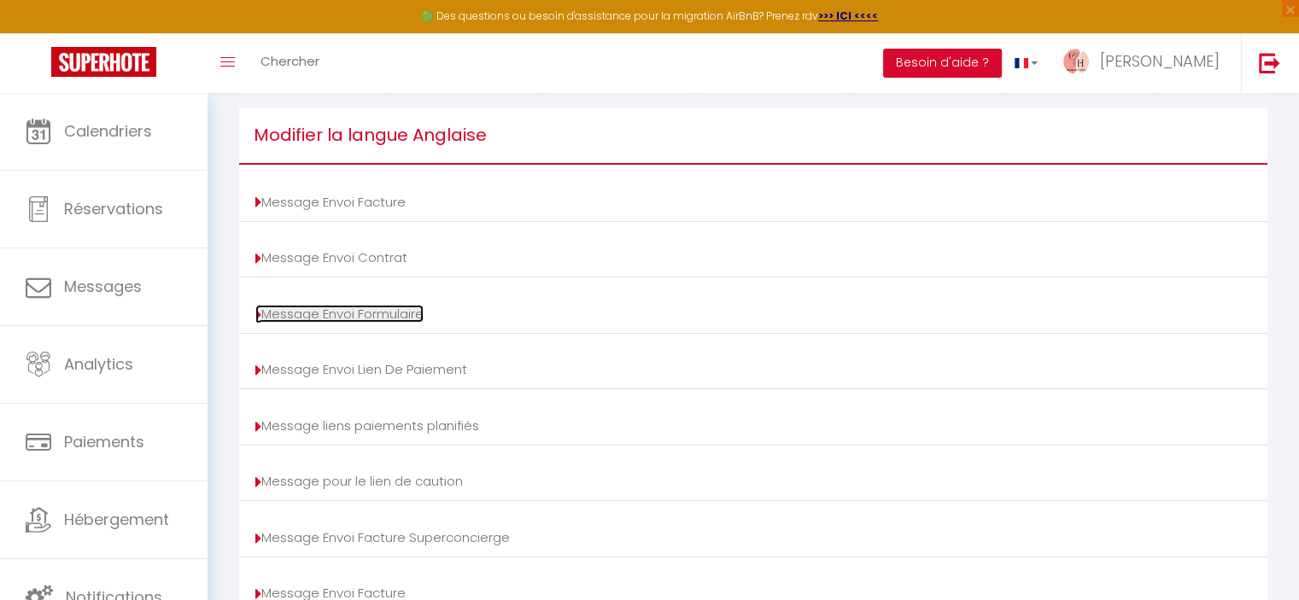
click at [362, 323] on link "Message Envoi Formulaire" at bounding box center [339, 314] width 168 height 18
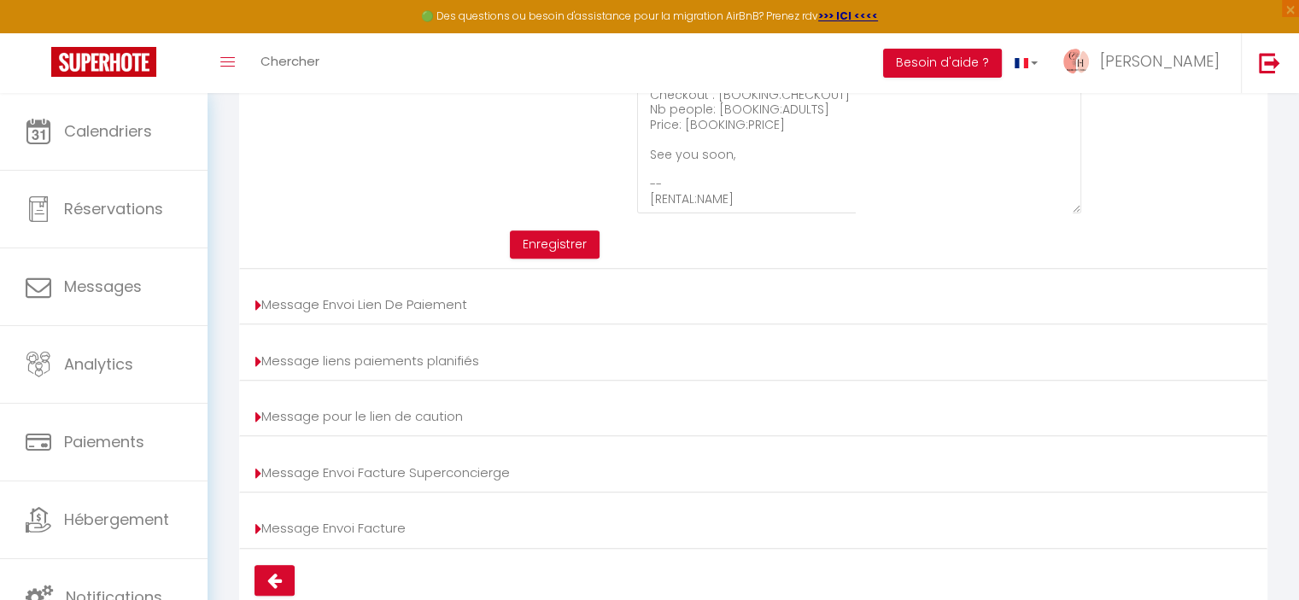
scroll to position [659, 0]
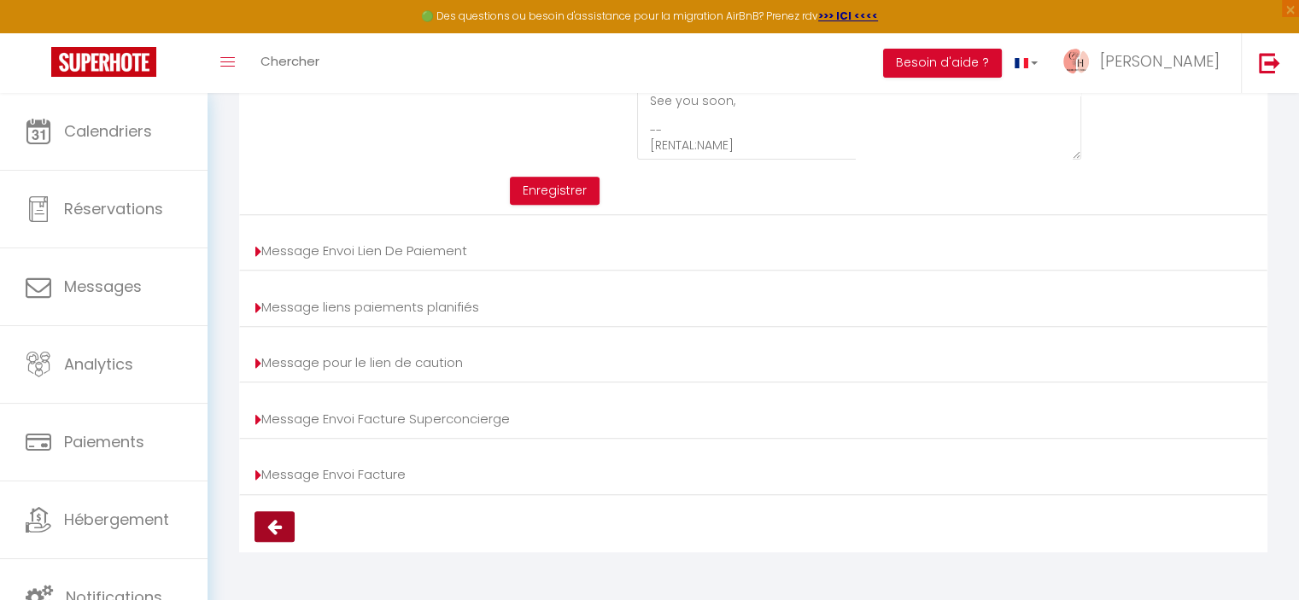
click at [278, 522] on icon at bounding box center [274, 526] width 15 height 17
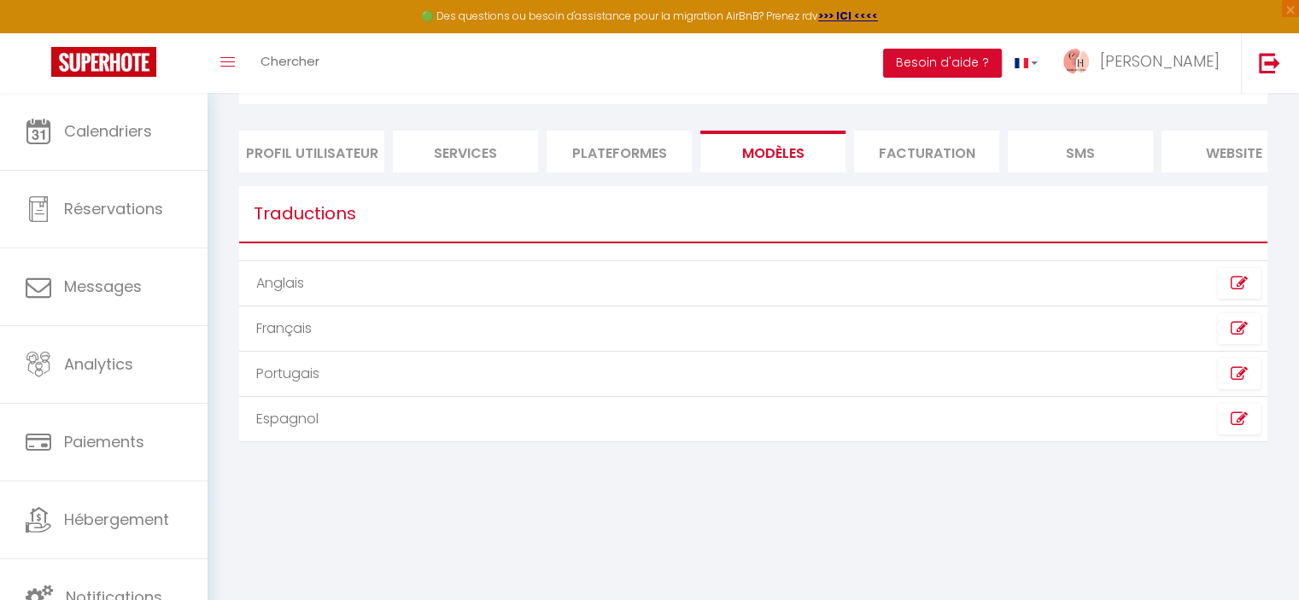
click at [499, 149] on li "Services" at bounding box center [465, 152] width 145 height 42
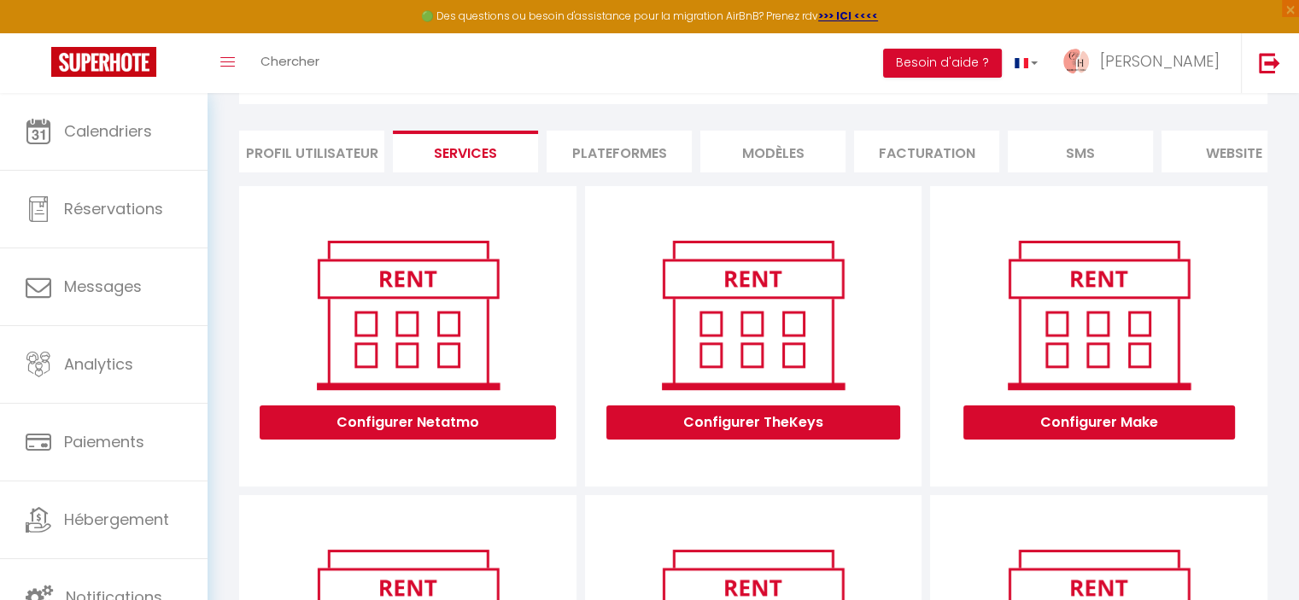
click at [605, 153] on li "Plateformes" at bounding box center [618, 152] width 145 height 42
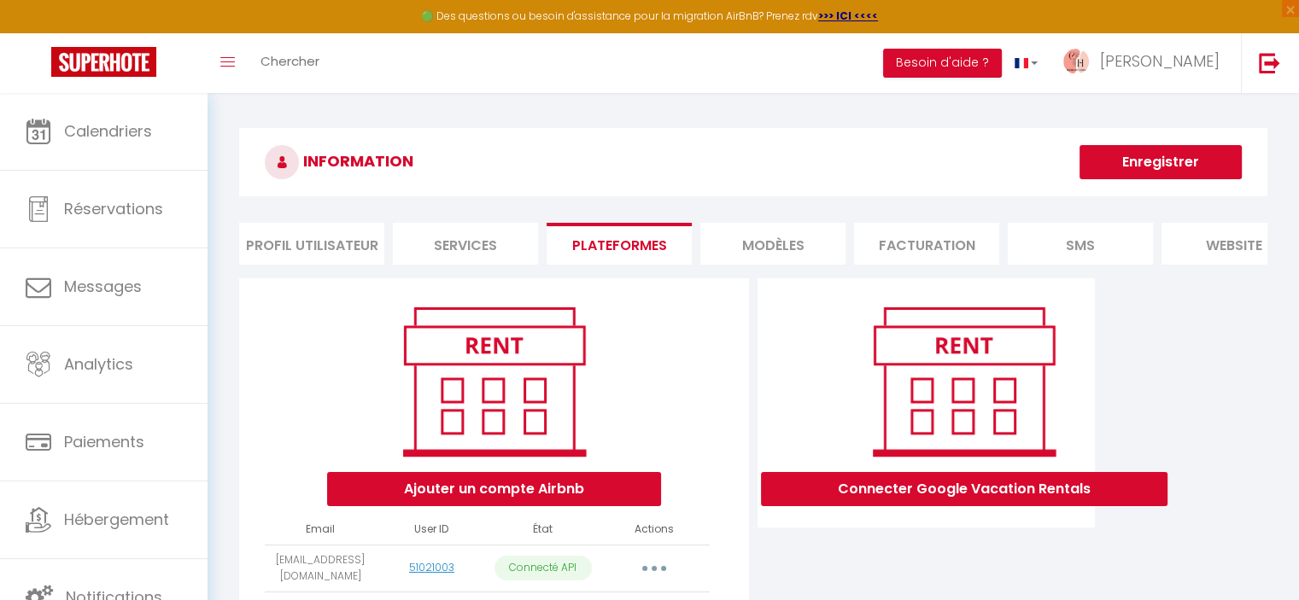
click at [796, 252] on li "MODÈLES" at bounding box center [772, 244] width 145 height 42
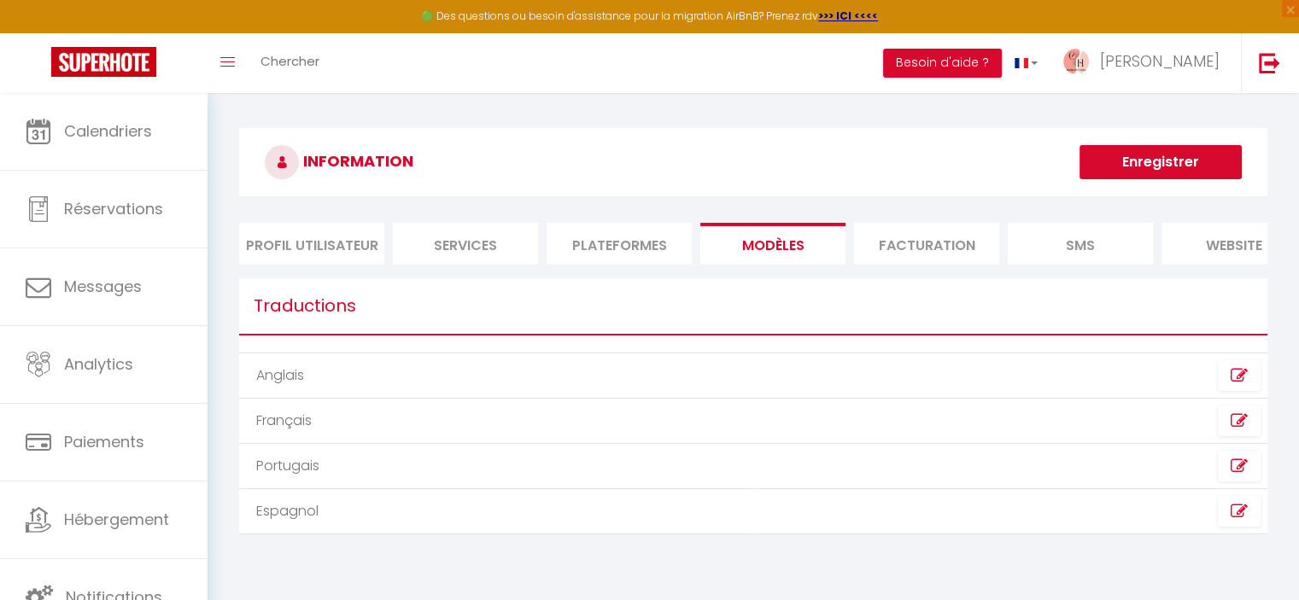
click at [345, 239] on li "Profil Utilisateur" at bounding box center [311, 244] width 145 height 42
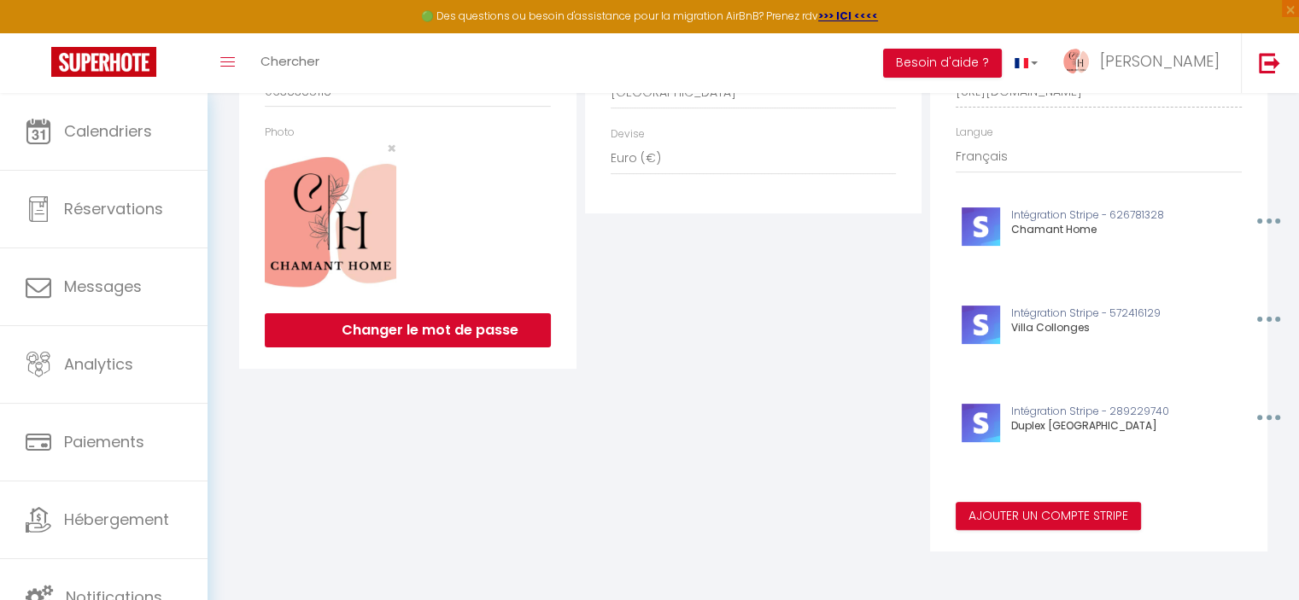
scroll to position [434, 0]
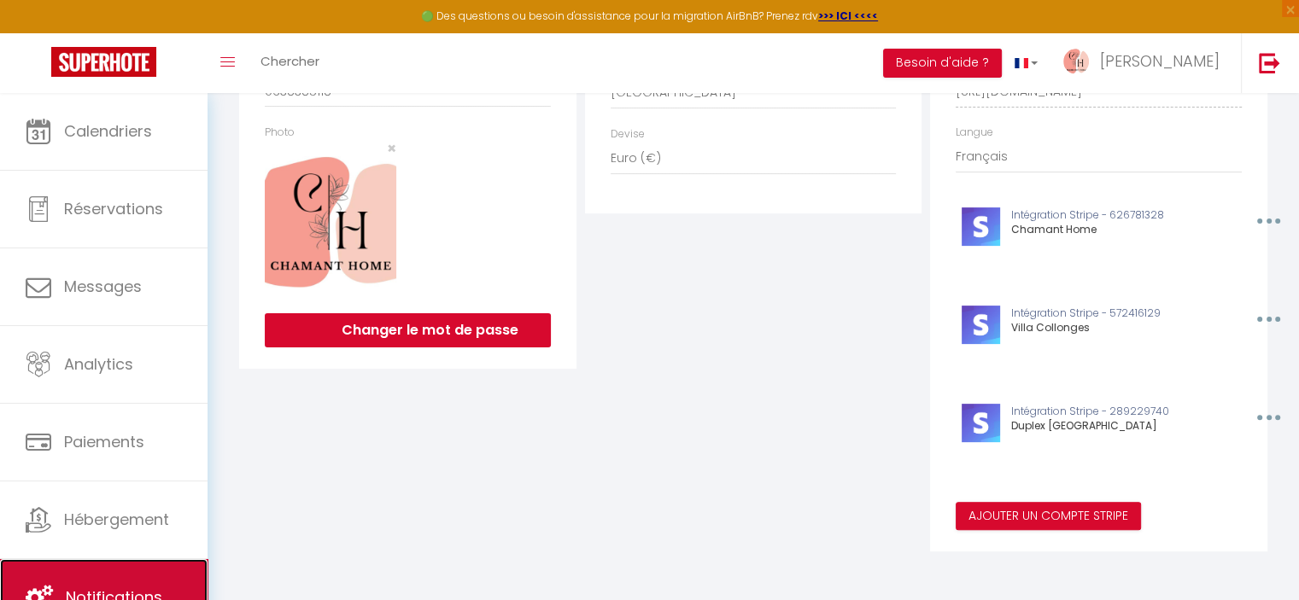
click at [142, 587] on span "Notifications" at bounding box center [114, 597] width 96 height 21
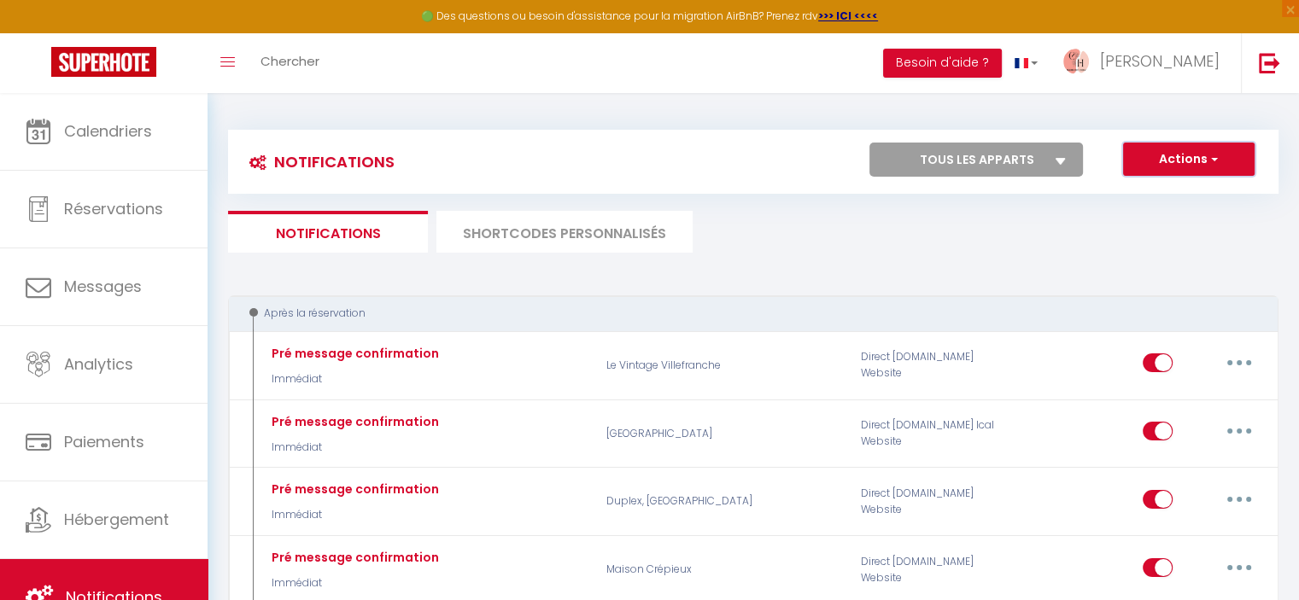
click at [1165, 152] on button "Actions" at bounding box center [1188, 160] width 131 height 34
click at [818, 221] on ul "Notifications SHORTCODES PERSONNALISÉS" at bounding box center [753, 232] width 1050 height 42
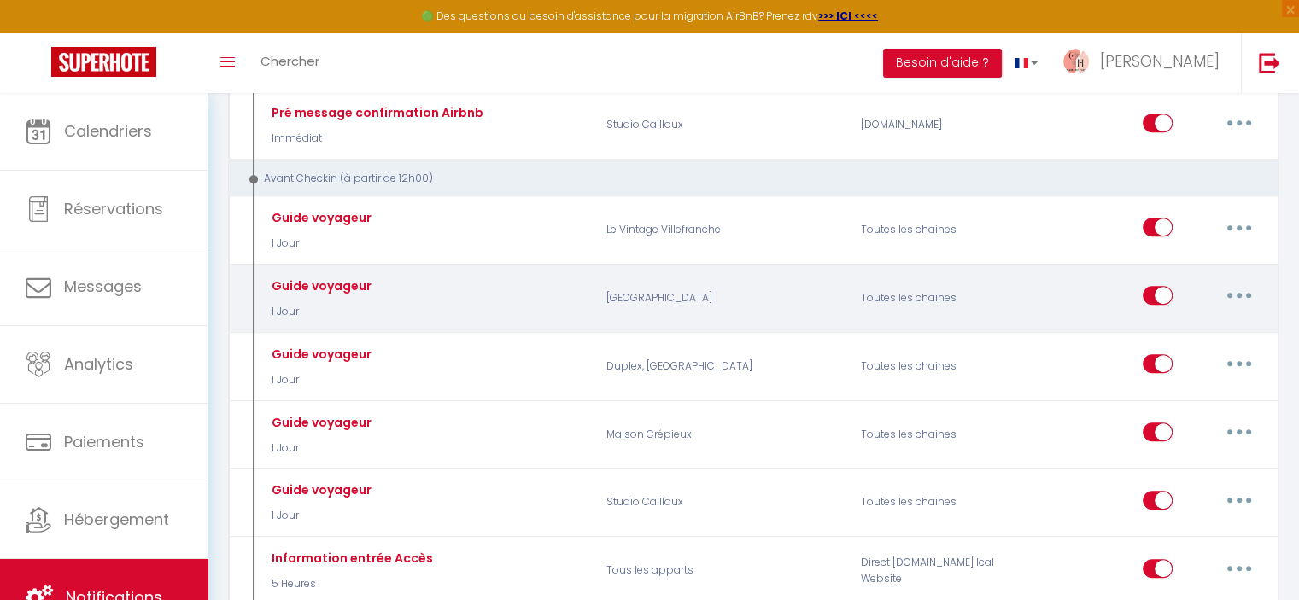
scroll to position [939, 0]
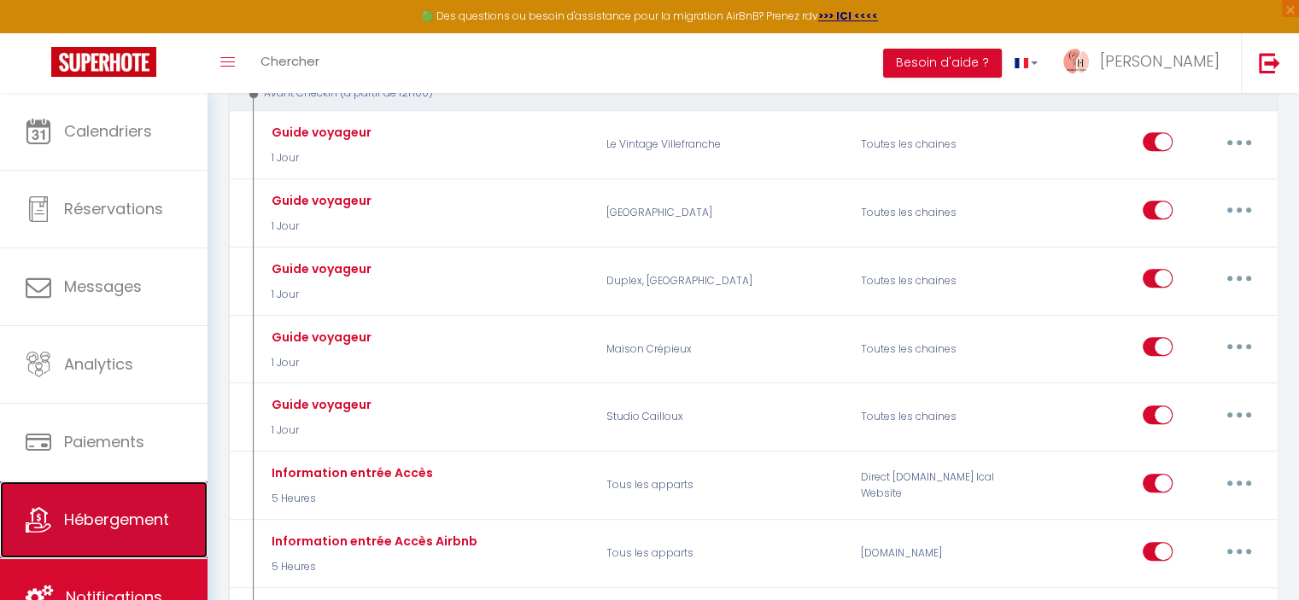
click at [130, 513] on span "Hébergement" at bounding box center [116, 519] width 105 height 21
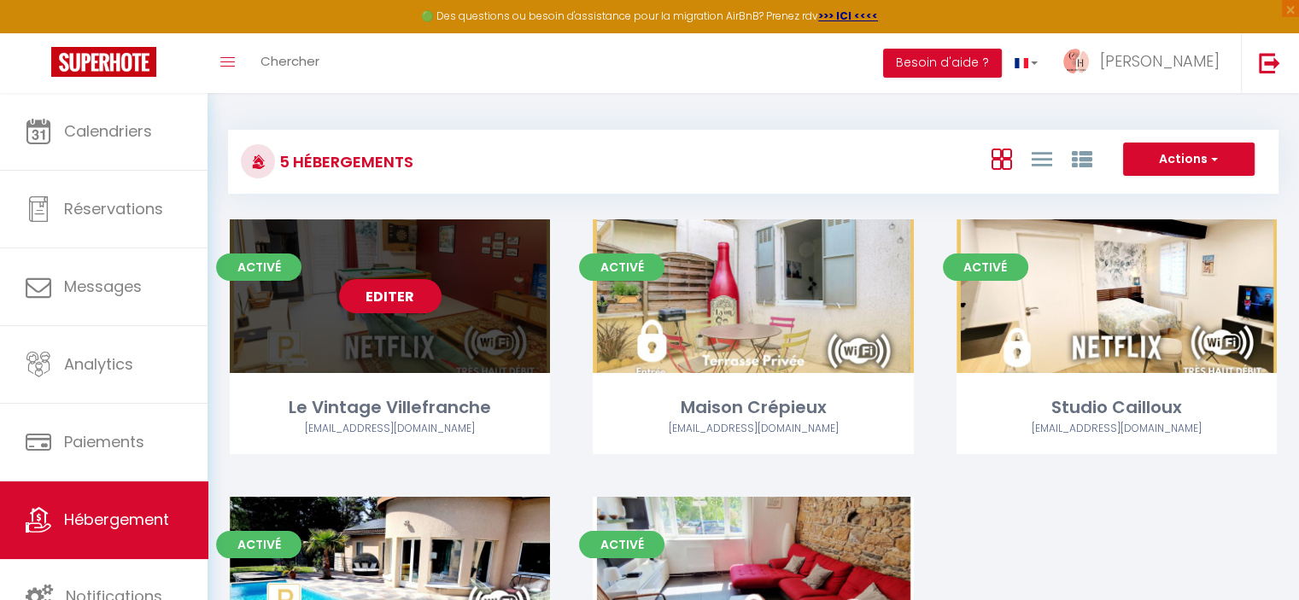
click at [418, 303] on link "Editer" at bounding box center [390, 296] width 102 height 34
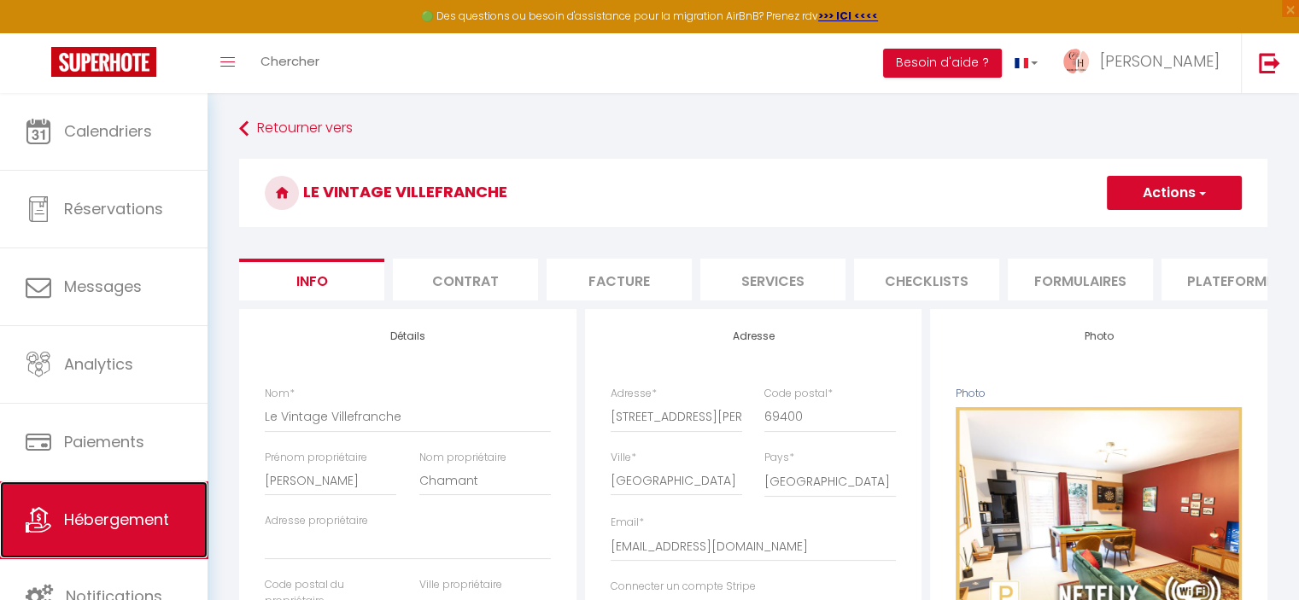
click at [119, 506] on link "Hébergement" at bounding box center [103, 520] width 207 height 77
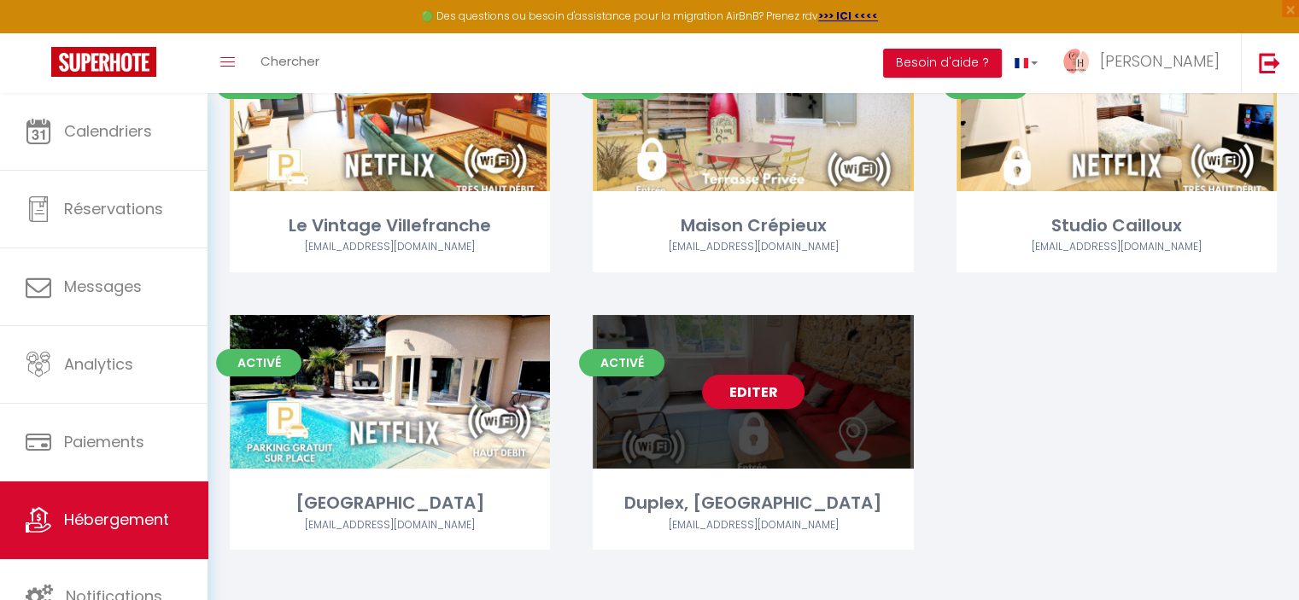
scroll to position [195, 0]
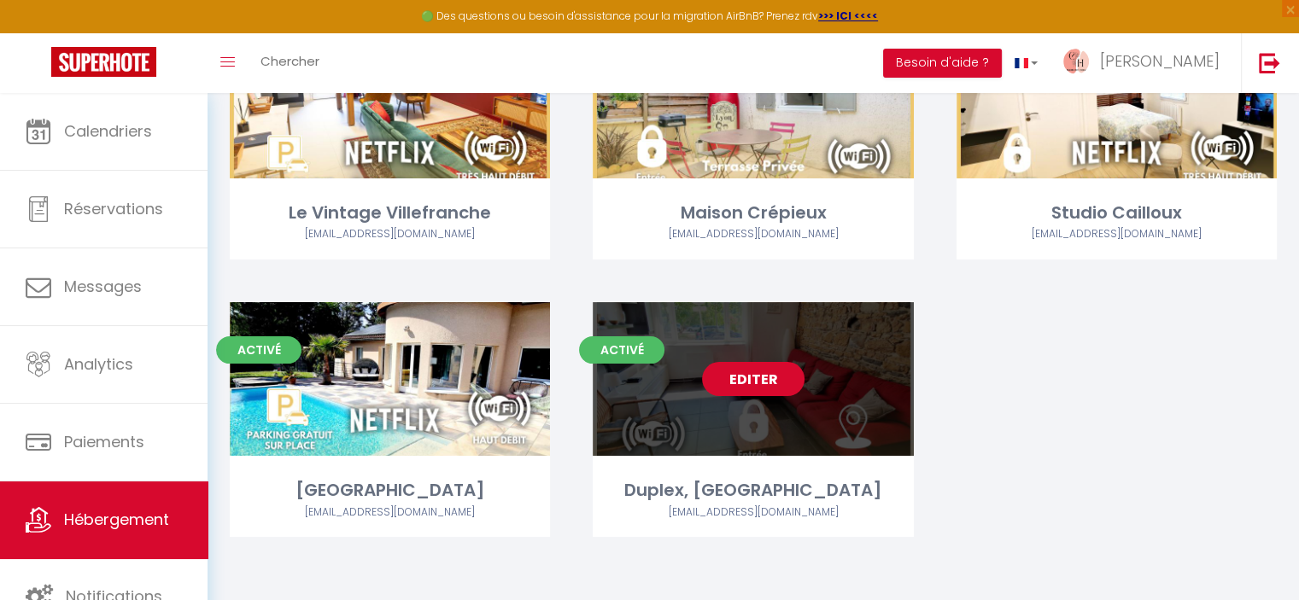
click at [736, 382] on link "Editer" at bounding box center [753, 379] width 102 height 34
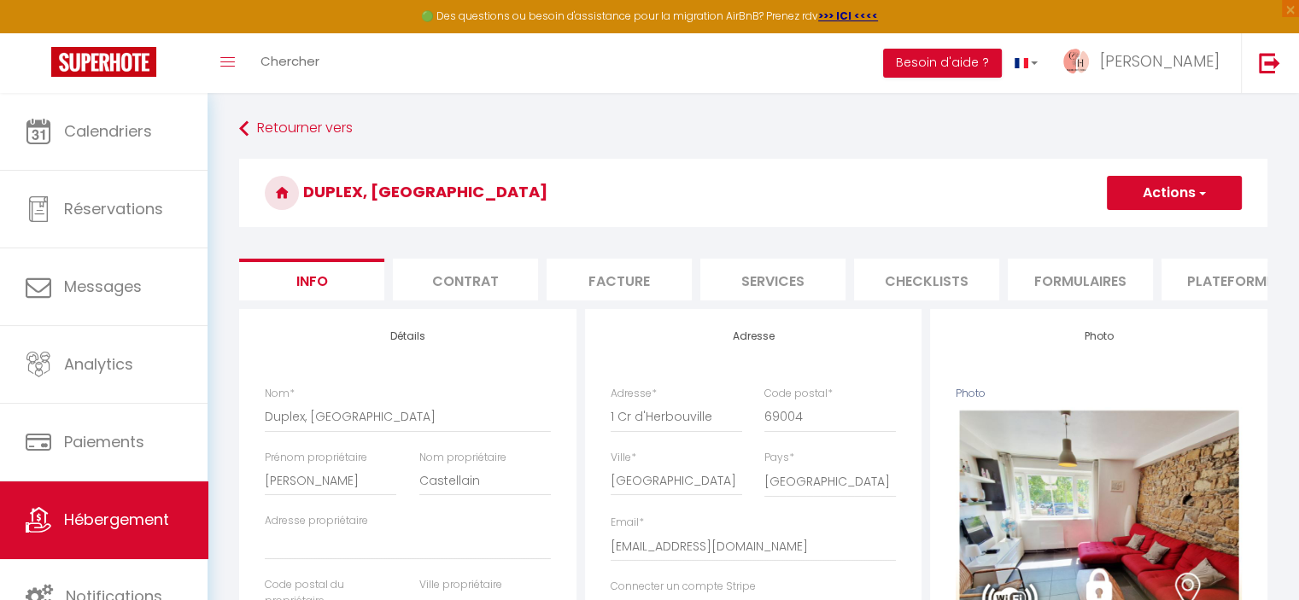
click at [470, 276] on li "Contrat" at bounding box center [465, 280] width 145 height 42
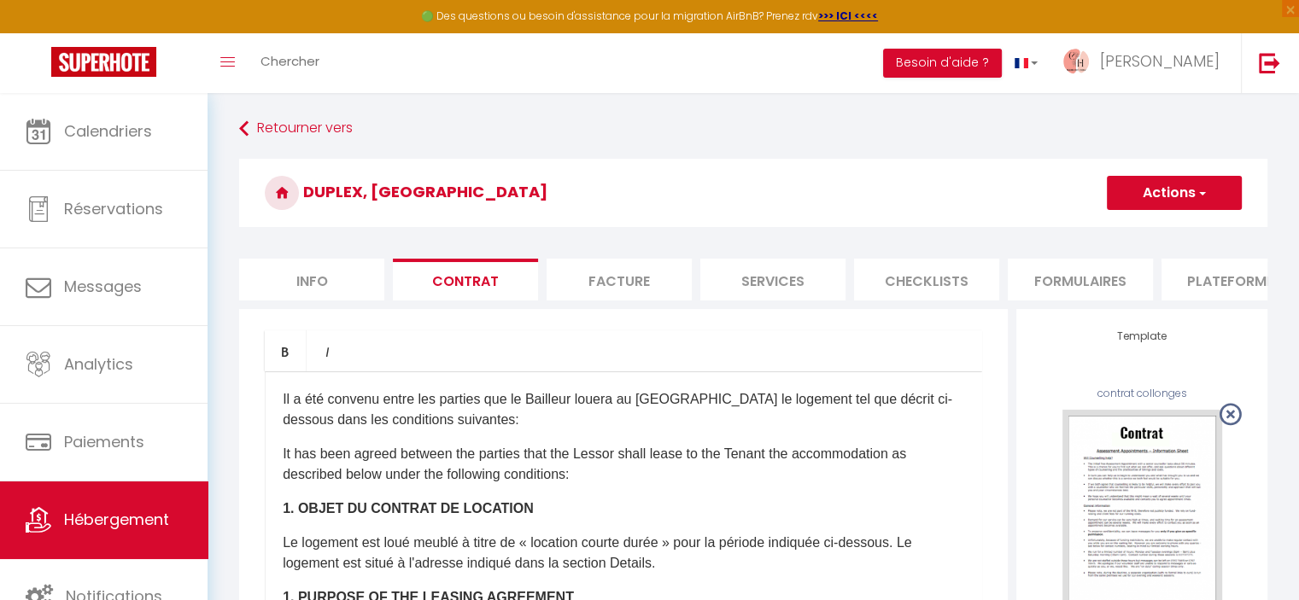
click at [599, 276] on li "Facture" at bounding box center [618, 280] width 145 height 42
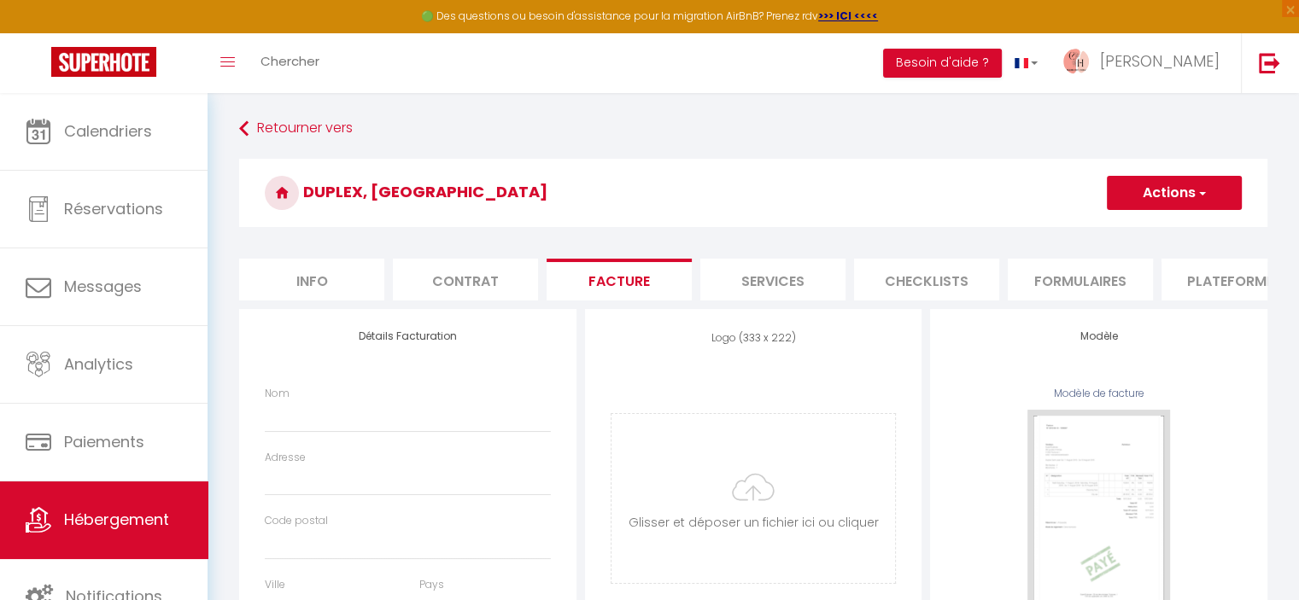
click at [798, 283] on li "Services" at bounding box center [772, 280] width 145 height 42
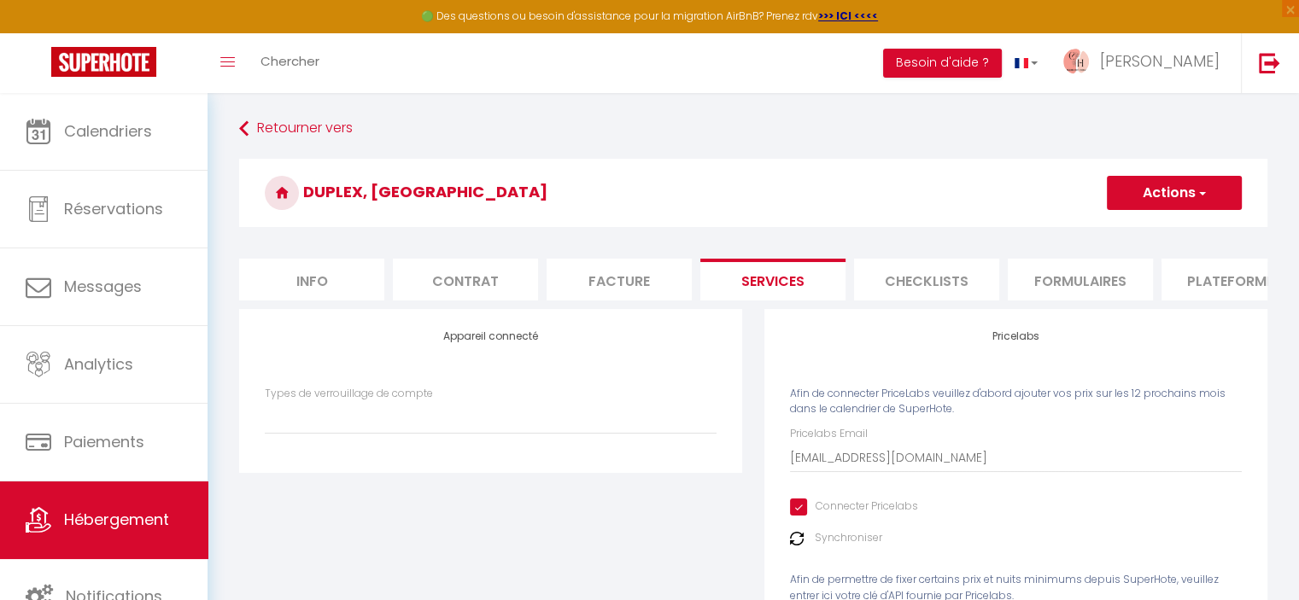
click at [930, 283] on li "Checklists" at bounding box center [926, 280] width 145 height 42
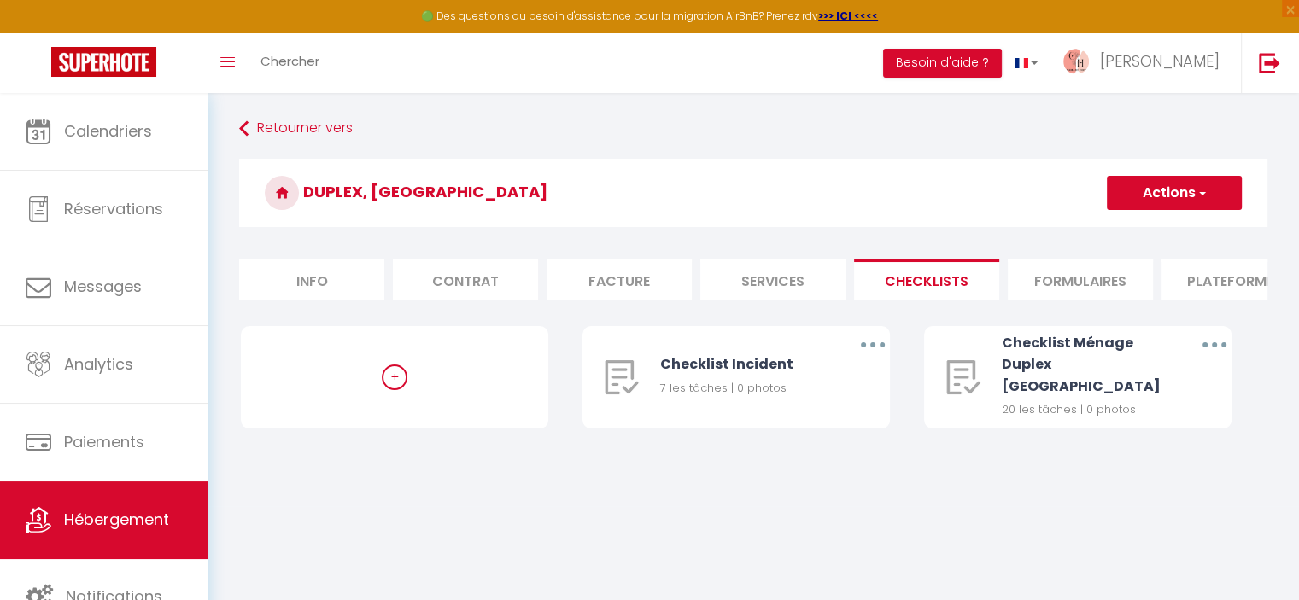
click at [1115, 281] on li "Formulaires" at bounding box center [1080, 280] width 145 height 42
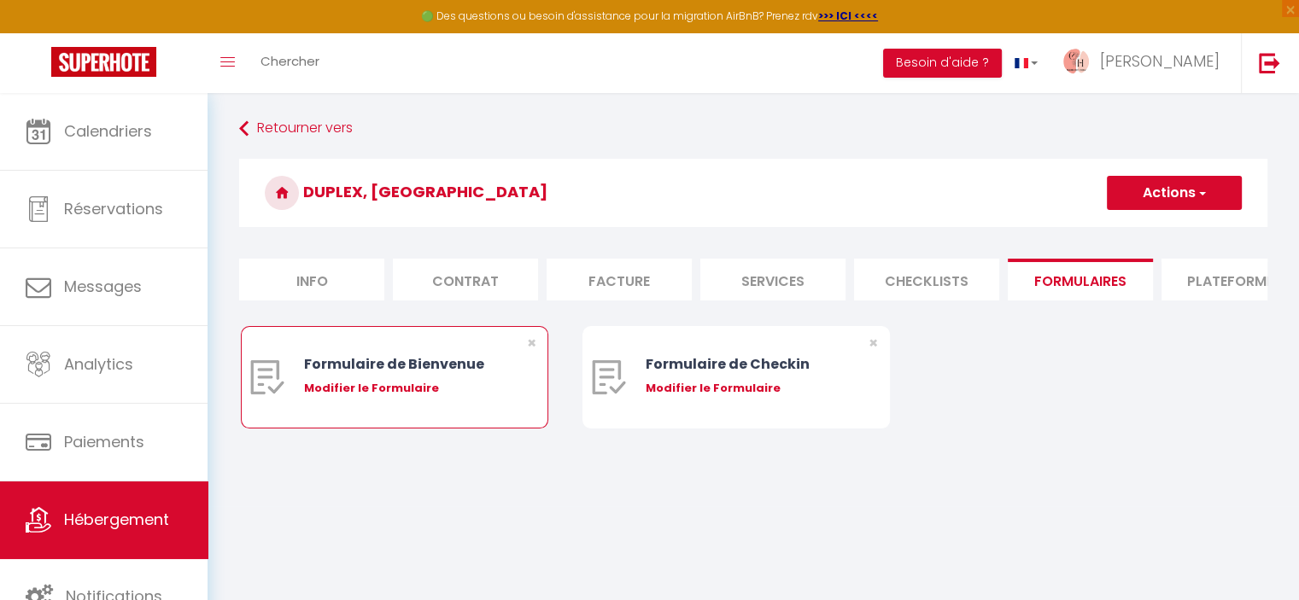
click at [400, 397] on div "Modifier le Formulaire" at bounding box center [407, 388] width 207 height 17
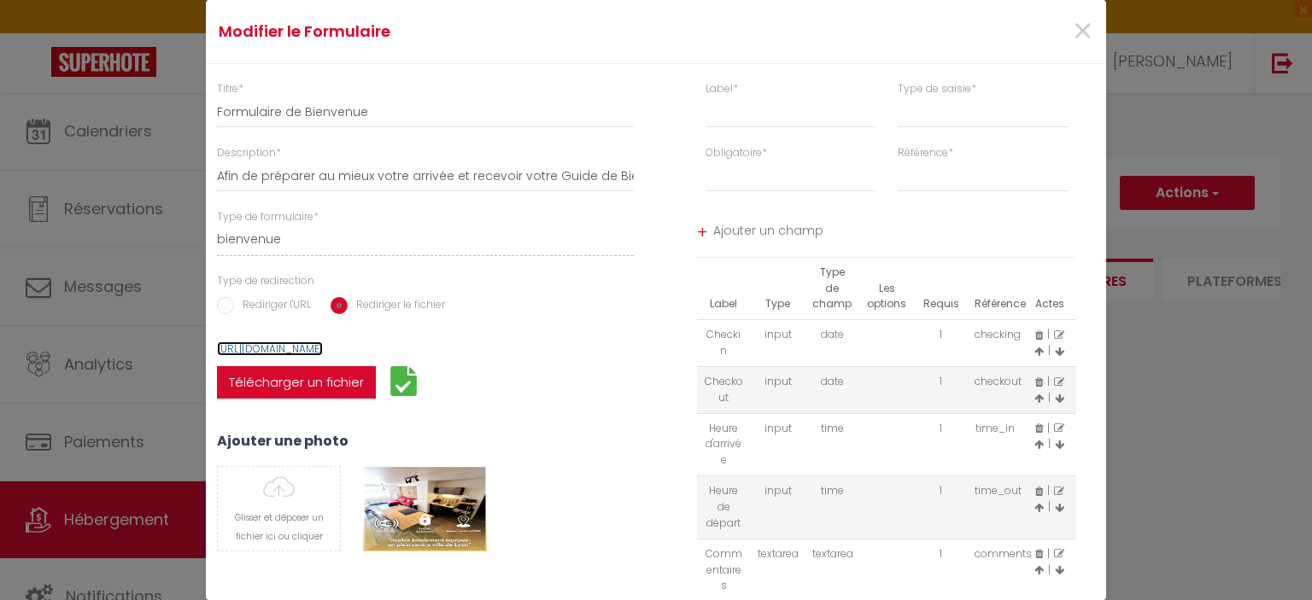
click at [323, 346] on link "[URL][DOMAIN_NAME]" at bounding box center [270, 349] width 106 height 15
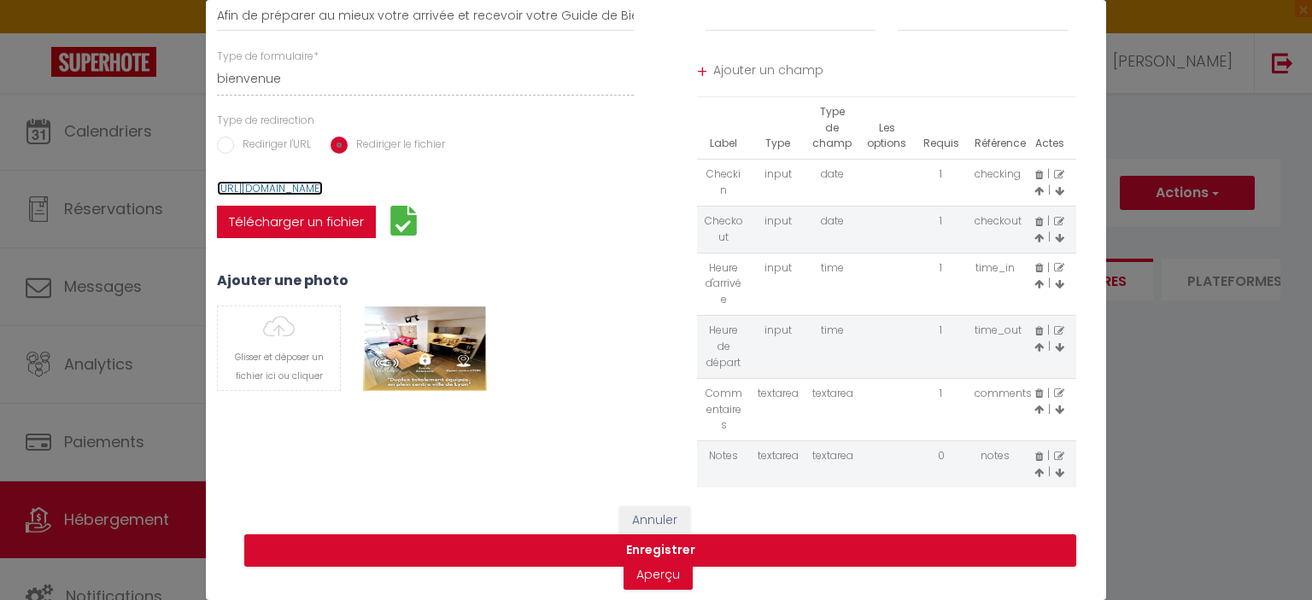
scroll to position [171, 0]
click at [636, 565] on link "Aperçu" at bounding box center [657, 574] width 69 height 31
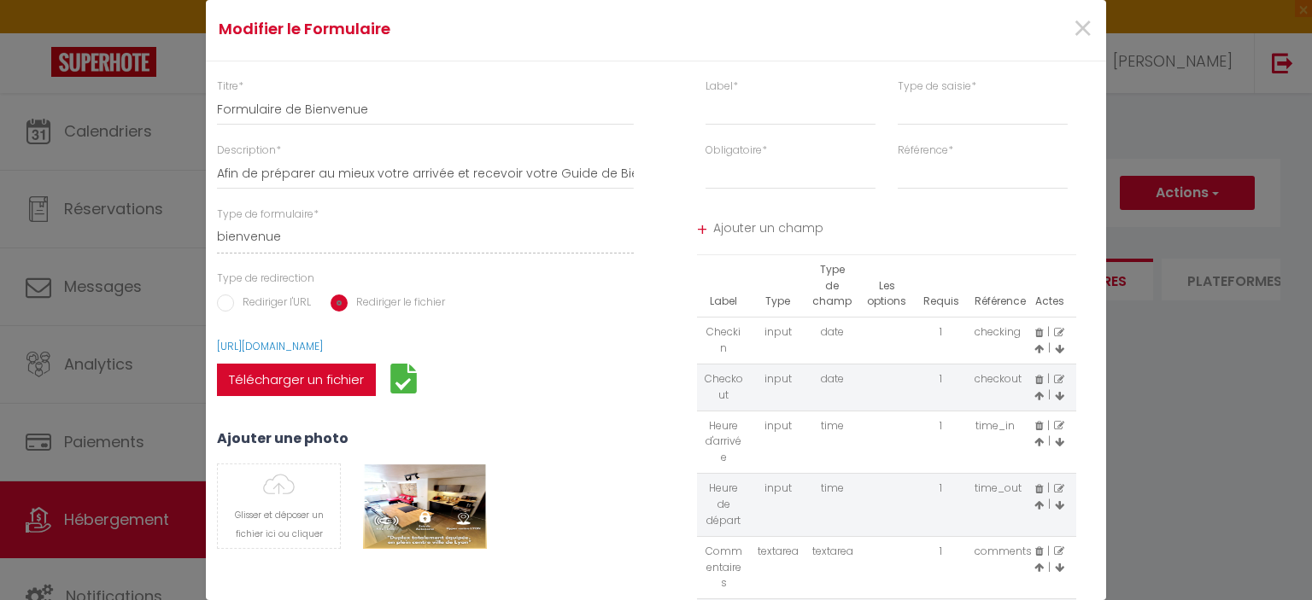
scroll to position [0, 0]
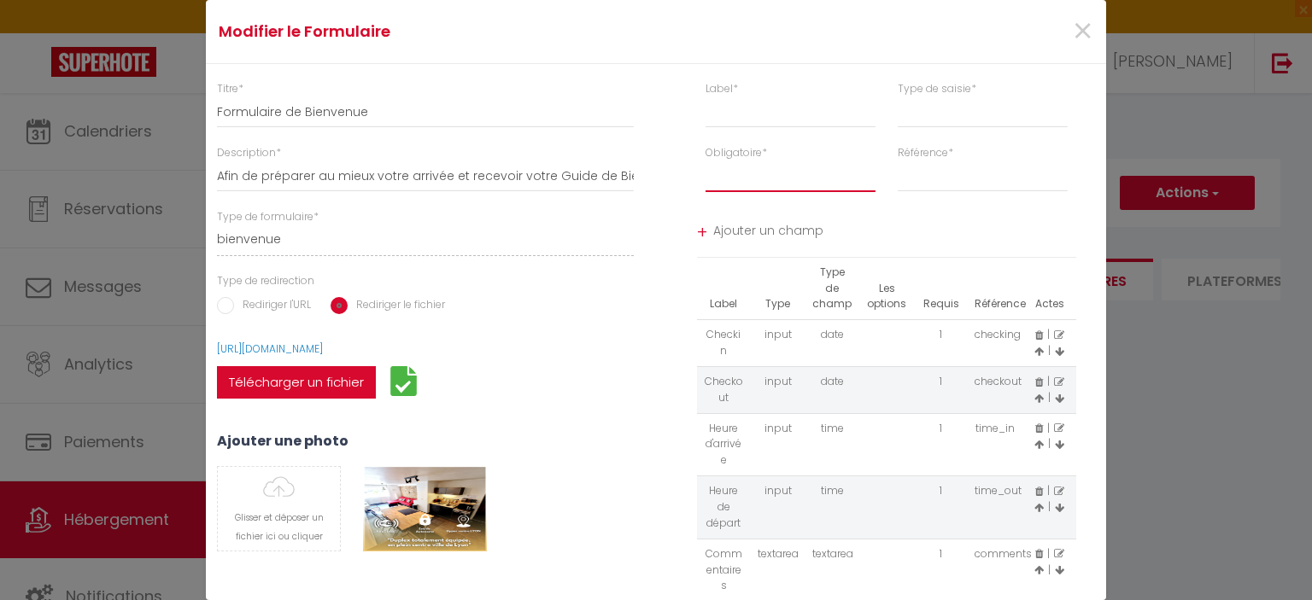
click at [767, 169] on select "Requis Optionnel" at bounding box center [790, 176] width 170 height 31
click at [768, 107] on input "text" at bounding box center [790, 112] width 170 height 31
click at [944, 81] on label "Type de saisie *" at bounding box center [936, 89] width 79 height 16
click at [0, 0] on input "Description *" at bounding box center [0, 0] width 0 height 0
click at [947, 95] on label "Type de saisie *" at bounding box center [936, 89] width 79 height 16
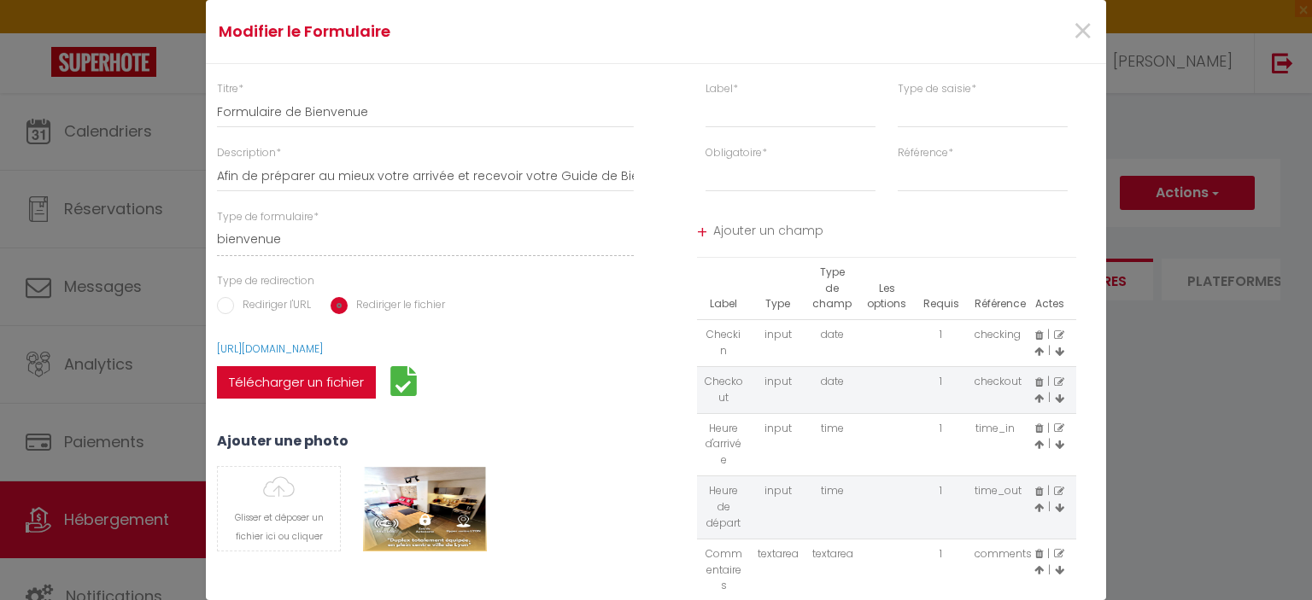
click at [0, 0] on input "Description *" at bounding box center [0, 0] width 0 height 0
click at [954, 103] on select "input select textarea" at bounding box center [982, 112] width 170 height 31
click at [1079, 115] on div "Label * Type de saisie * input select textarea" at bounding box center [886, 113] width 461 height 64
click at [1015, 174] on select "email phone first_name last_name" at bounding box center [982, 176] width 170 height 31
click at [1049, 115] on select "input select textarea" at bounding box center [982, 112] width 170 height 31
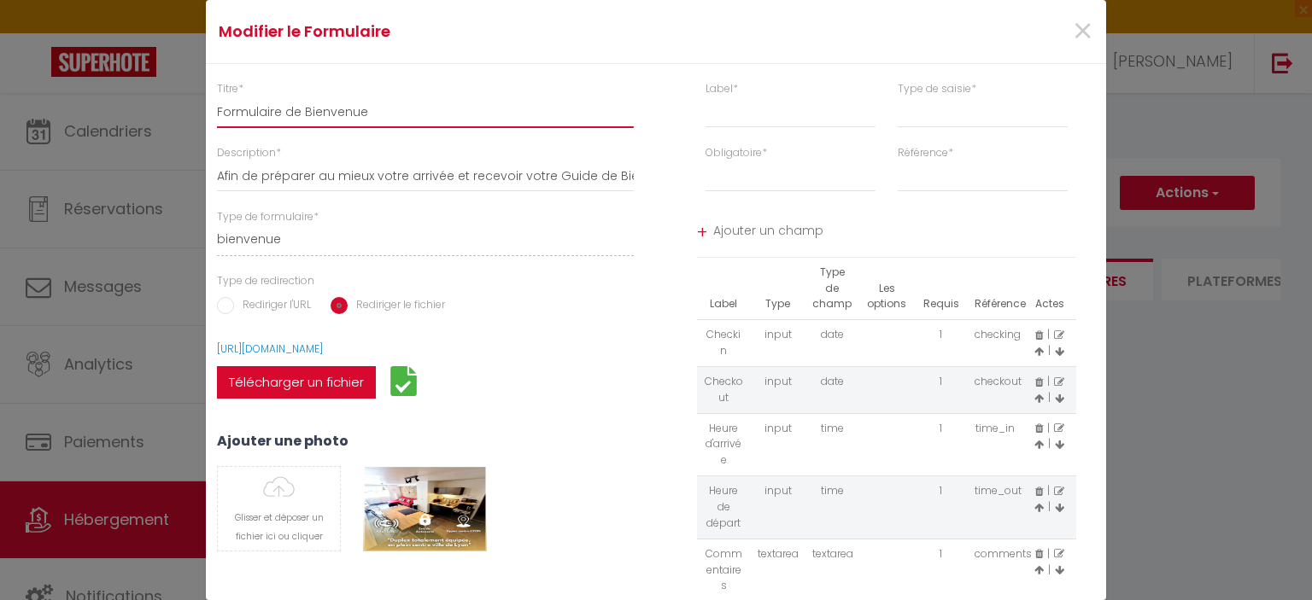
click at [453, 125] on input "Formulaire de Bienvenue" at bounding box center [425, 112] width 417 height 31
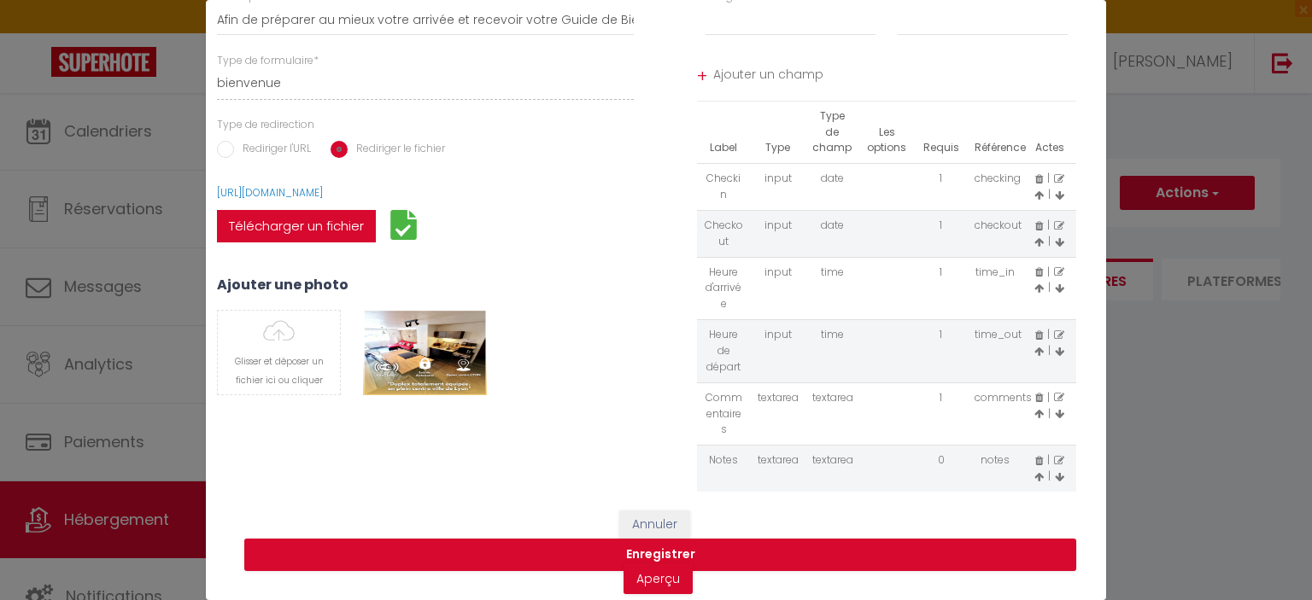
scroll to position [171, 0]
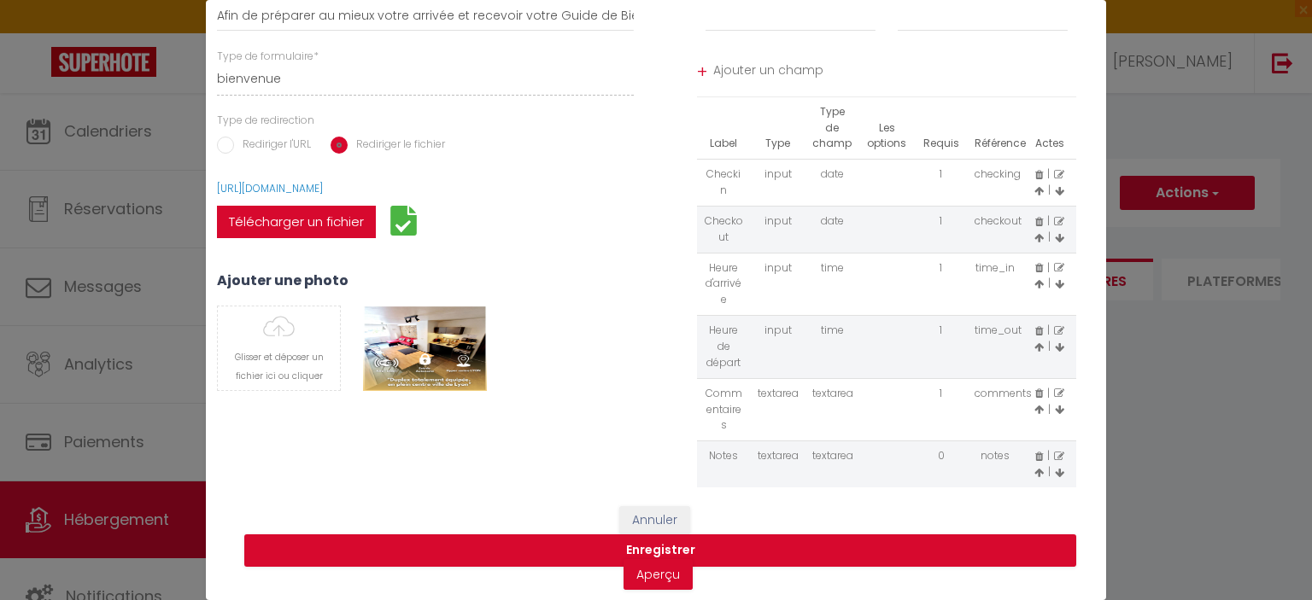
click at [398, 206] on img at bounding box center [404, 221] width 30 height 30
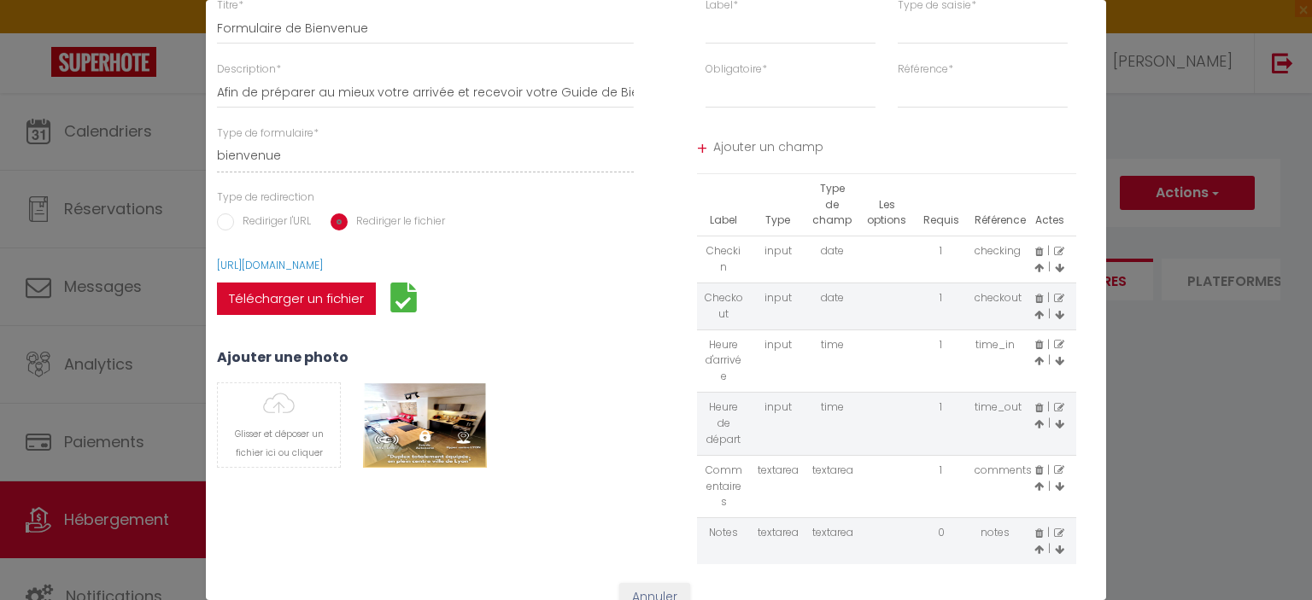
scroll to position [0, 0]
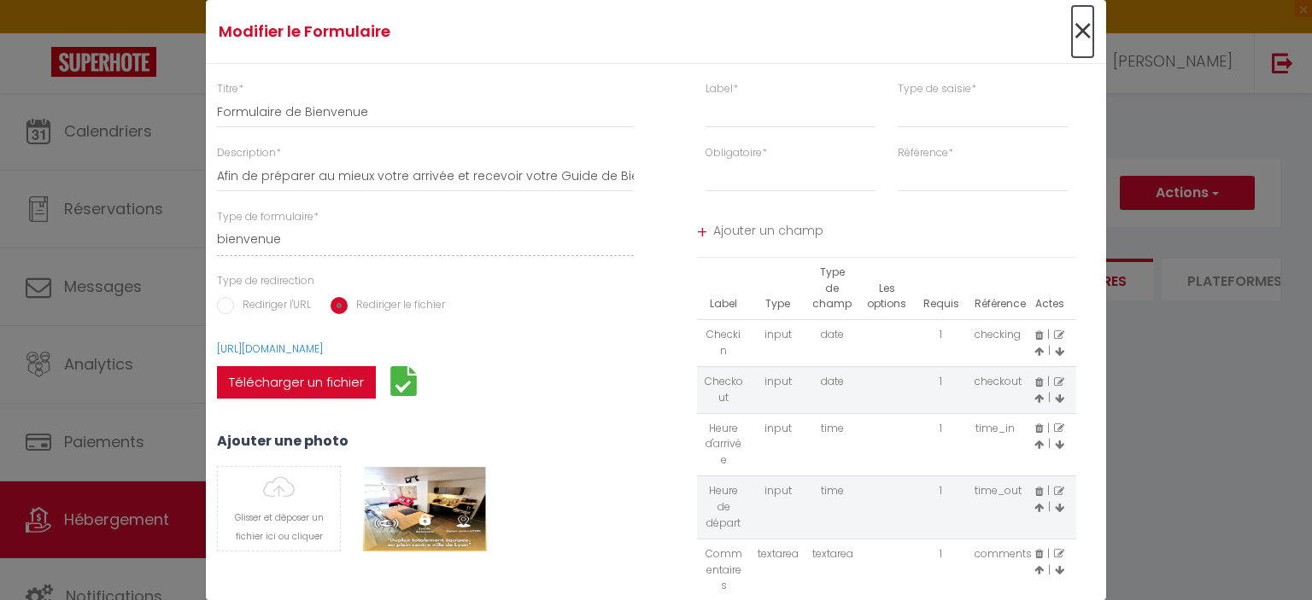
click at [1072, 30] on span "×" at bounding box center [1082, 31] width 21 height 51
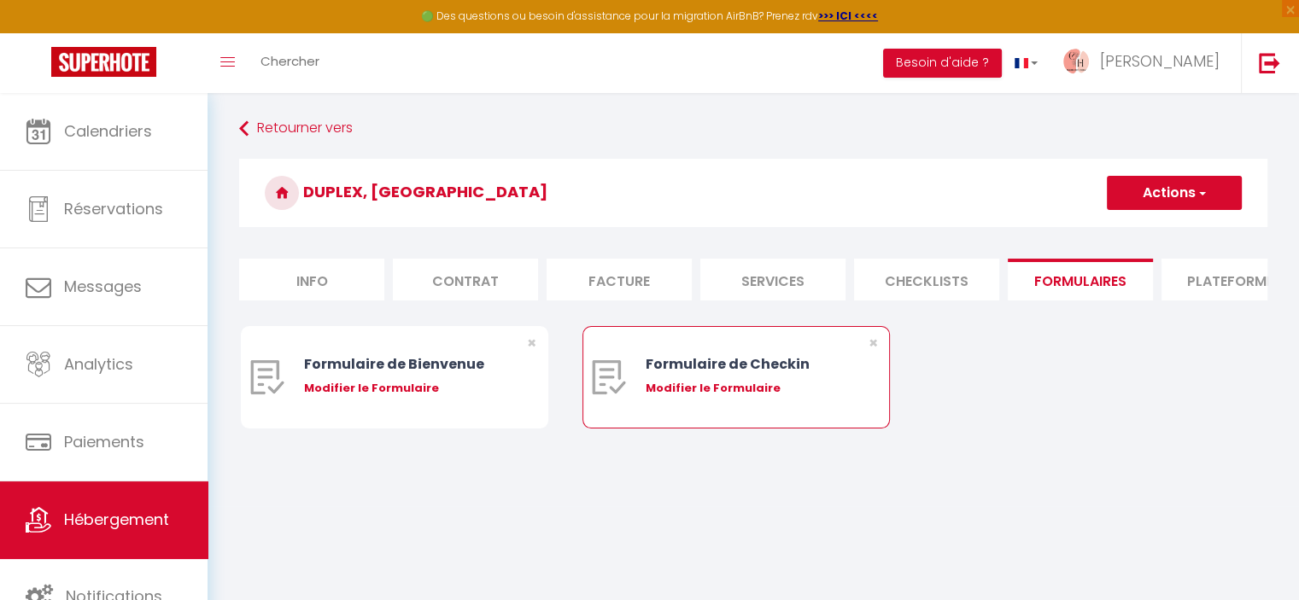
click at [700, 394] on div "Modifier le Formulaire" at bounding box center [749, 388] width 207 height 17
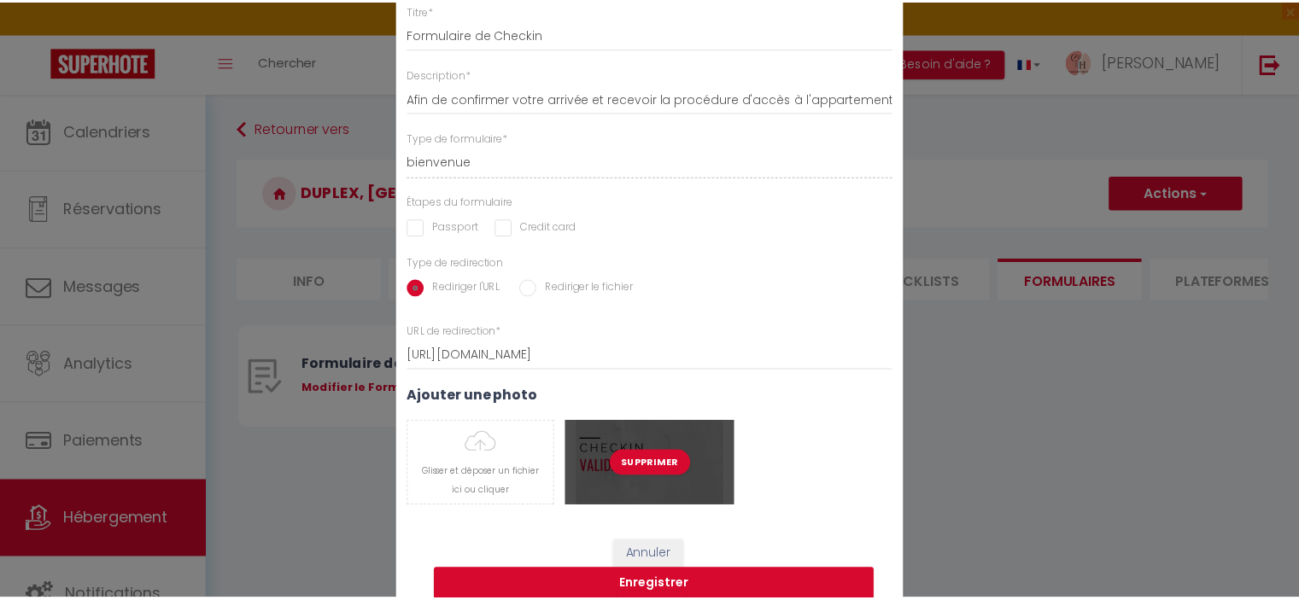
scroll to position [56, 0]
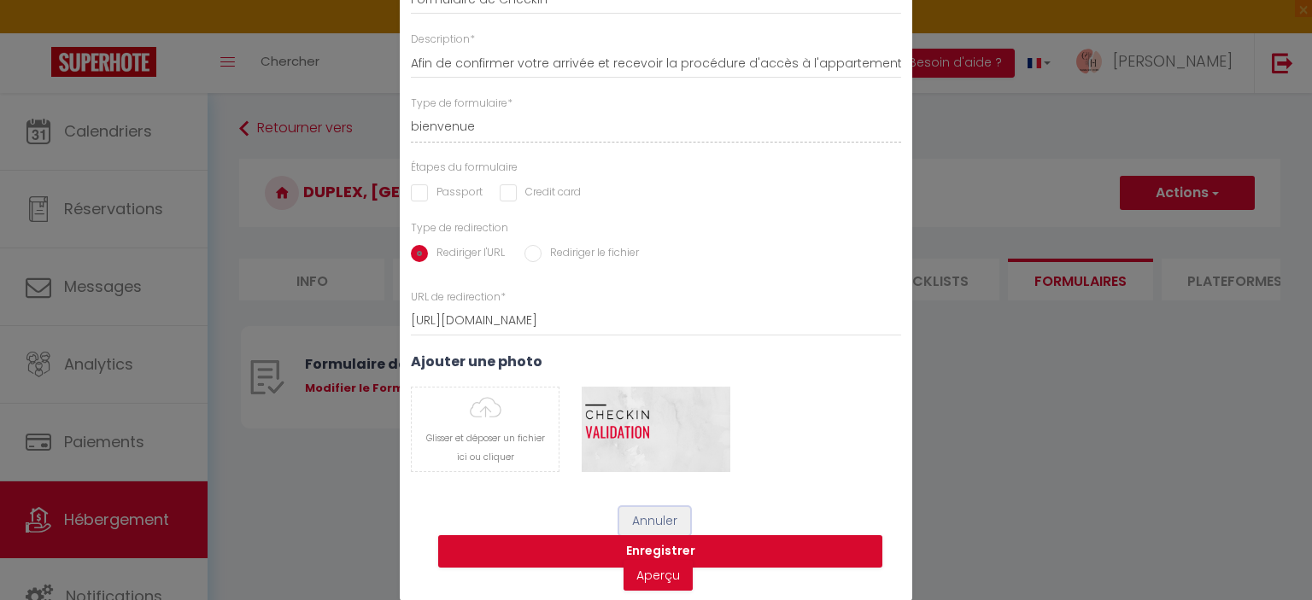
click at [647, 523] on button "Annuler" at bounding box center [654, 521] width 71 height 29
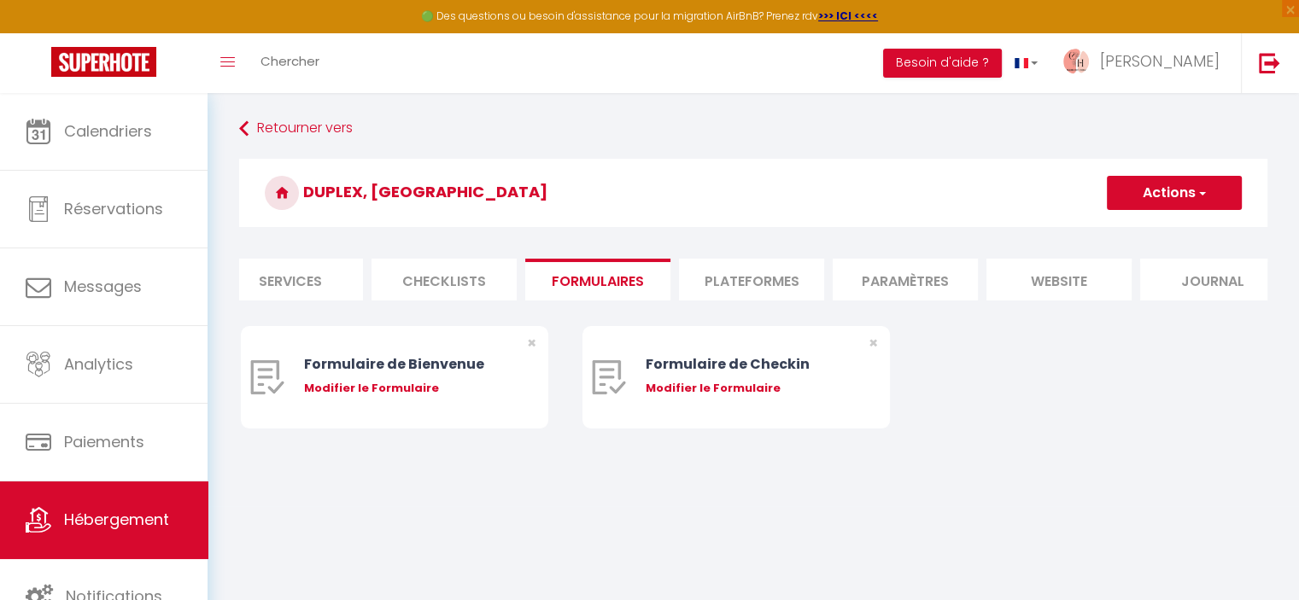
scroll to position [0, 503]
click at [888, 271] on li "Paramètres" at bounding box center [884, 280] width 145 height 42
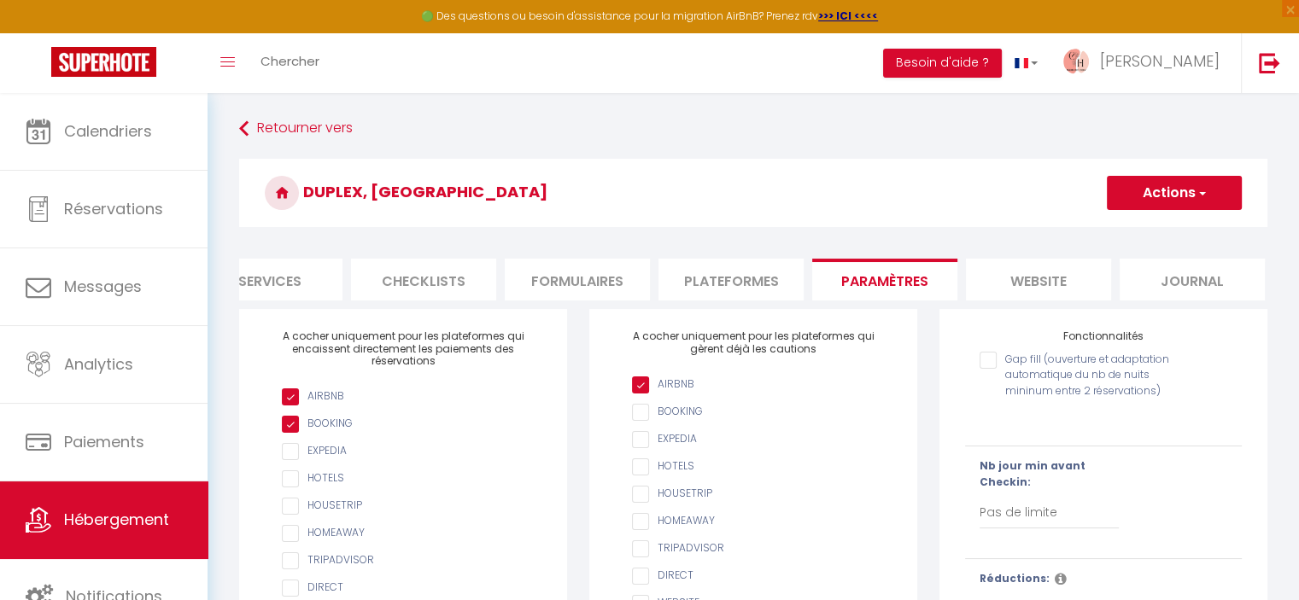
click at [1038, 283] on li "website" at bounding box center [1038, 280] width 145 height 42
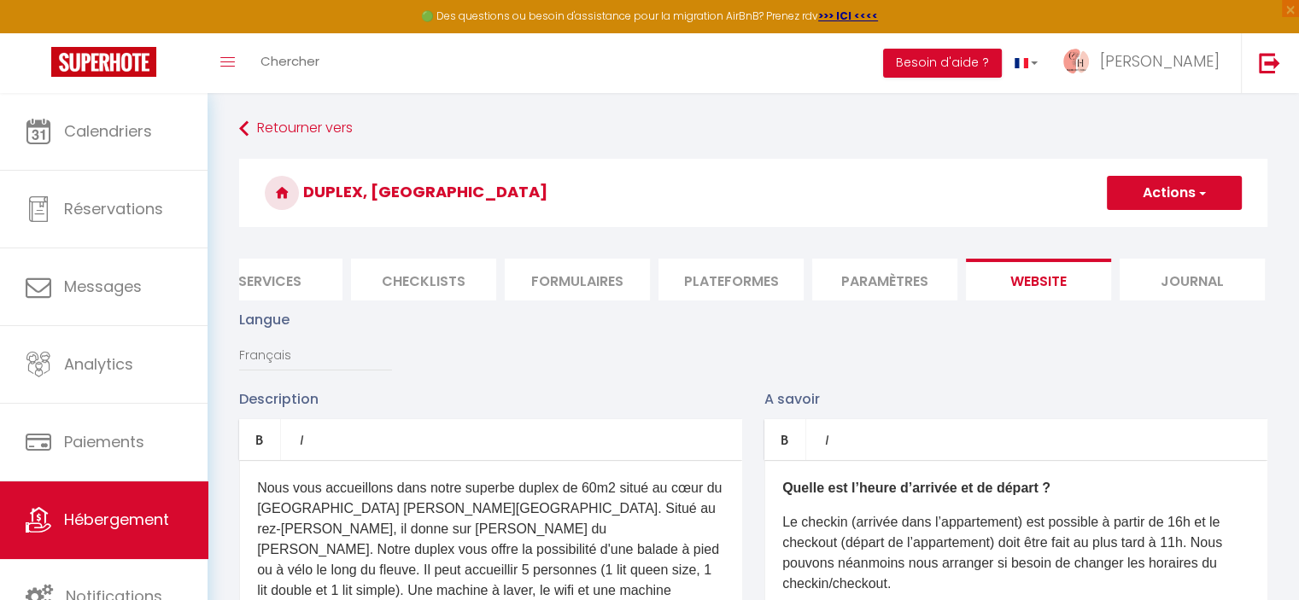
click at [1184, 284] on li "Journal" at bounding box center [1191, 280] width 145 height 42
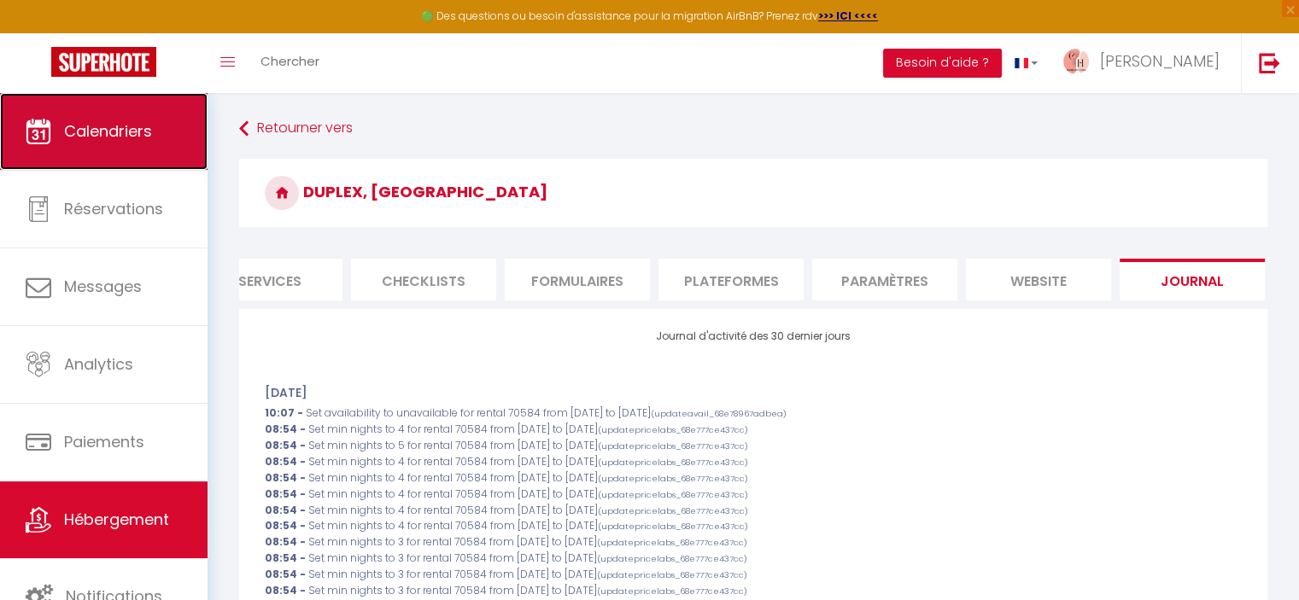
click at [128, 148] on link "Calendriers" at bounding box center [103, 131] width 207 height 77
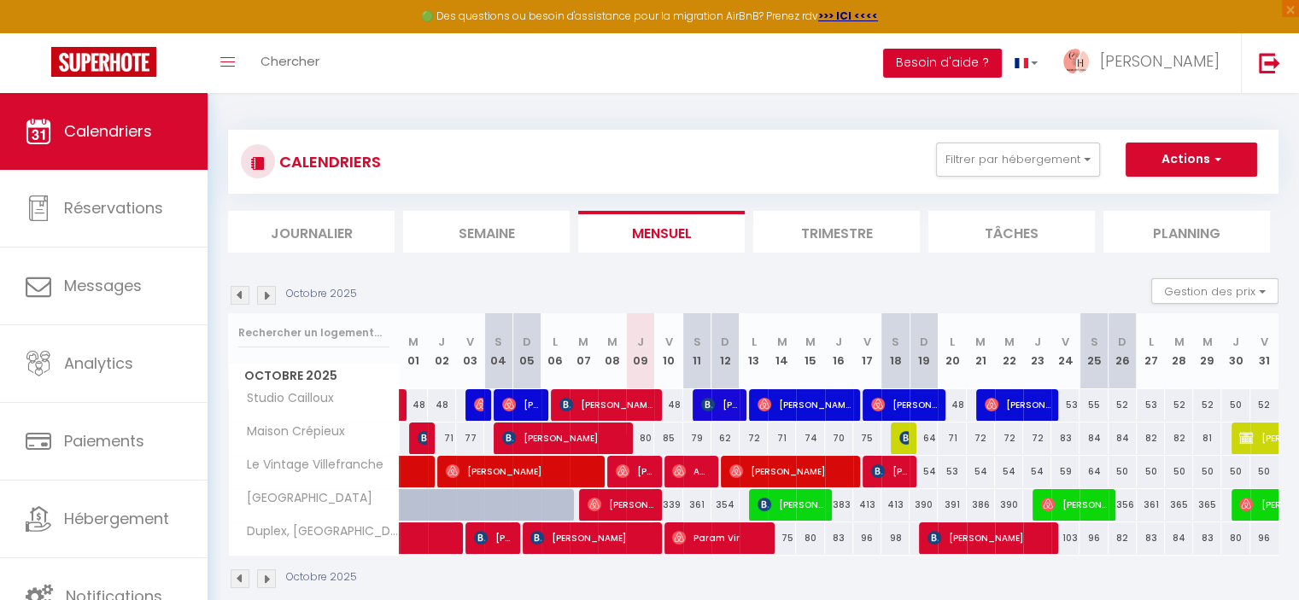
click at [1002, 63] on button "Besoin d'aide ?" at bounding box center [942, 63] width 119 height 29
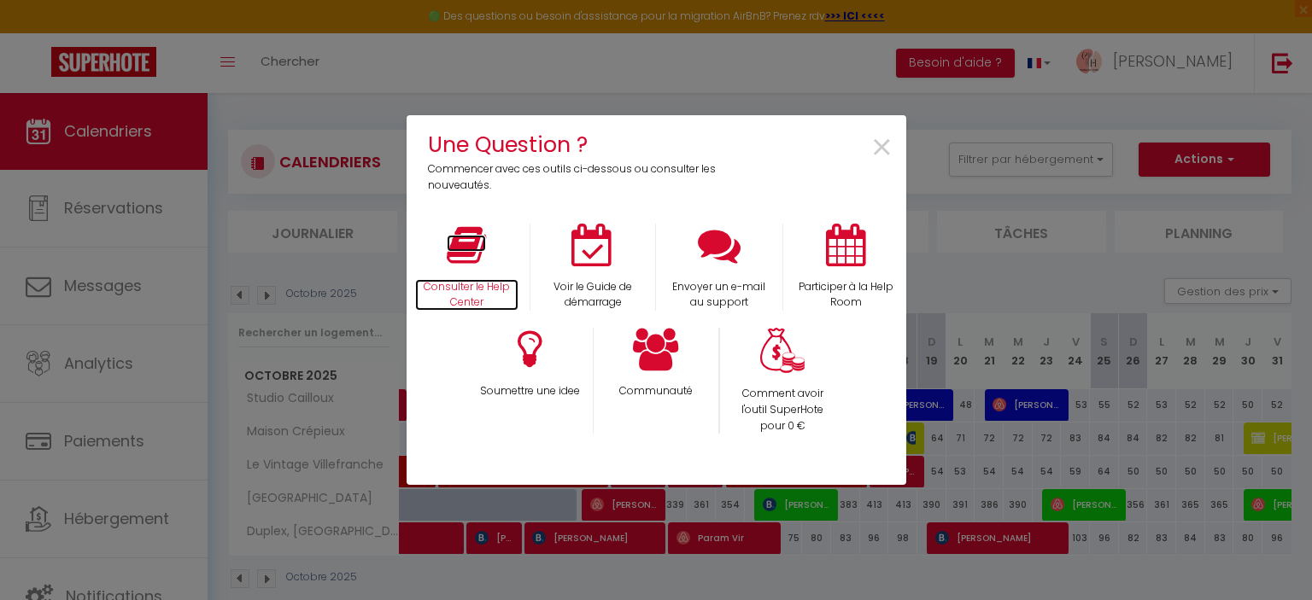
click at [453, 280] on p "Consulter le Help Center" at bounding box center [467, 295] width 104 height 32
click at [885, 153] on span "×" at bounding box center [881, 148] width 23 height 54
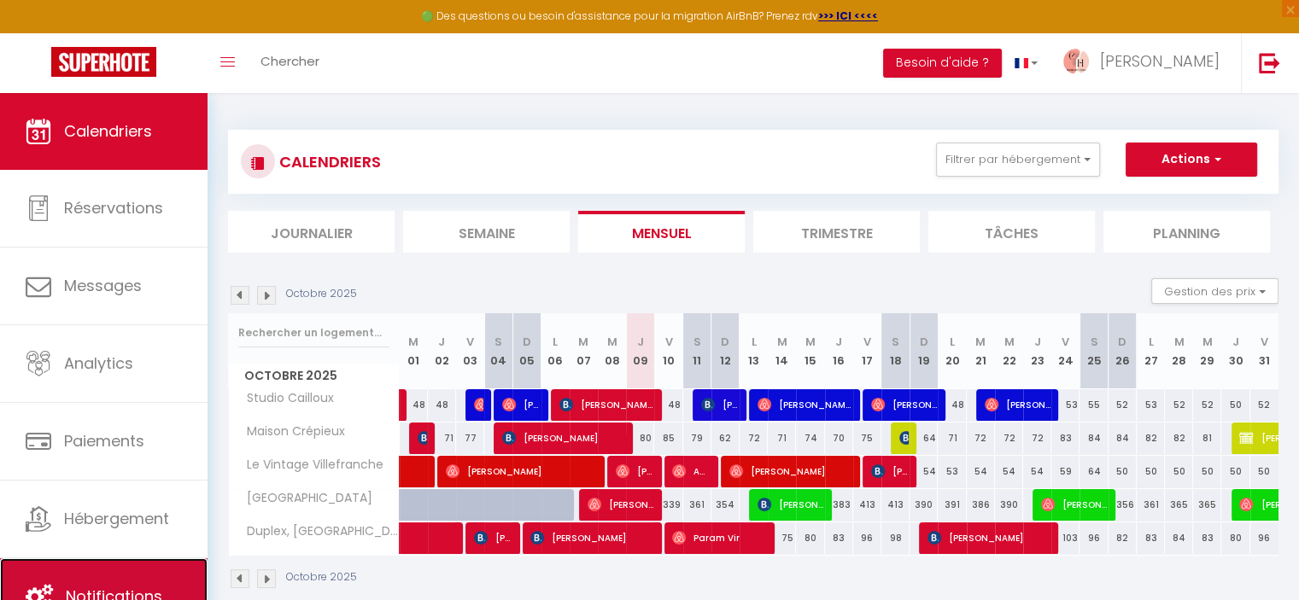
click at [157, 593] on span "Notifications" at bounding box center [114, 596] width 96 height 21
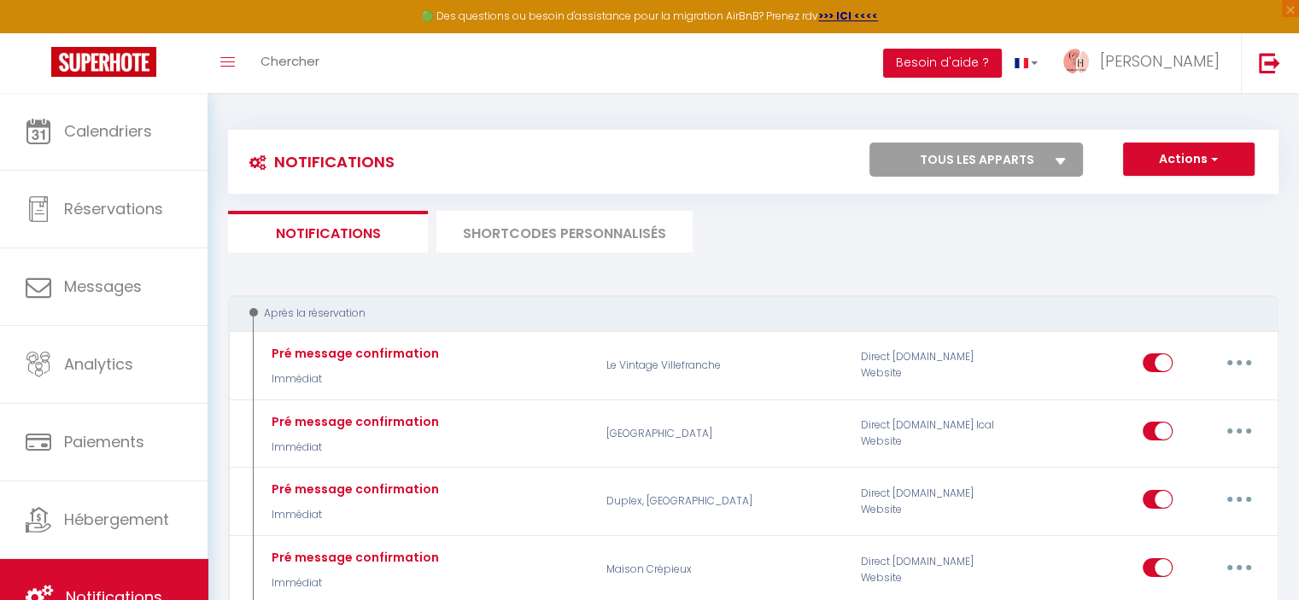
click at [523, 221] on li "SHORTCODES PERSONNALISÉS" at bounding box center [564, 232] width 256 height 42
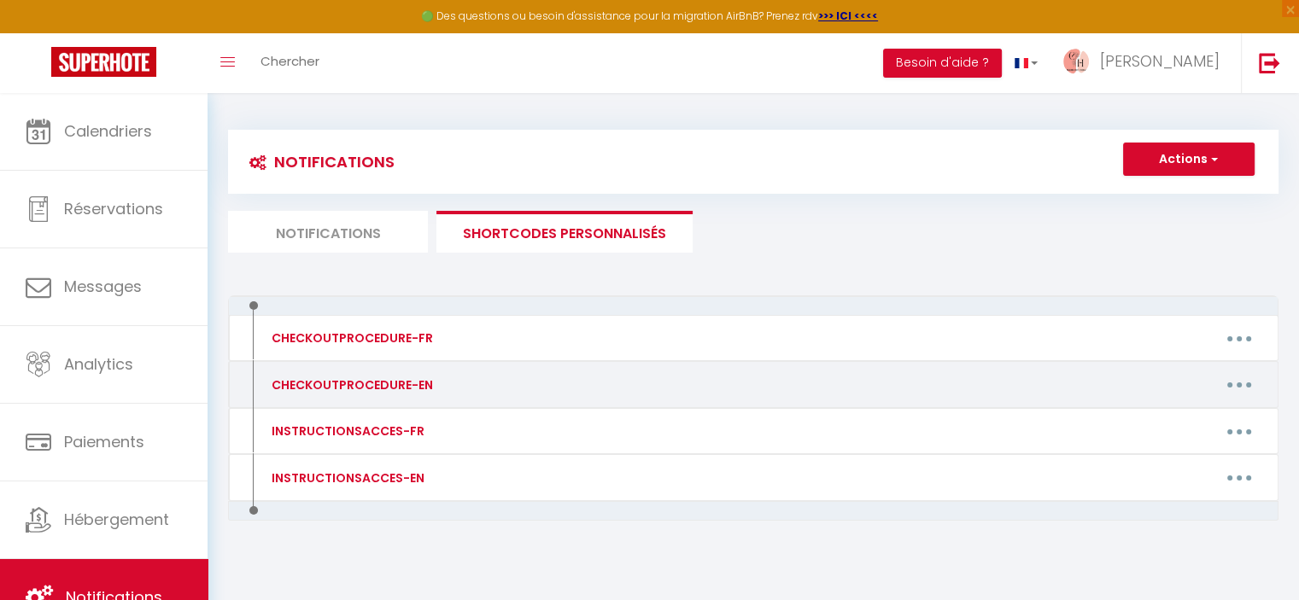
click at [1243, 387] on button "button" at bounding box center [1239, 384] width 48 height 27
click at [1181, 422] on link "Editer" at bounding box center [1194, 423] width 126 height 29
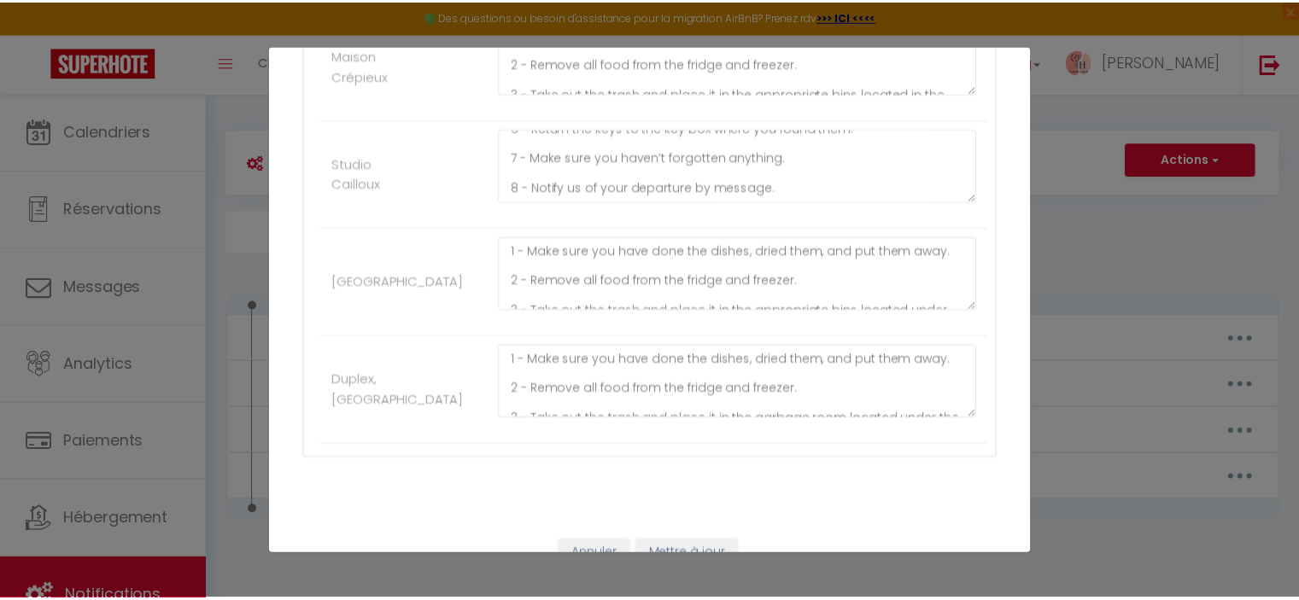
scroll to position [546, 0]
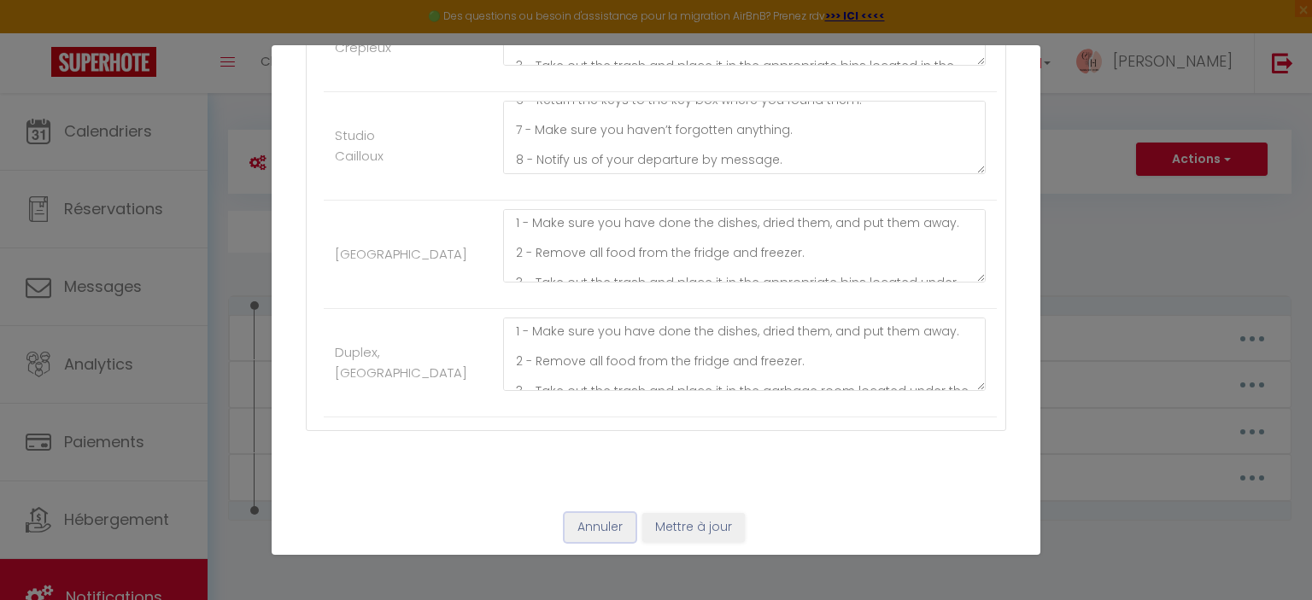
click at [597, 526] on button "Annuler" at bounding box center [599, 527] width 71 height 29
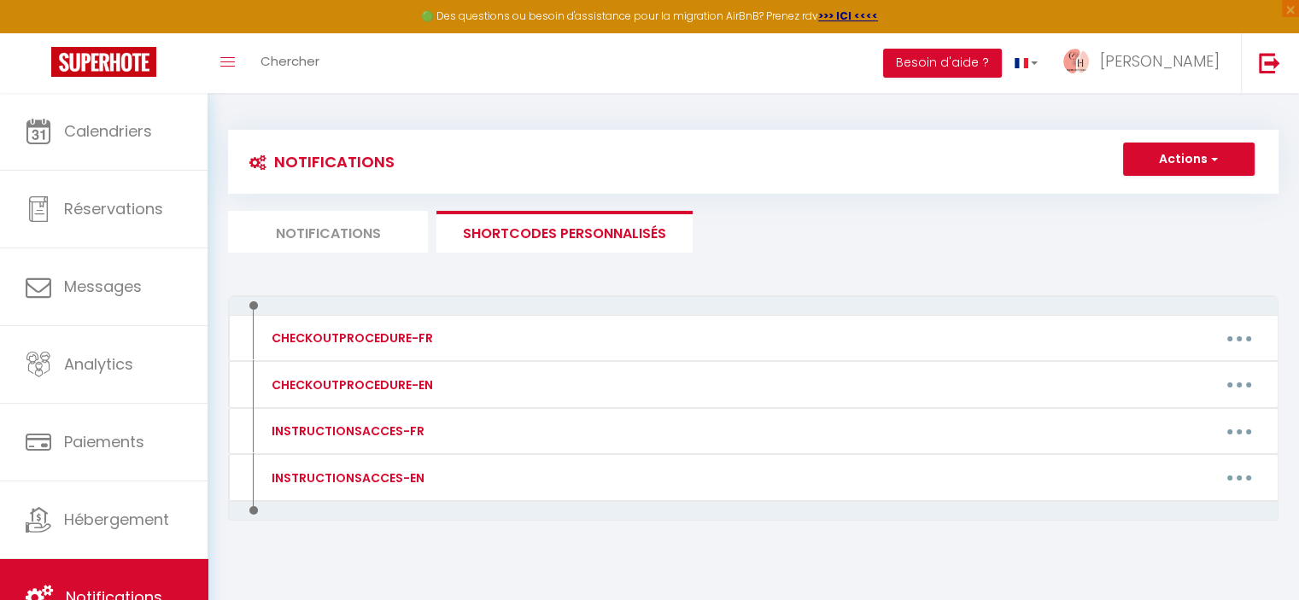
click at [346, 228] on li "Notifications" at bounding box center [328, 232] width 200 height 42
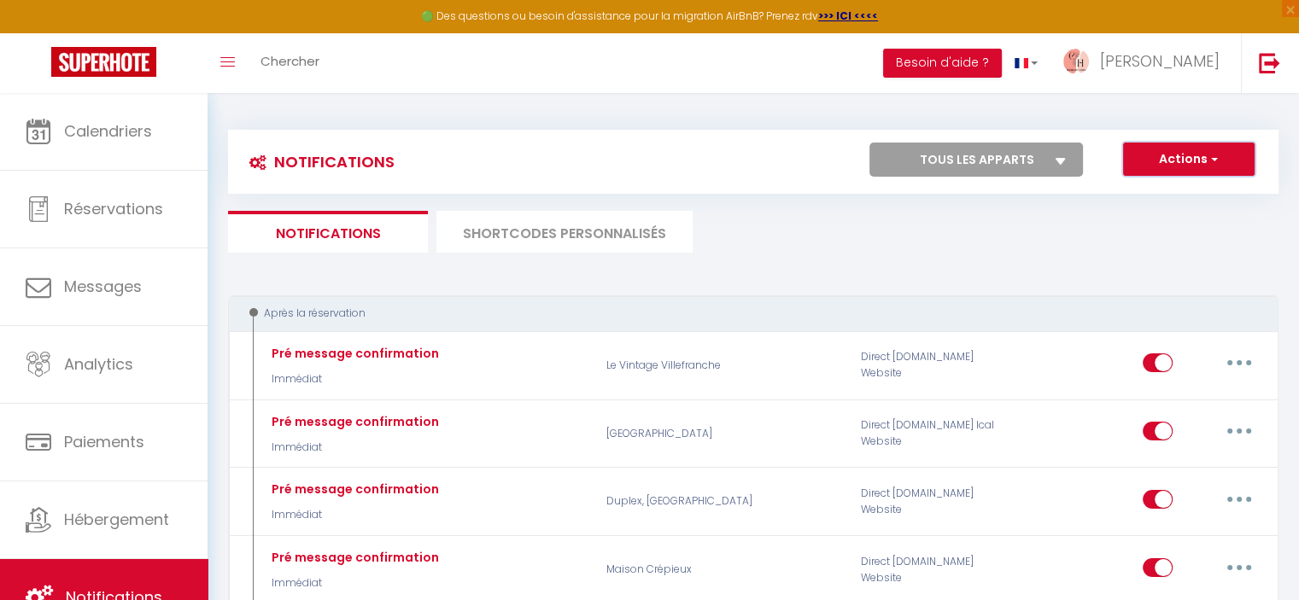
click at [1167, 162] on button "Actions" at bounding box center [1188, 160] width 131 height 34
click at [1138, 196] on link "Nouvelle Notification" at bounding box center [1165, 196] width 178 height 22
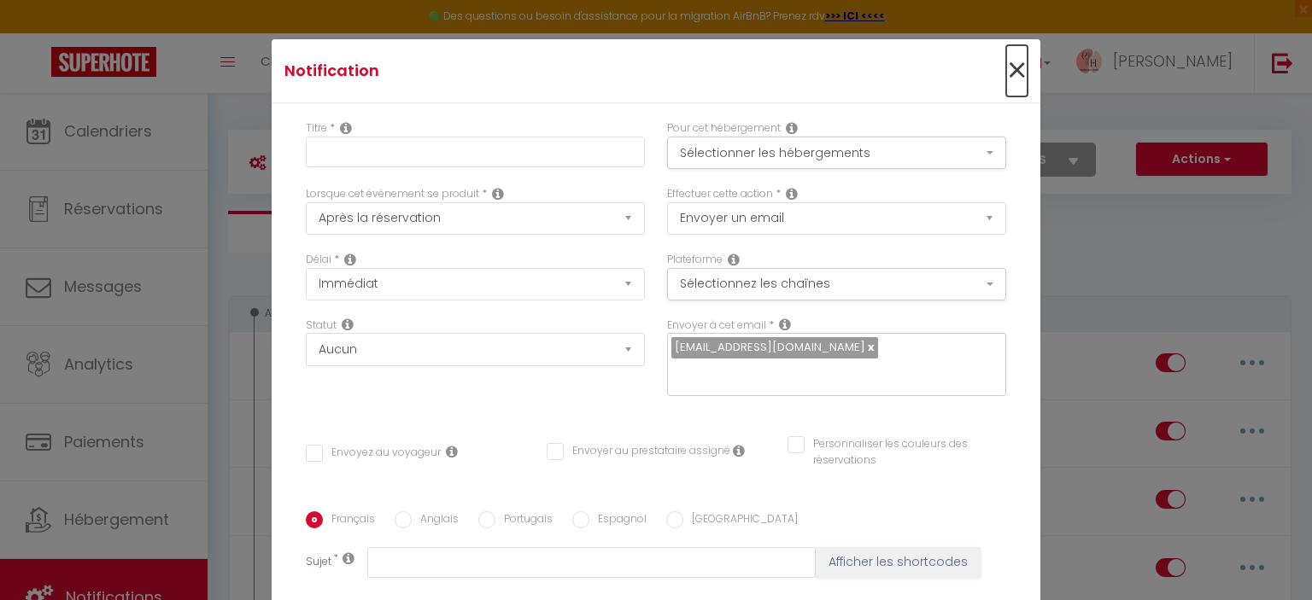
click at [1006, 70] on span "×" at bounding box center [1016, 70] width 21 height 51
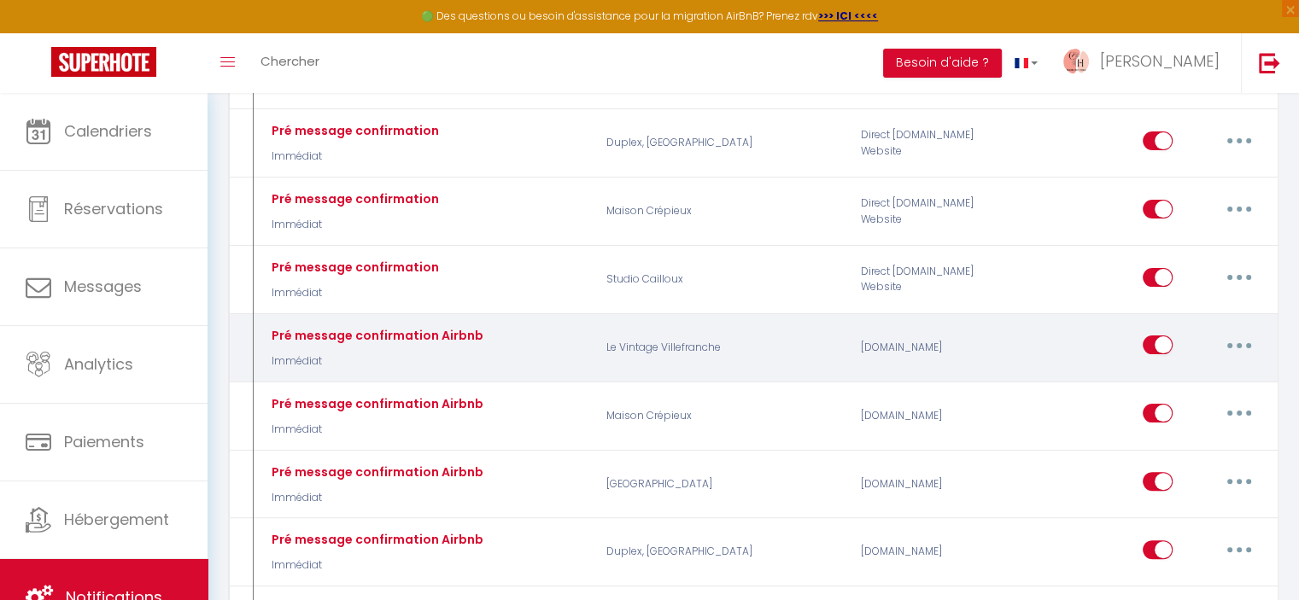
scroll to position [427, 0]
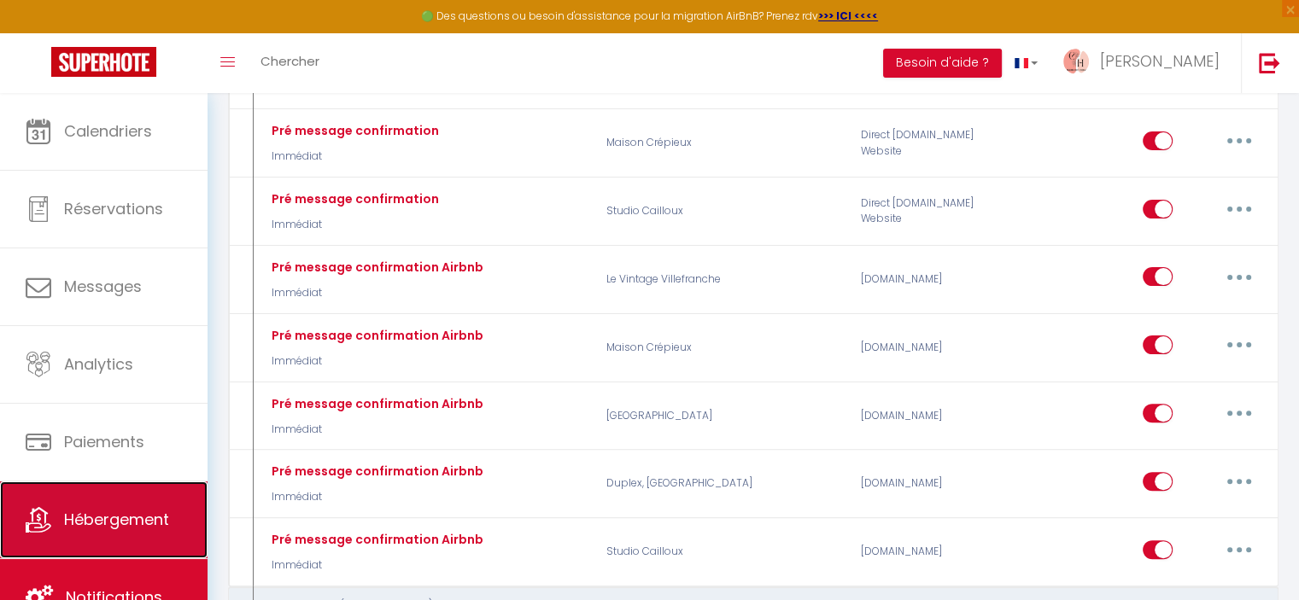
click at [89, 494] on link "Hébergement" at bounding box center [103, 520] width 207 height 77
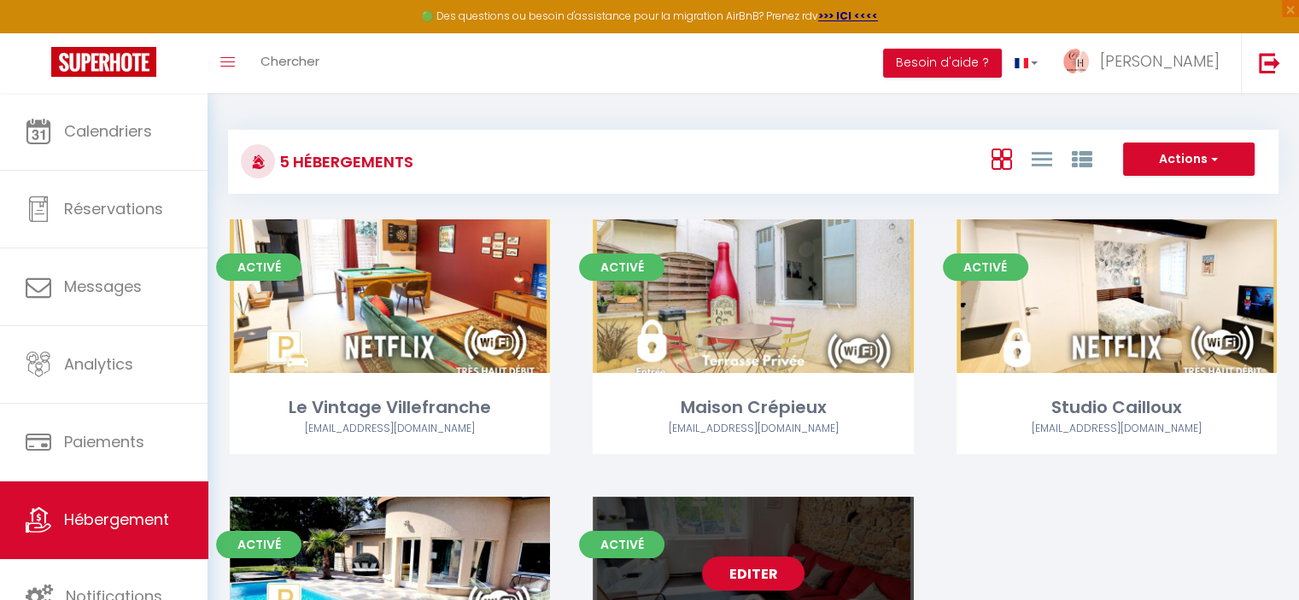
click at [761, 570] on link "Editer" at bounding box center [753, 574] width 102 height 34
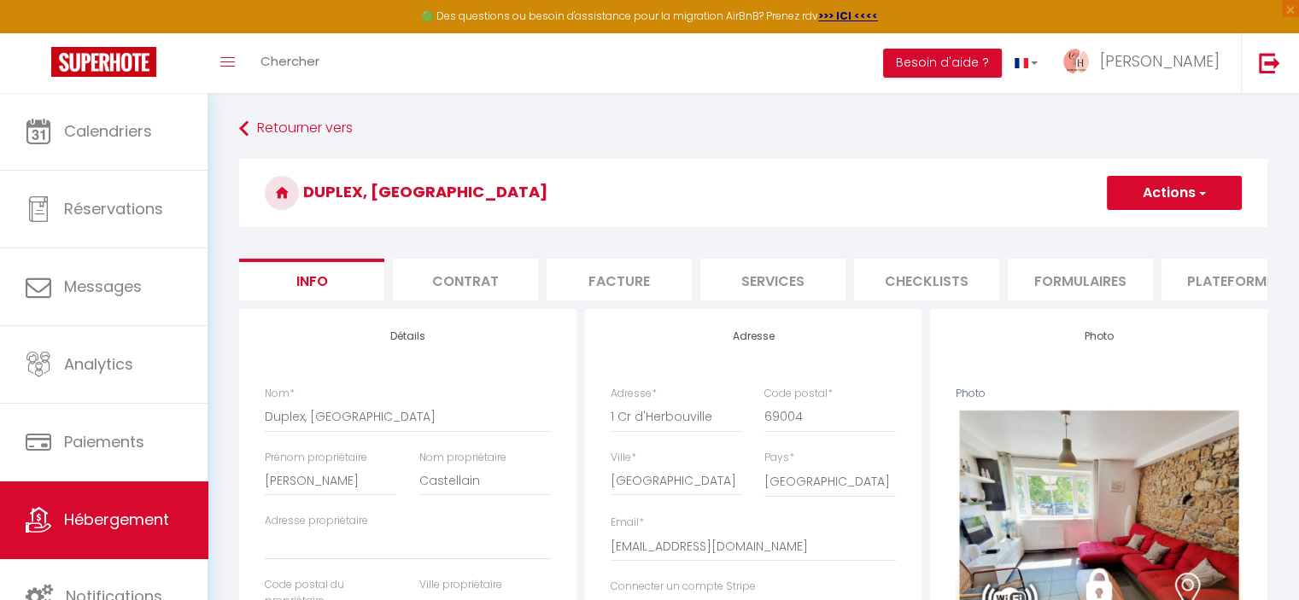
click at [475, 281] on li "Contrat" at bounding box center [465, 280] width 145 height 42
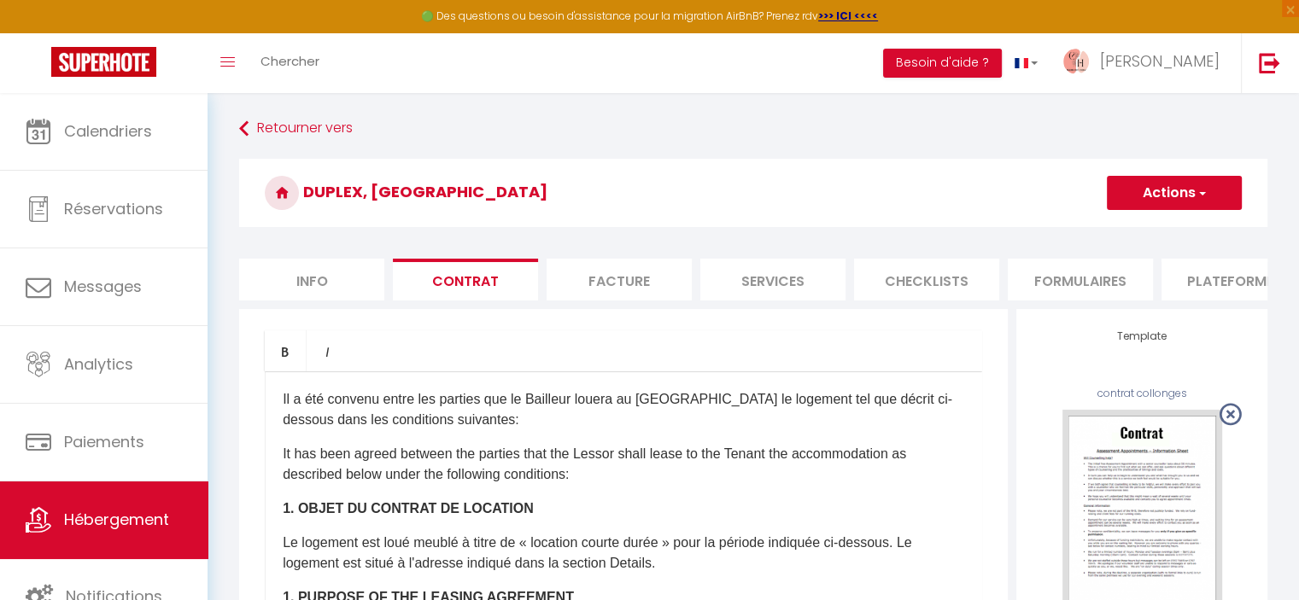
click at [639, 278] on li "Facture" at bounding box center [618, 280] width 145 height 42
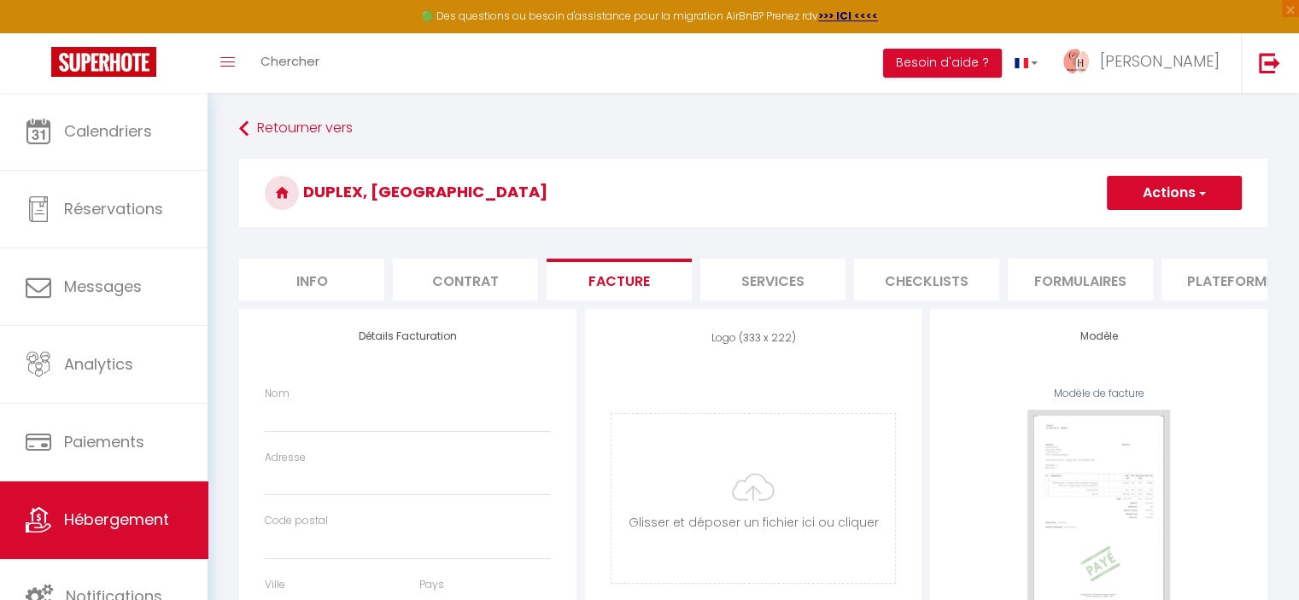
click at [805, 282] on li "Services" at bounding box center [772, 280] width 145 height 42
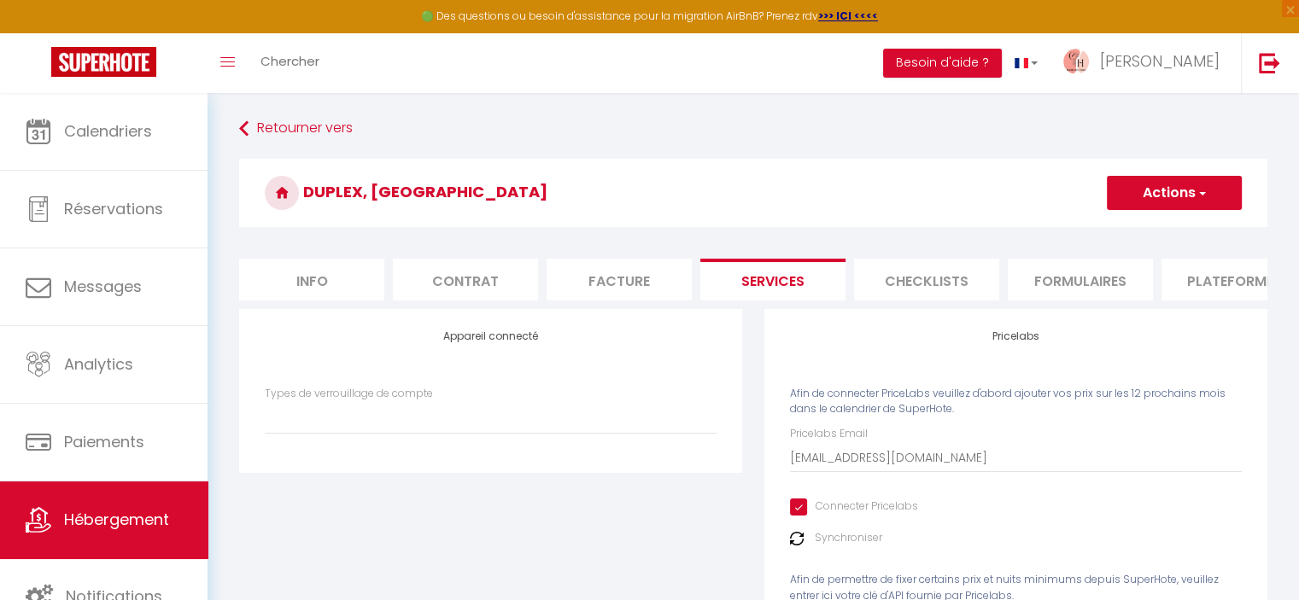
click at [891, 282] on li "Checklists" at bounding box center [926, 280] width 145 height 42
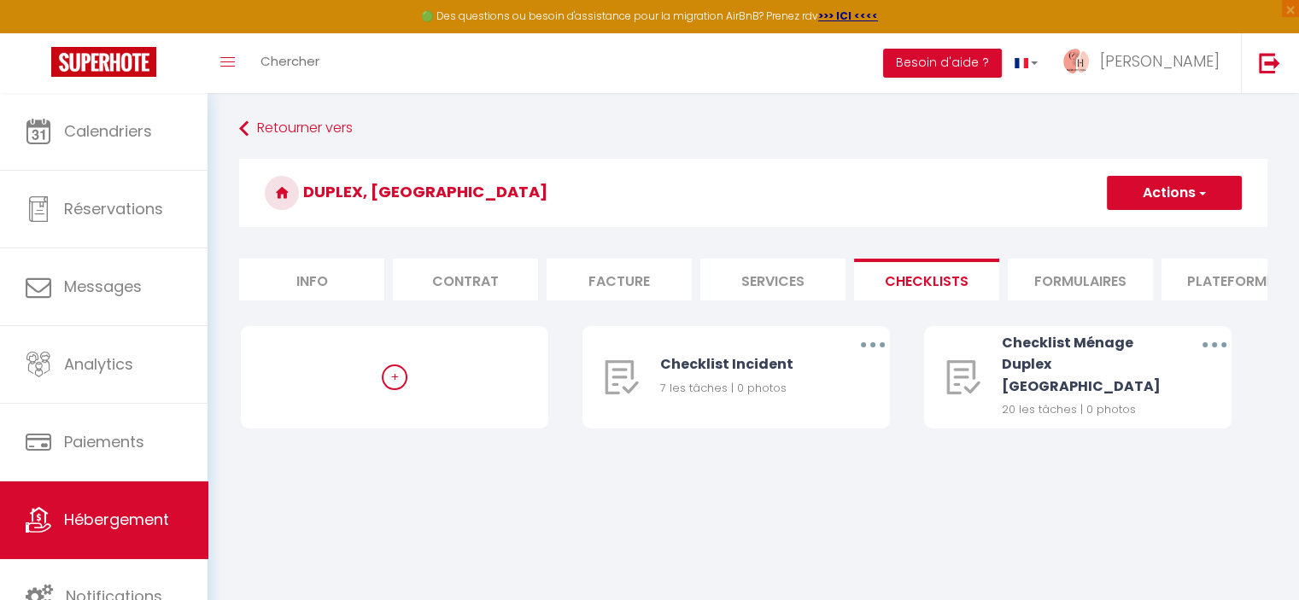
click at [1038, 278] on li "Formulaires" at bounding box center [1080, 280] width 145 height 42
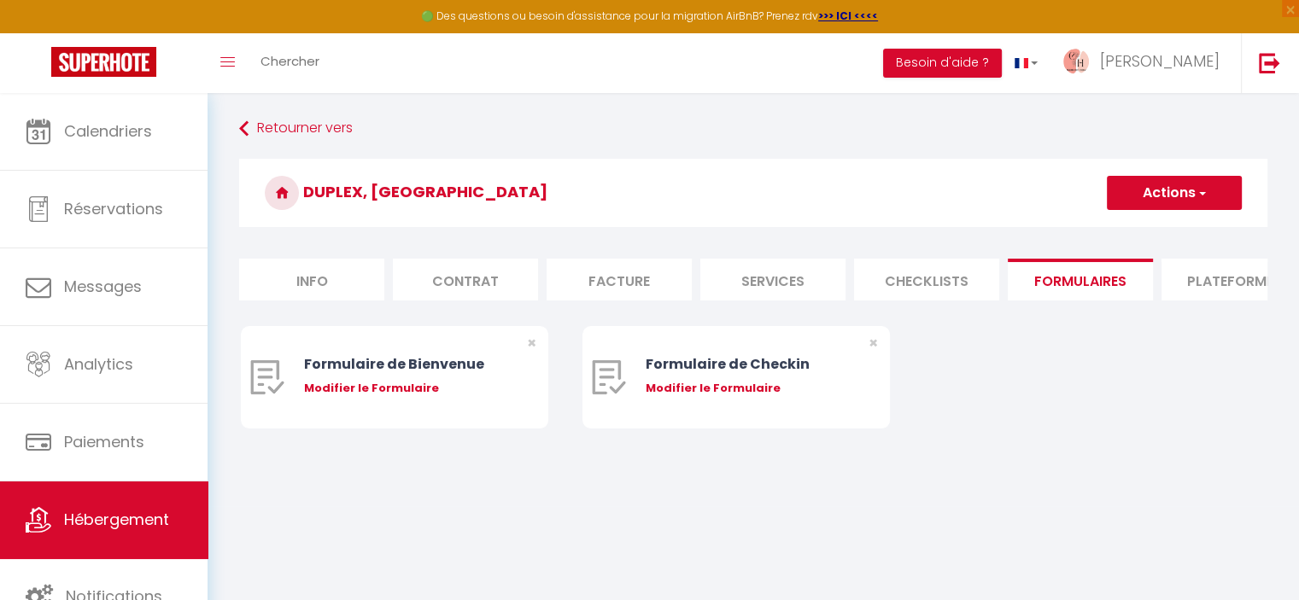
click at [1152, 194] on button "Actions" at bounding box center [1174, 193] width 135 height 34
click at [1144, 230] on link "Créer un nouveau formulaire" at bounding box center [1136, 230] width 208 height 22
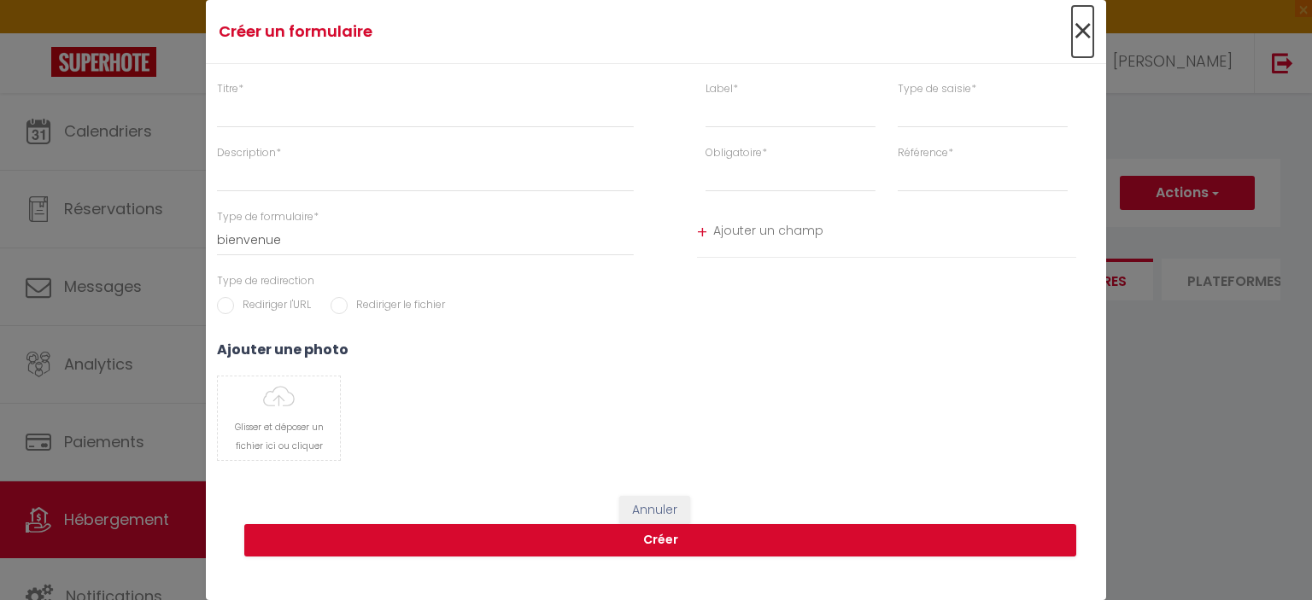
click at [1091, 32] on span "×" at bounding box center [1082, 31] width 21 height 51
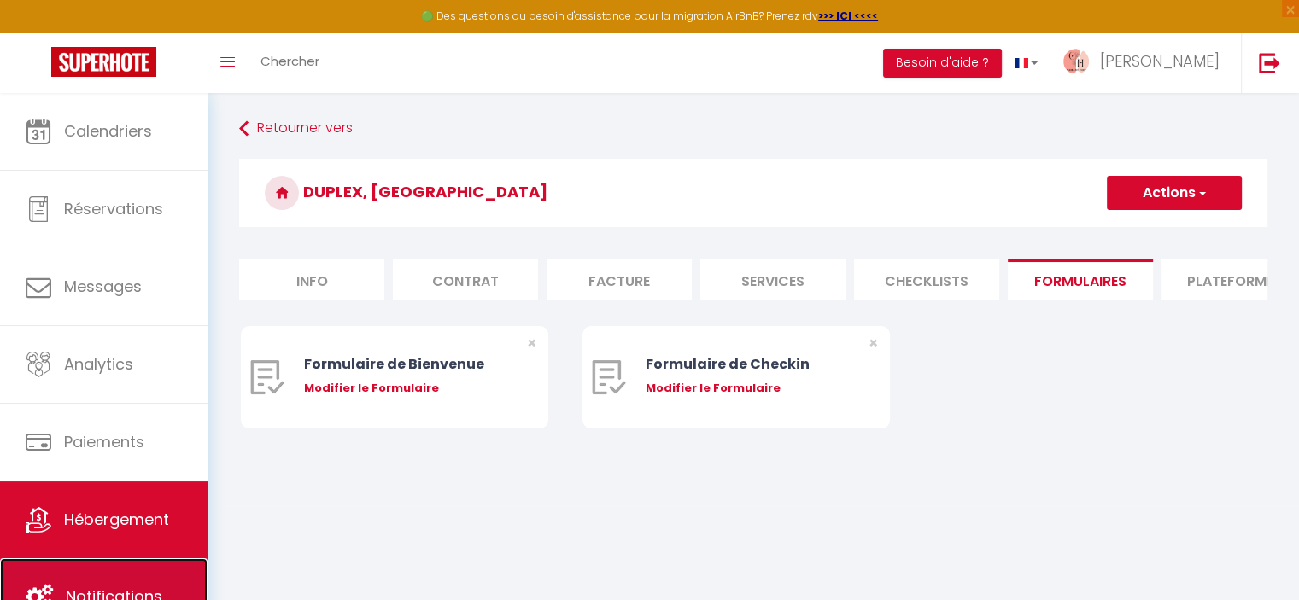
click at [135, 587] on span "Notifications" at bounding box center [114, 596] width 96 height 21
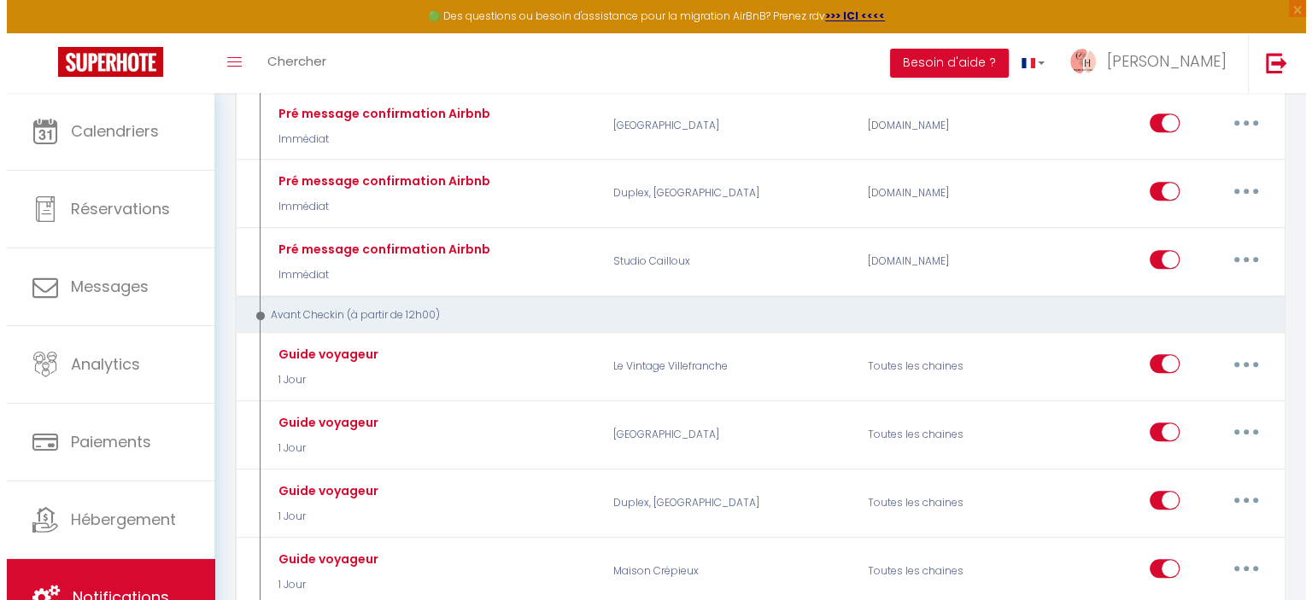
scroll to position [768, 0]
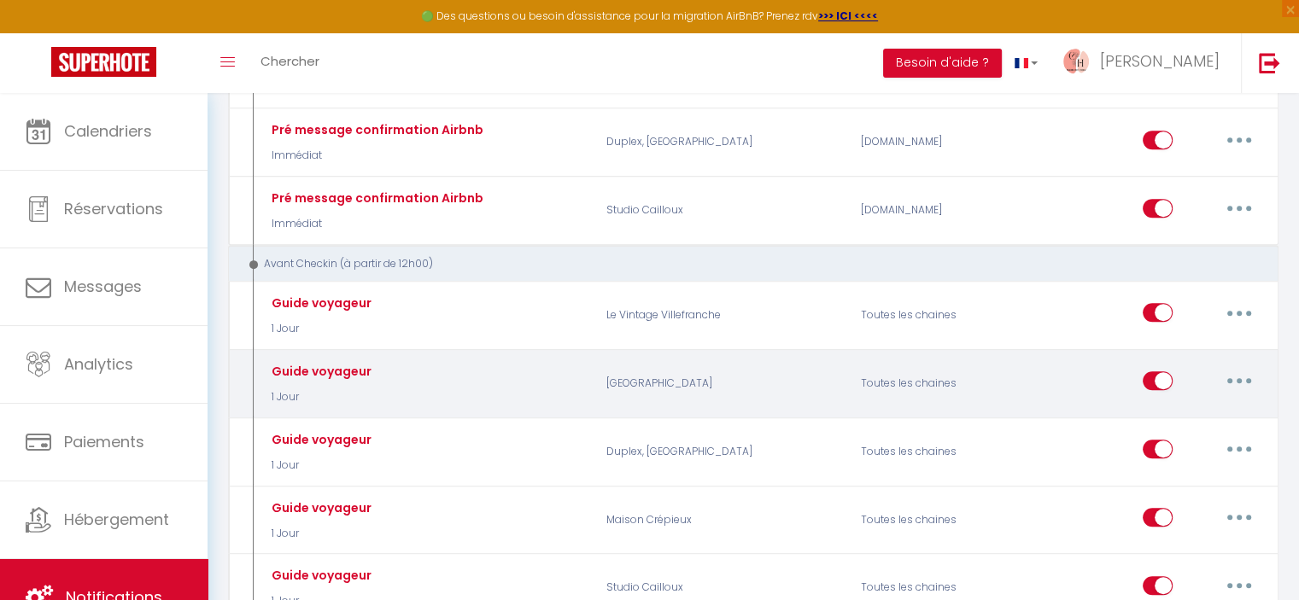
click at [1237, 373] on button "button" at bounding box center [1239, 380] width 48 height 27
click at [1156, 408] on link "Editer" at bounding box center [1194, 420] width 126 height 29
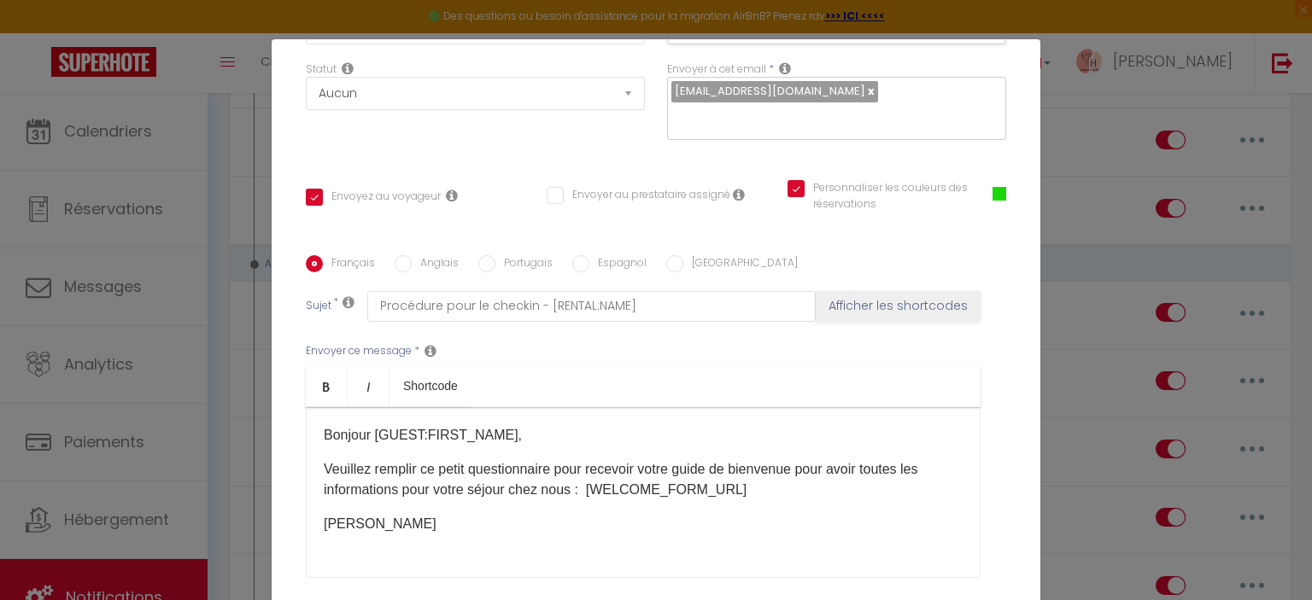
scroll to position [342, 0]
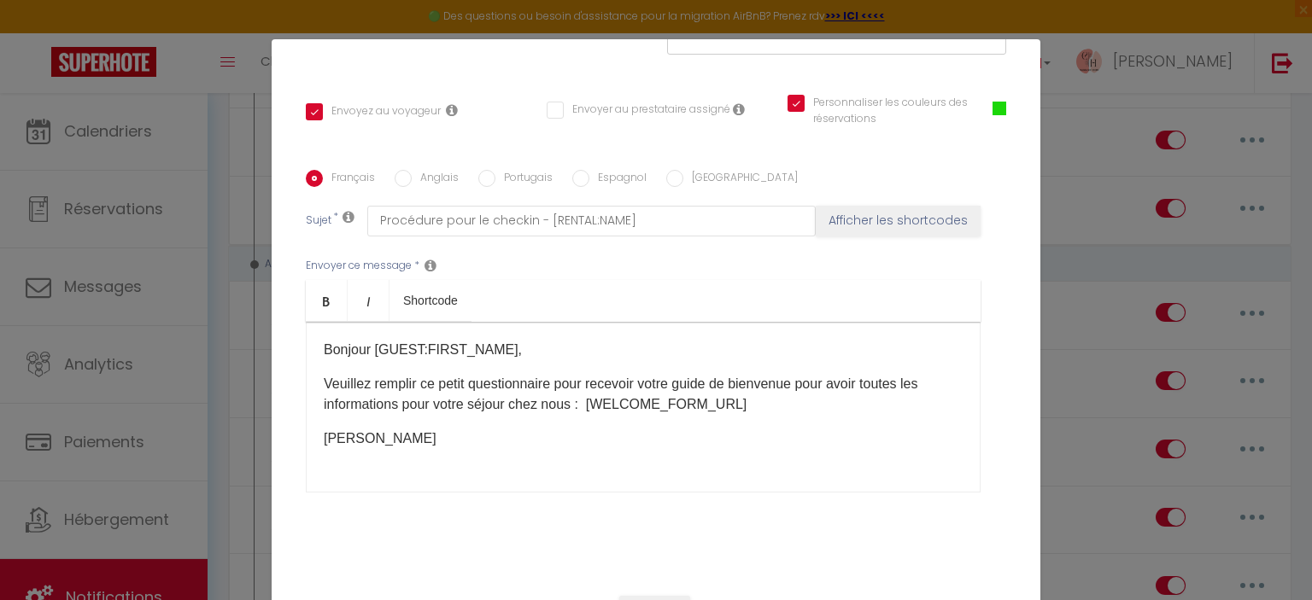
click at [728, 404] on p "Veuillez remplir ce petit questionnaire pour recevoir votre guide de bienvenue …" at bounding box center [643, 394] width 639 height 41
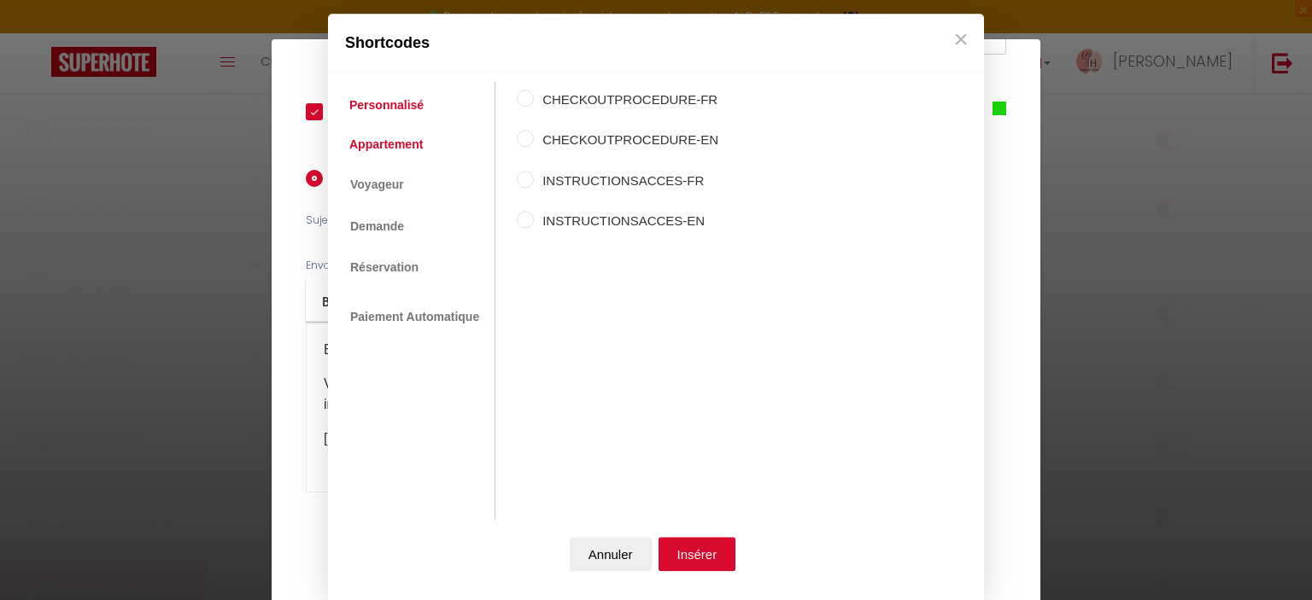
click at [411, 143] on link "Appartement" at bounding box center [386, 144] width 91 height 31
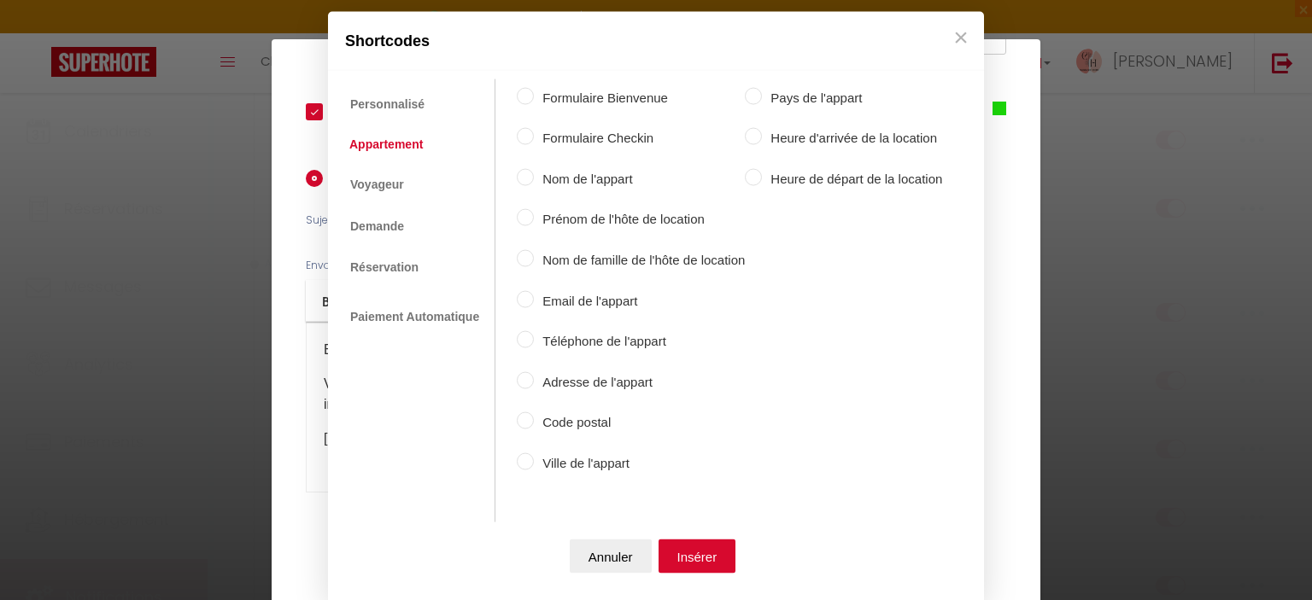
click at [596, 102] on label "Formulaire Bienvenue" at bounding box center [639, 97] width 211 height 20
click at [534, 102] on input "Formulaire Bienvenue" at bounding box center [525, 95] width 17 height 17
click at [722, 554] on button "Insérer" at bounding box center [697, 557] width 78 height 34
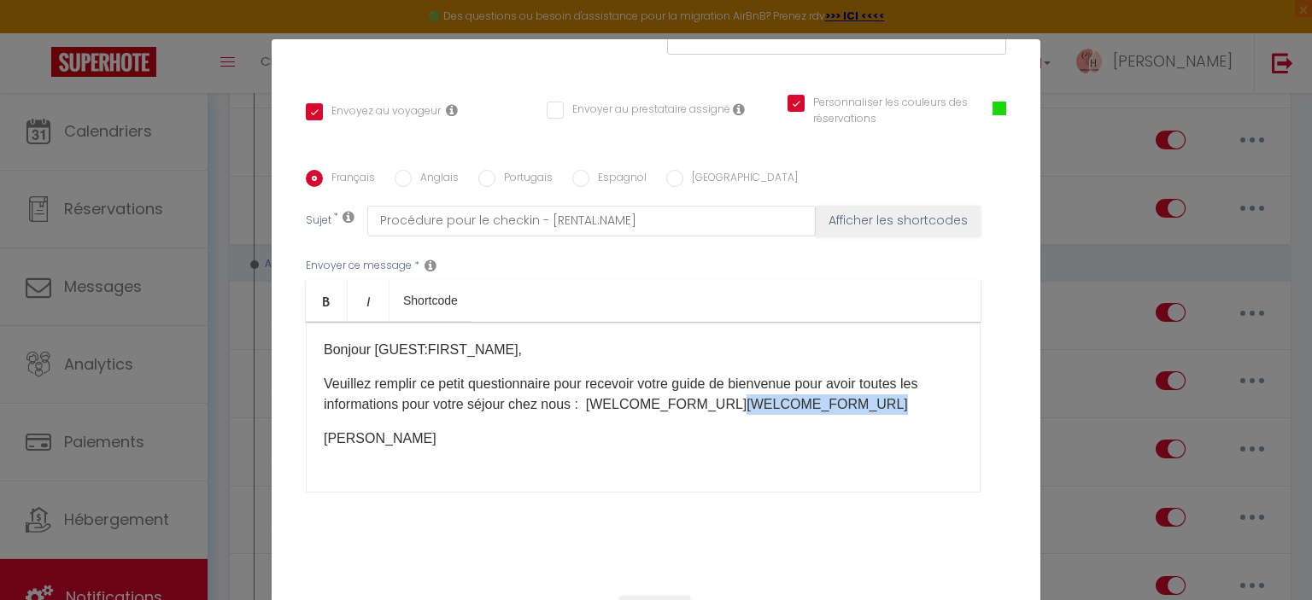
drag, startPoint x: 883, startPoint y: 404, endPoint x: 727, endPoint y: 407, distance: 155.4
click at [727, 407] on p "Veuillez remplir [PERSON_NAME] questionnaire pour recevoir votre guide de bienv…" at bounding box center [643, 394] width 639 height 41
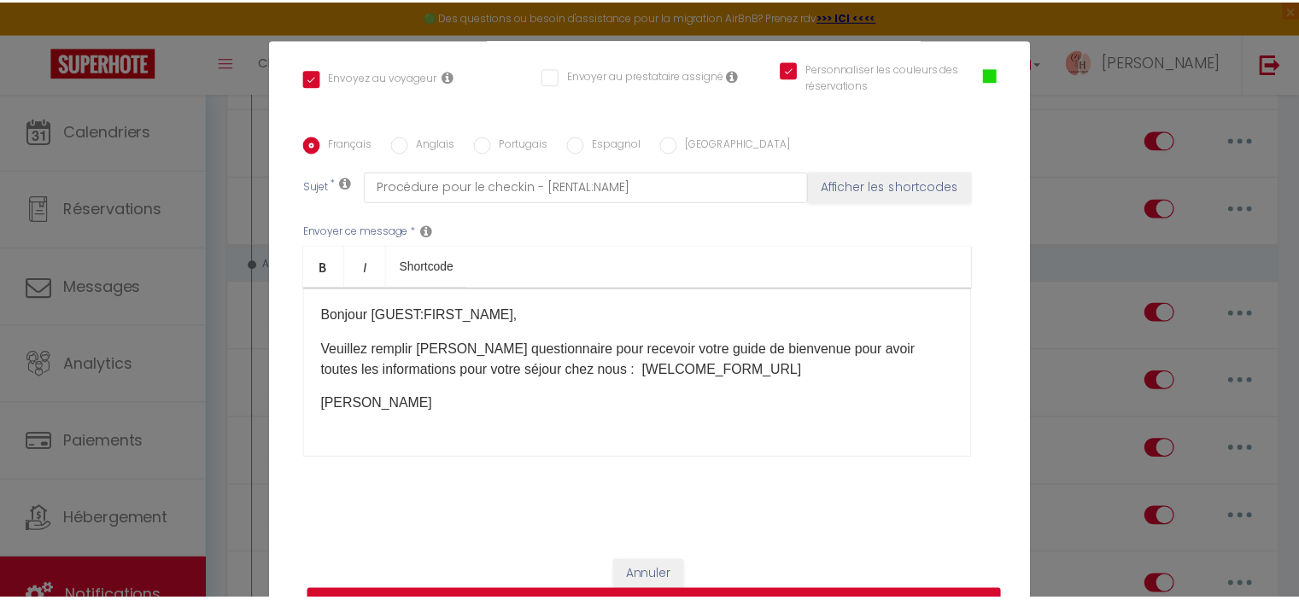
scroll to position [78, 0]
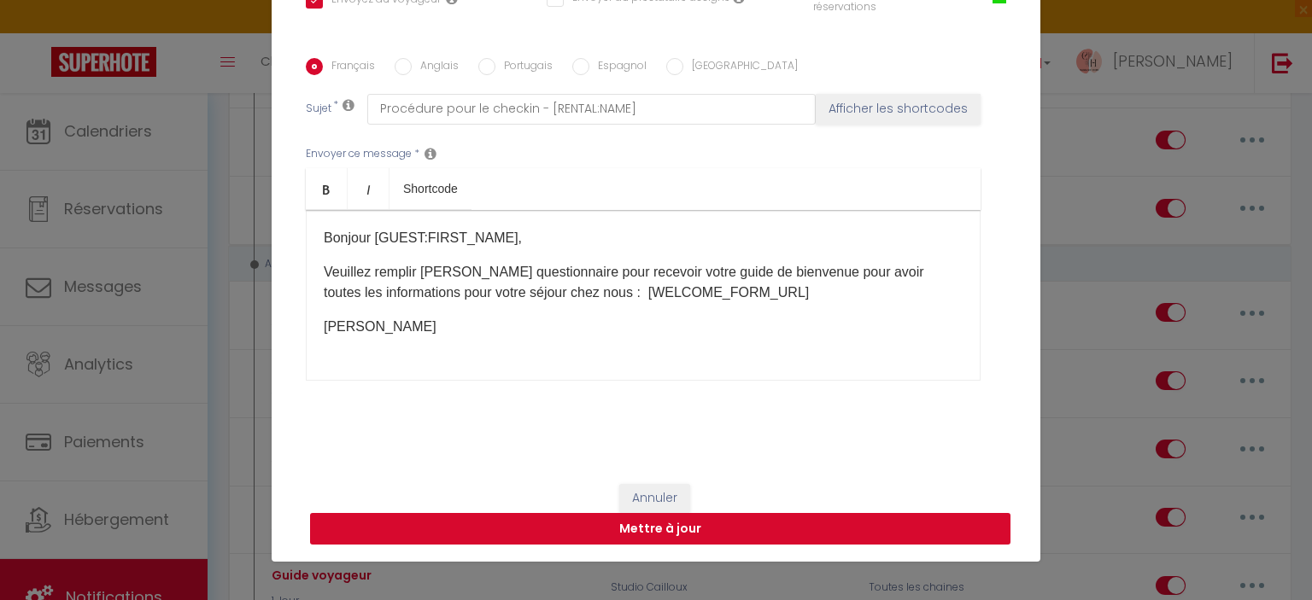
click at [672, 523] on button "Mettre à jour" at bounding box center [660, 529] width 700 height 32
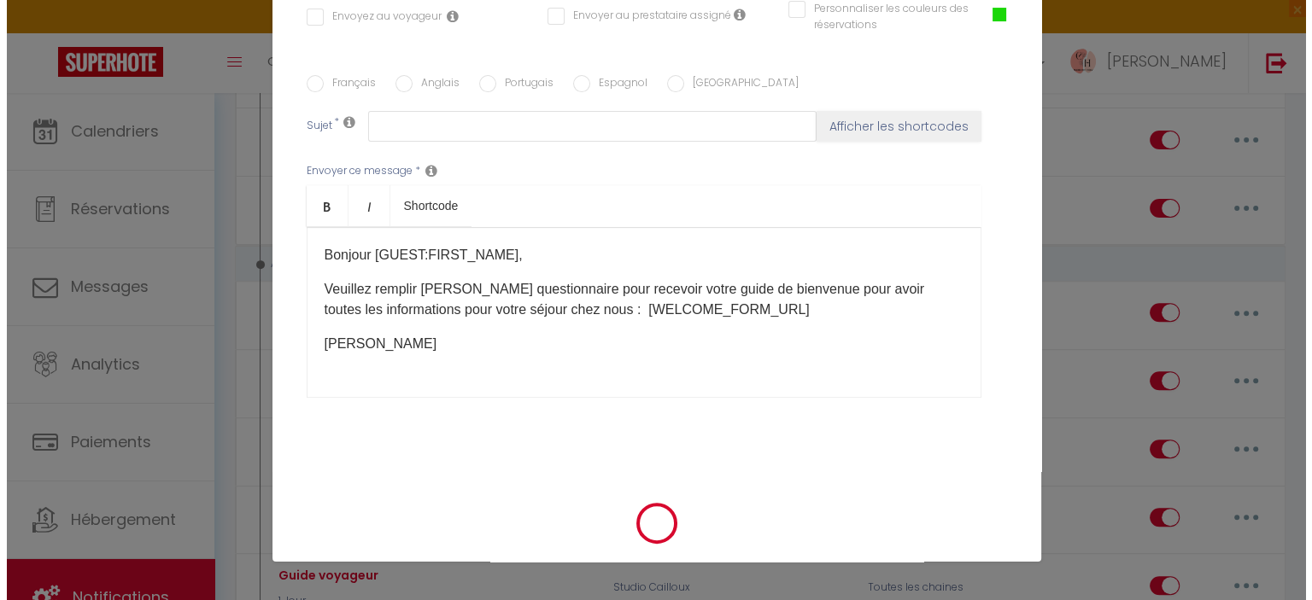
scroll to position [0, 0]
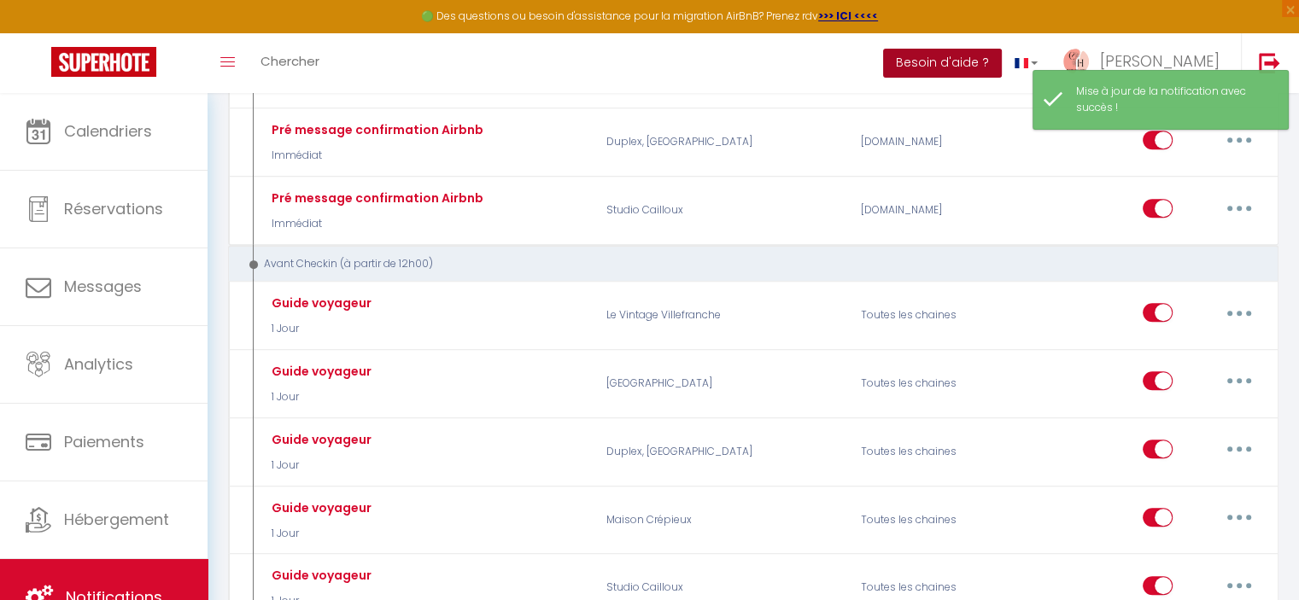
click at [1002, 55] on button "Besoin d'aide ?" at bounding box center [942, 63] width 119 height 29
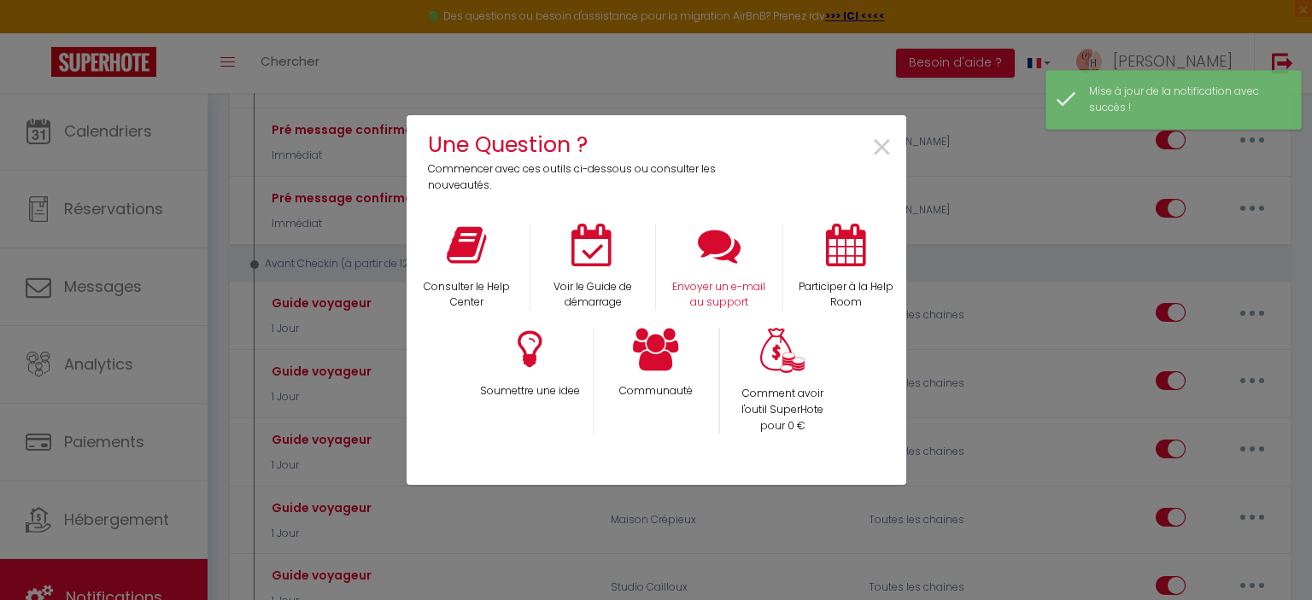
click at [736, 270] on div "Envoyer un e-mail au support" at bounding box center [719, 268] width 126 height 88
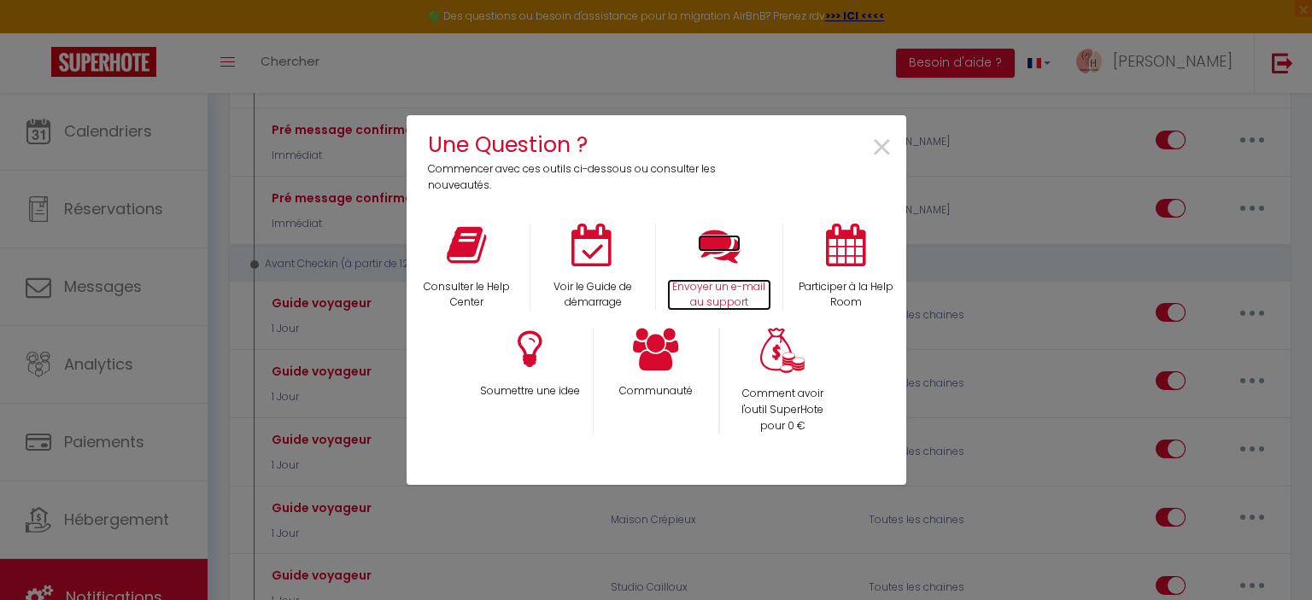
click at [712, 236] on icon at bounding box center [719, 245] width 43 height 43
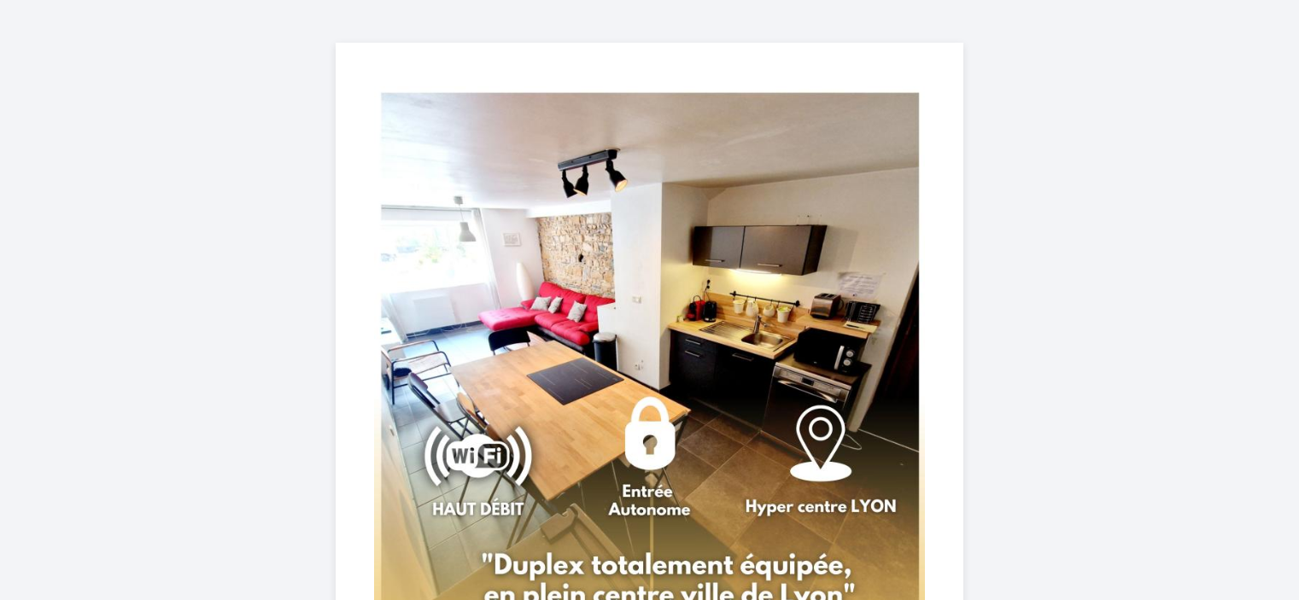
select select
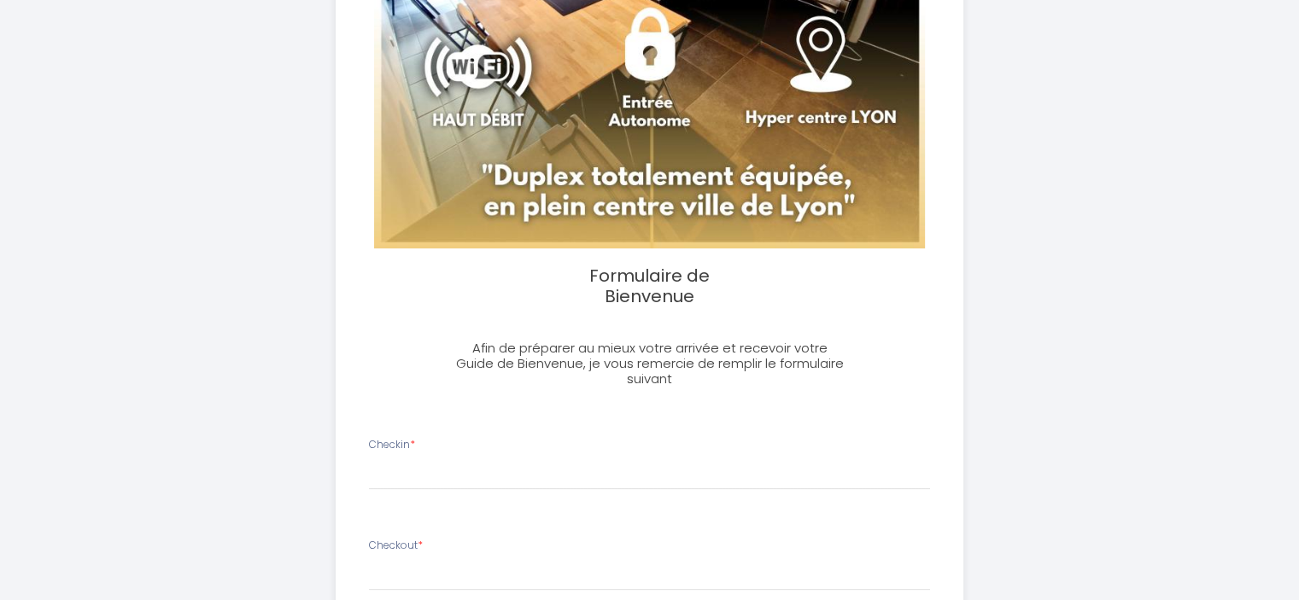
scroll to position [392, 0]
